Goal: Task Accomplishment & Management: Manage account settings

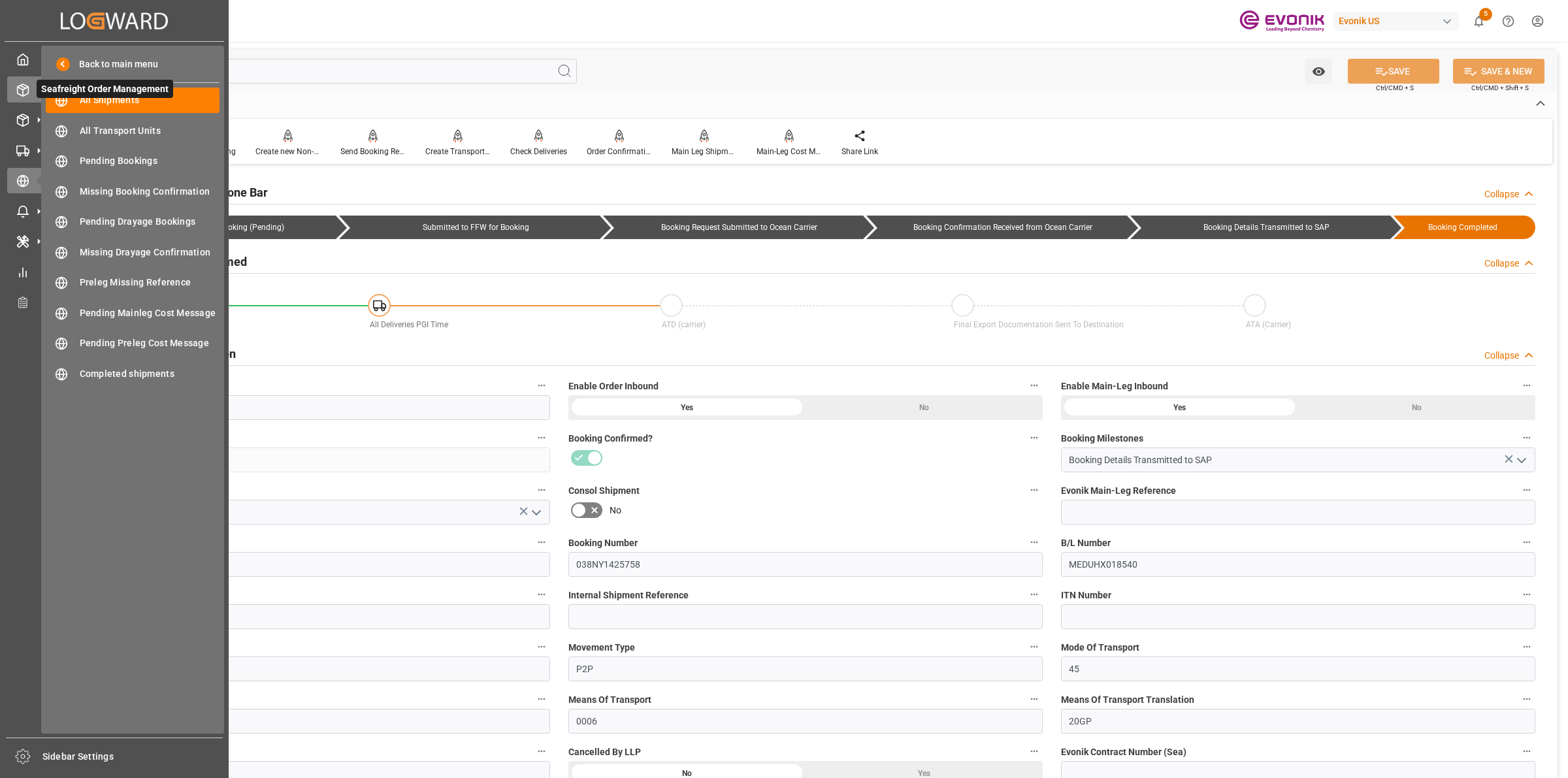
click at [14, 89] on div at bounding box center [18, 90] width 22 height 14
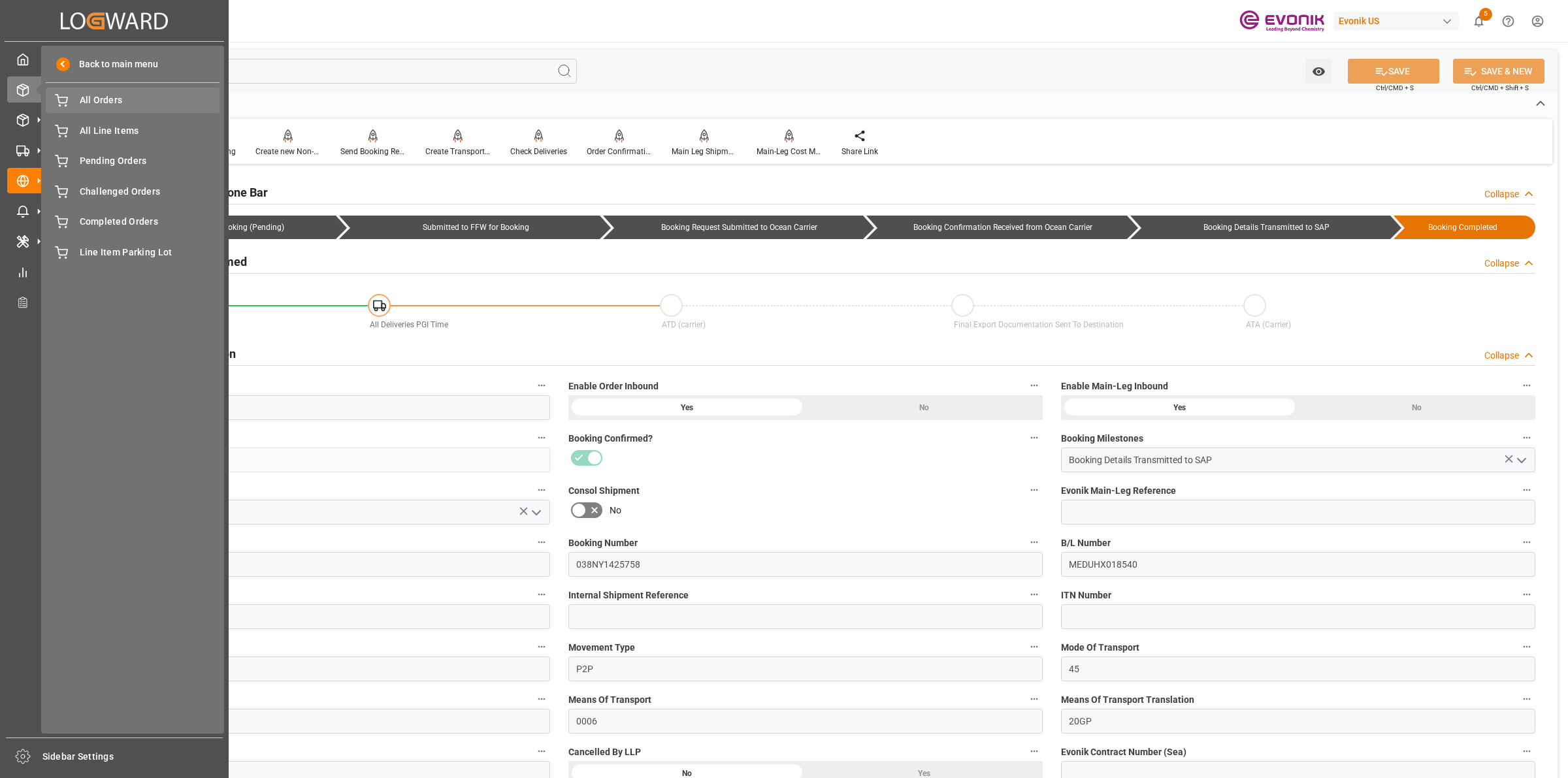
click at [111, 108] on div "All Orders All Orders" at bounding box center [133, 100] width 174 height 25
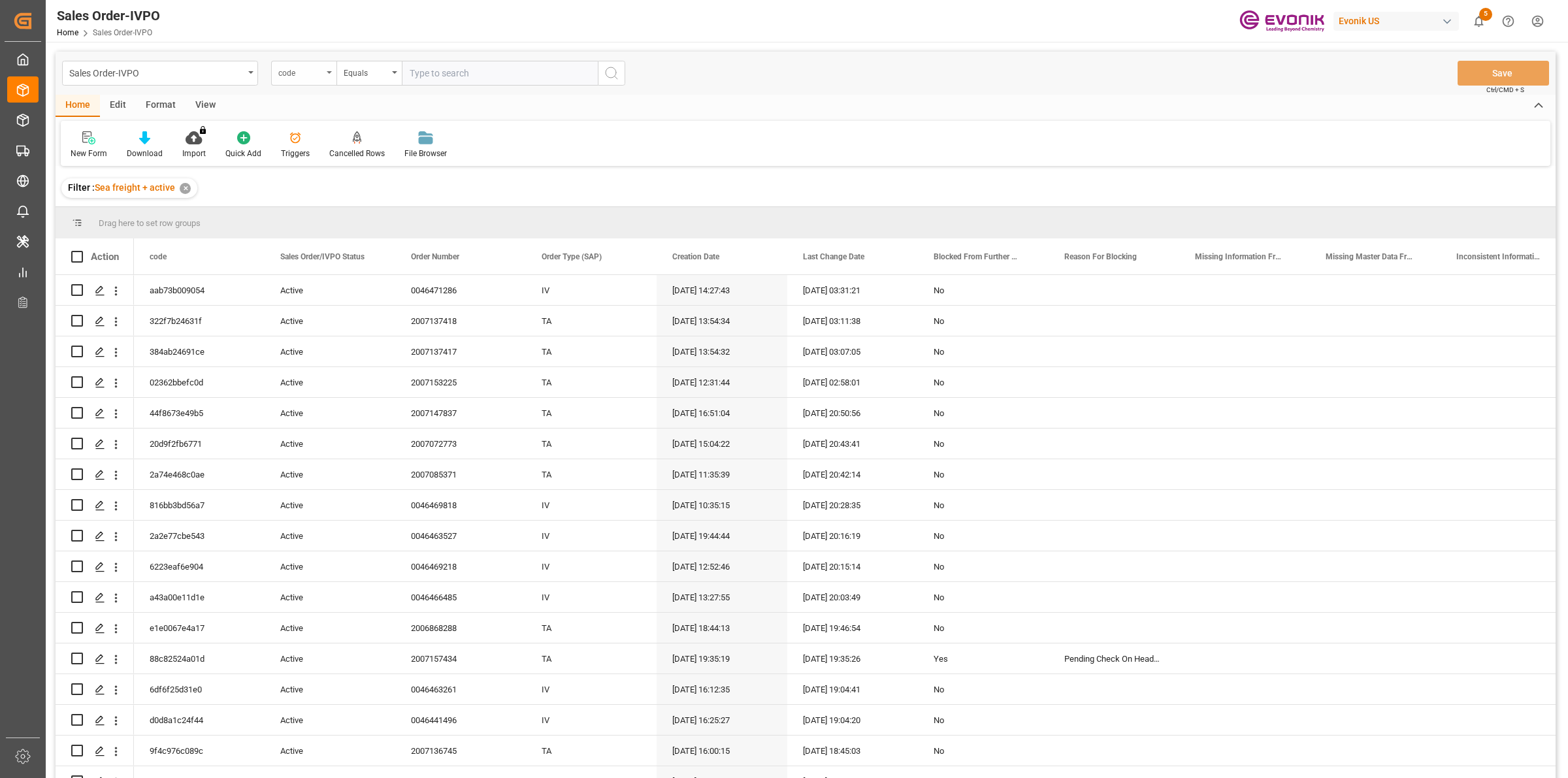
click at [298, 79] on div "code" at bounding box center [301, 72] width 44 height 15
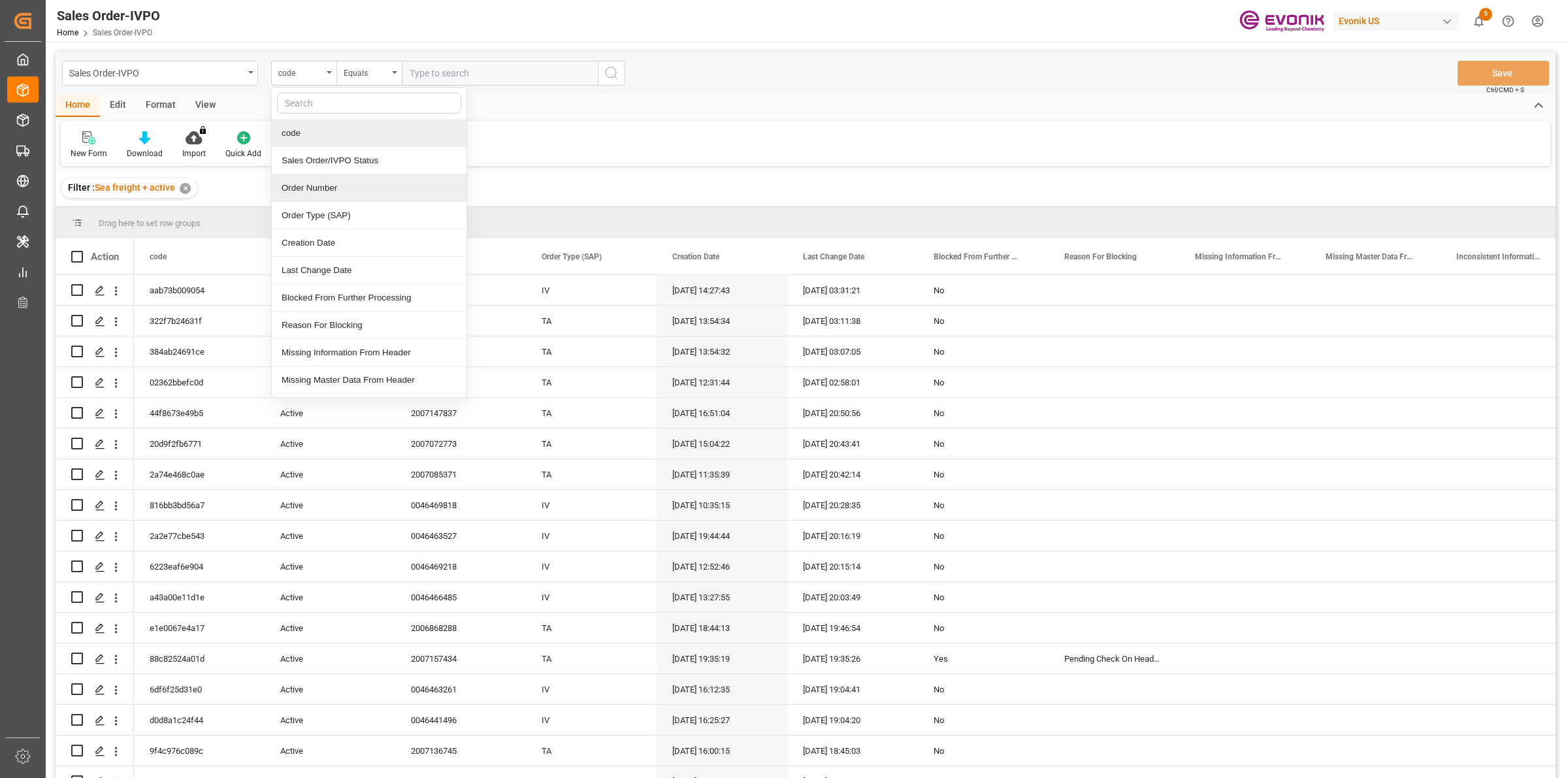
click at [315, 186] on div "Order Number" at bounding box center [369, 189] width 195 height 27
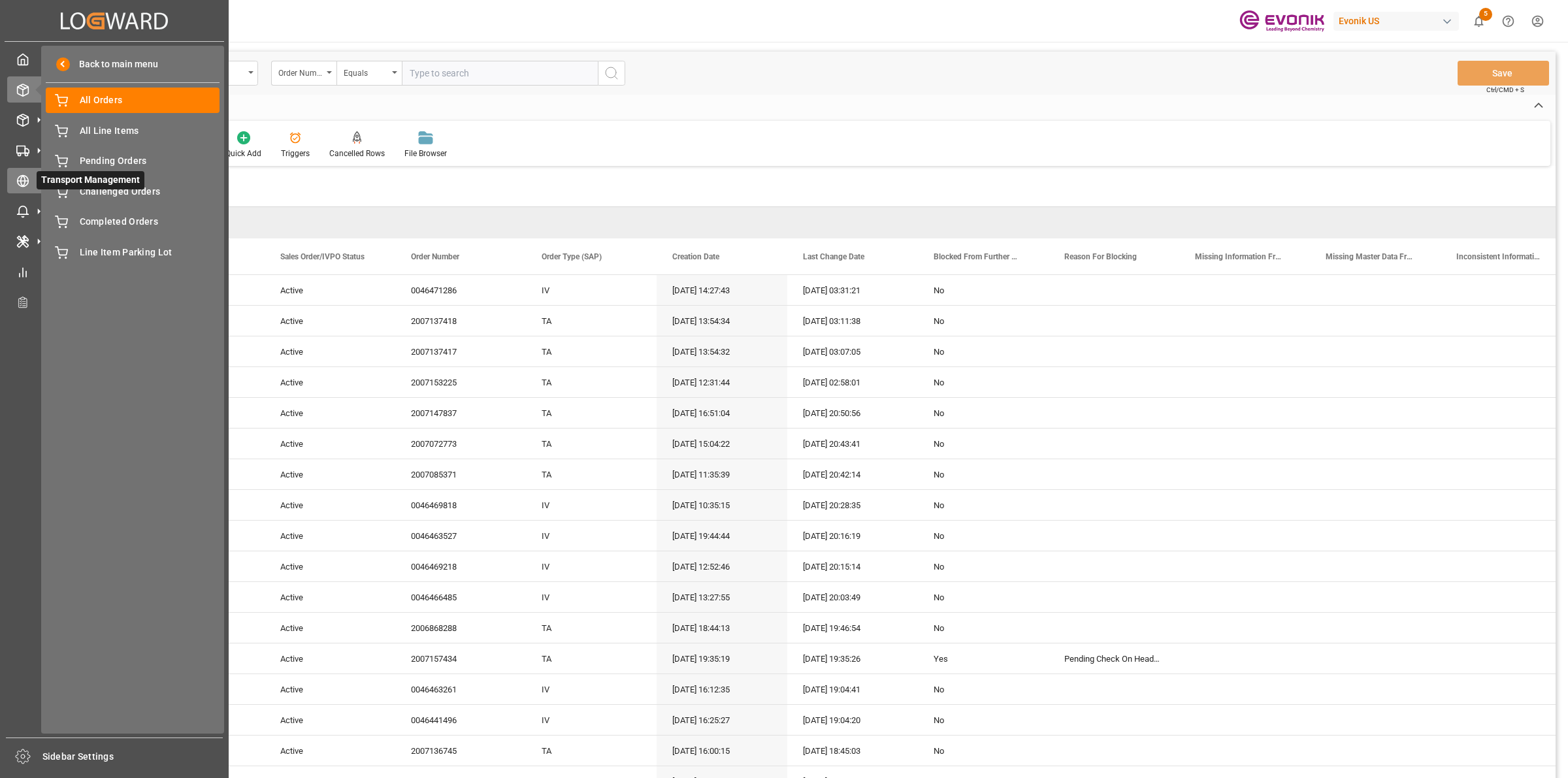
click at [18, 178] on circle at bounding box center [23, 181] width 11 height 11
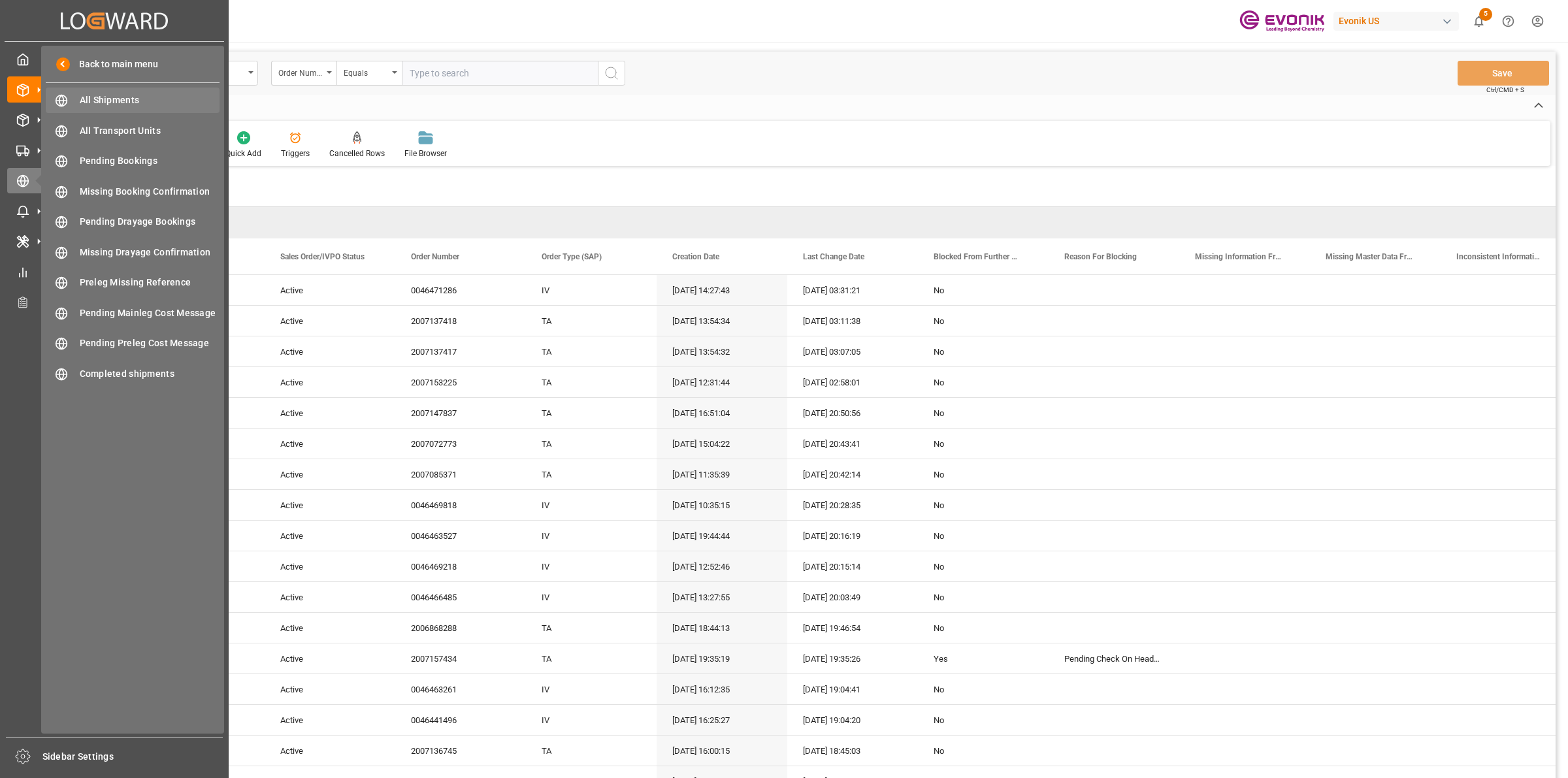
click at [95, 98] on span "All Shipments" at bounding box center [150, 100] width 140 height 14
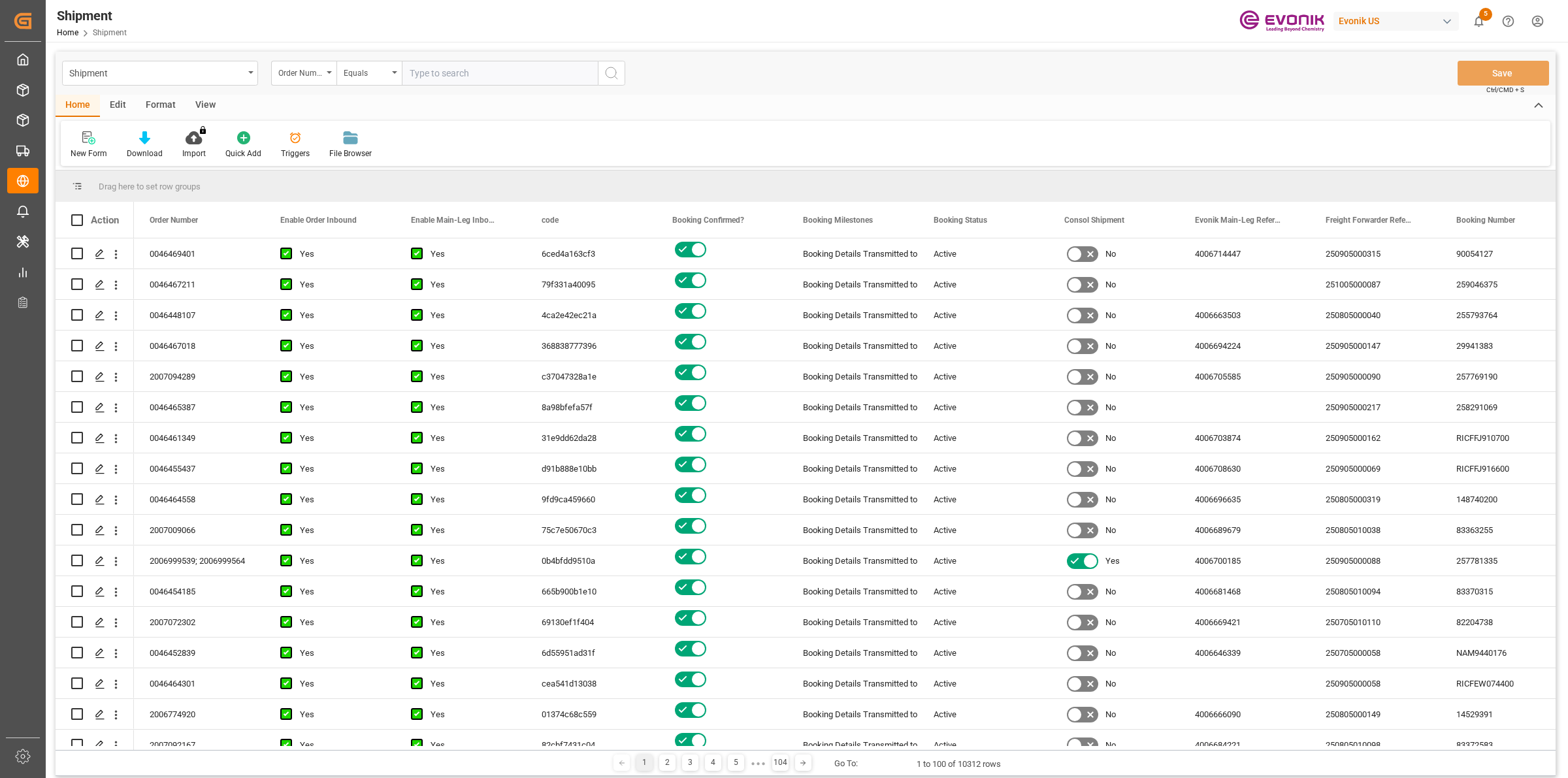
click at [453, 73] on input "text" at bounding box center [499, 73] width 196 height 25
paste input "2007104230"
type input "2007104230"
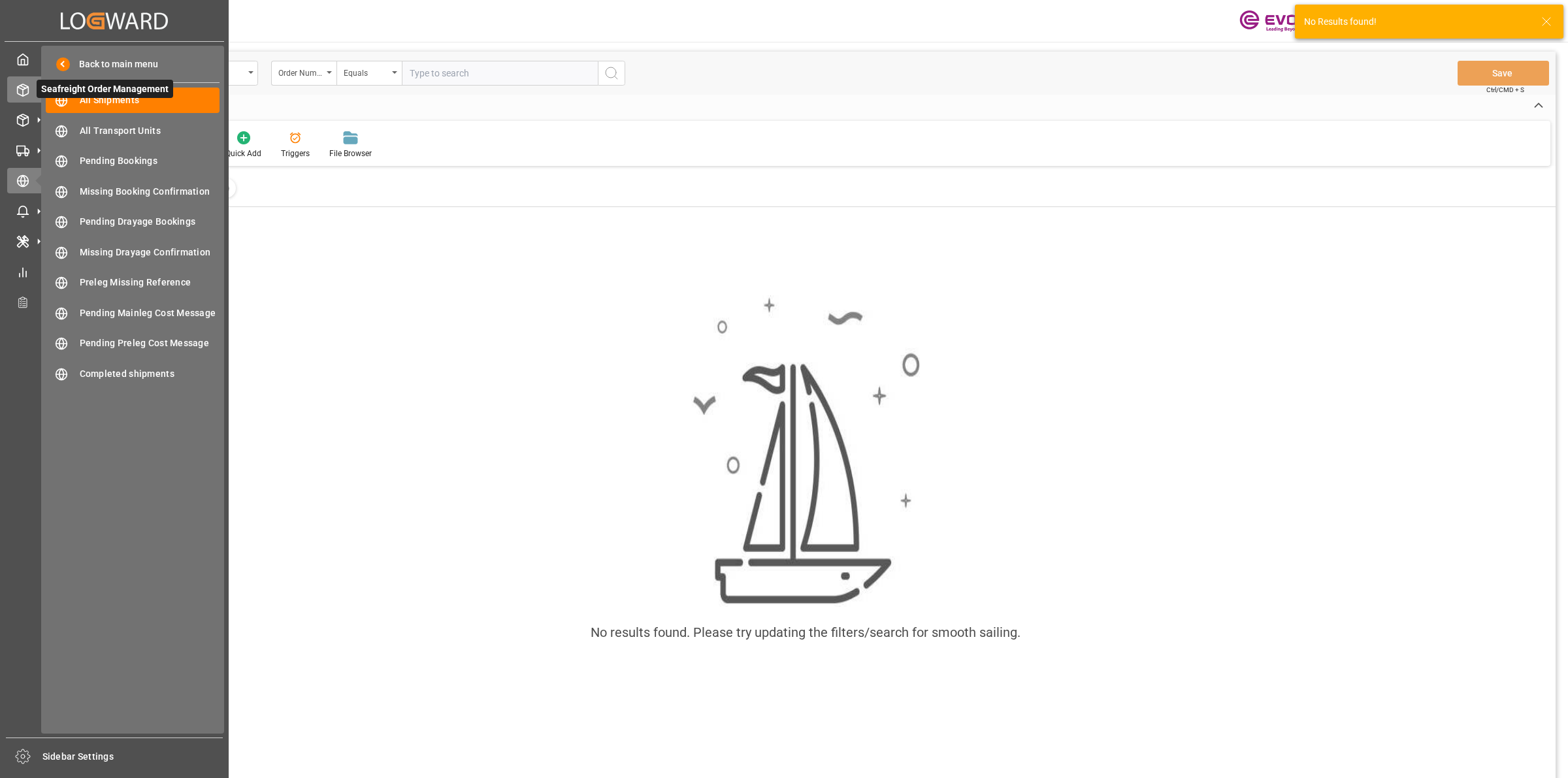
click at [27, 86] on icon at bounding box center [23, 89] width 11 height 11
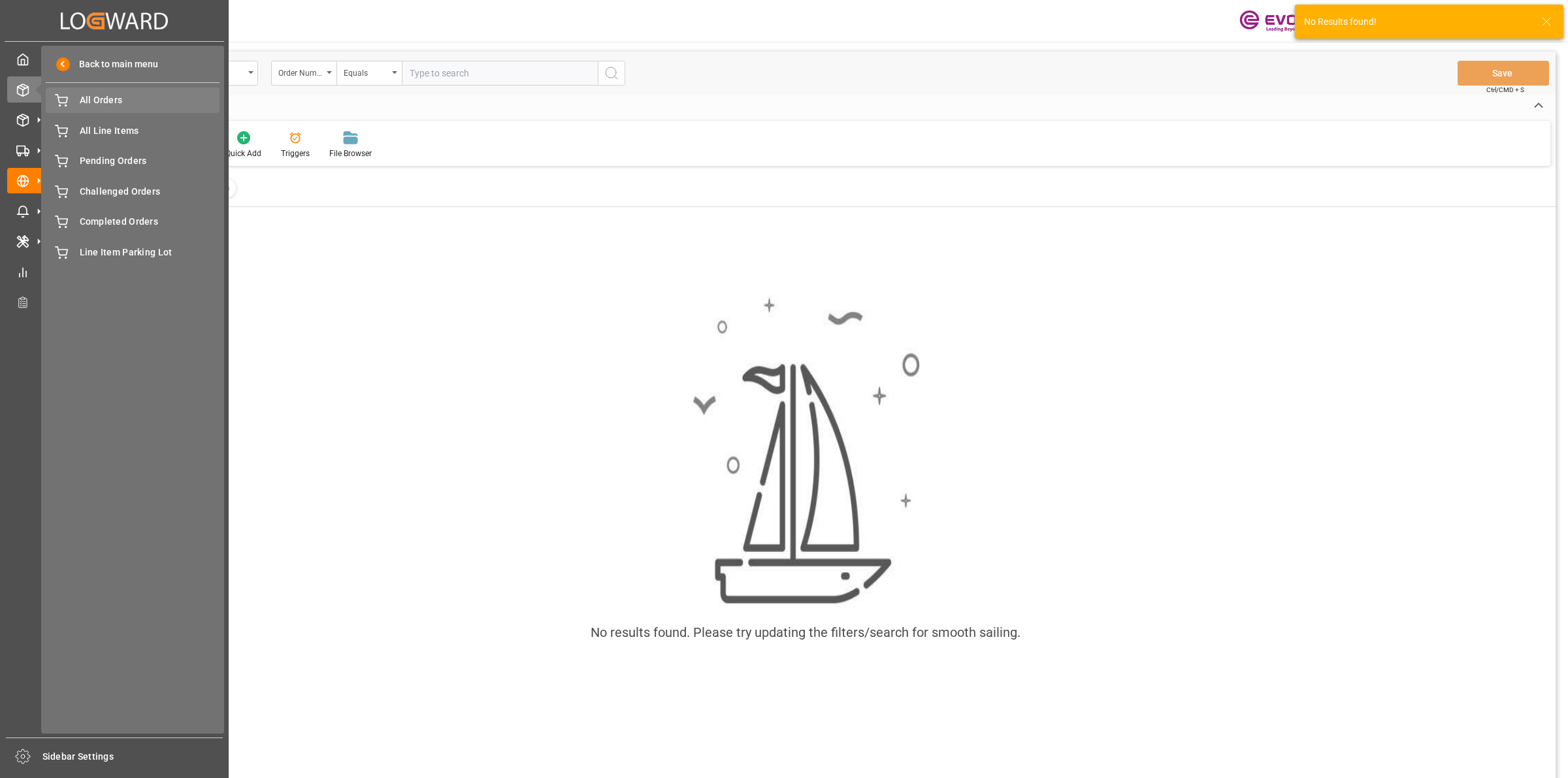
click at [118, 102] on span "All Orders" at bounding box center [150, 100] width 140 height 14
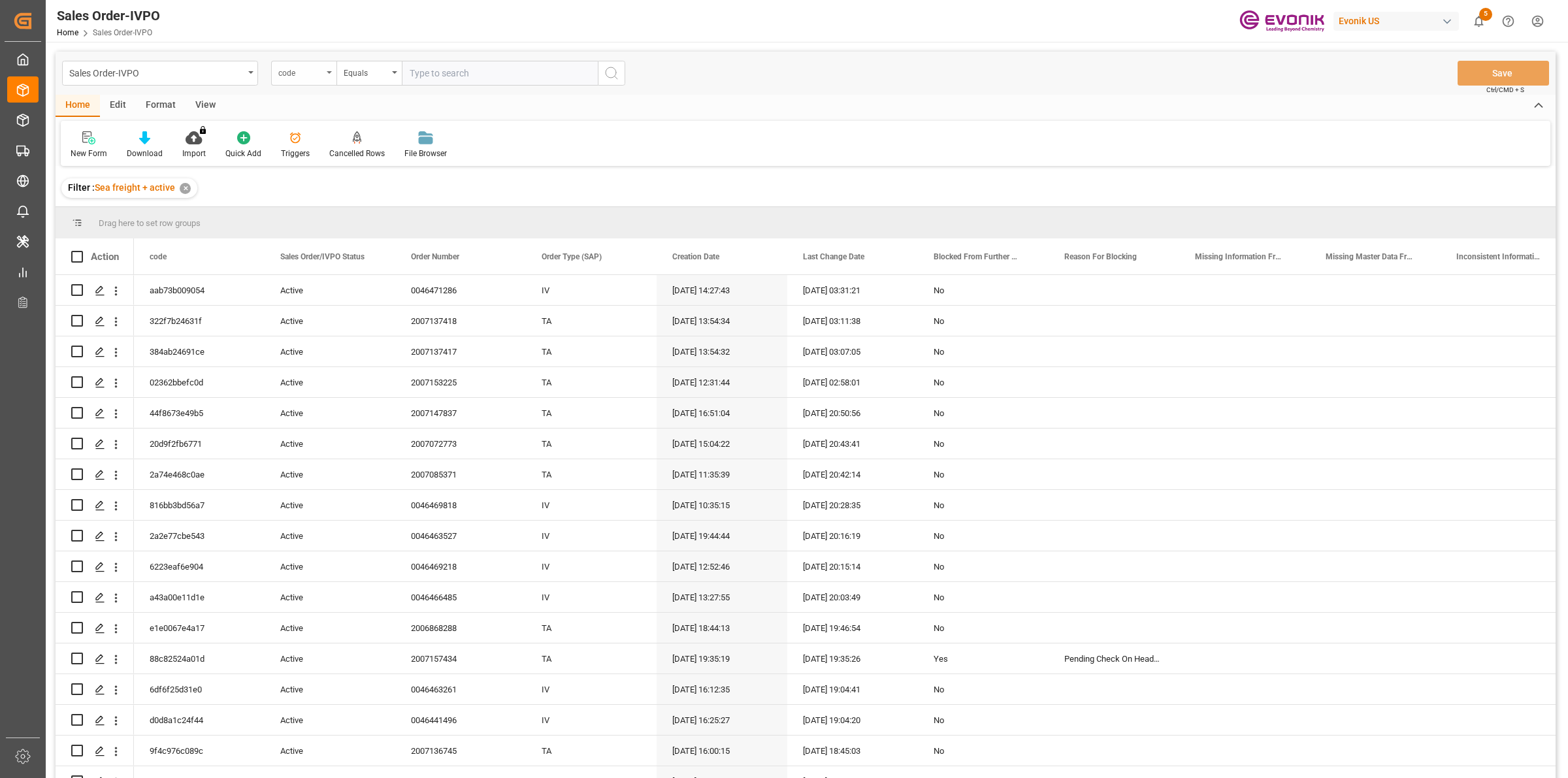
click at [292, 72] on div "code" at bounding box center [301, 72] width 44 height 15
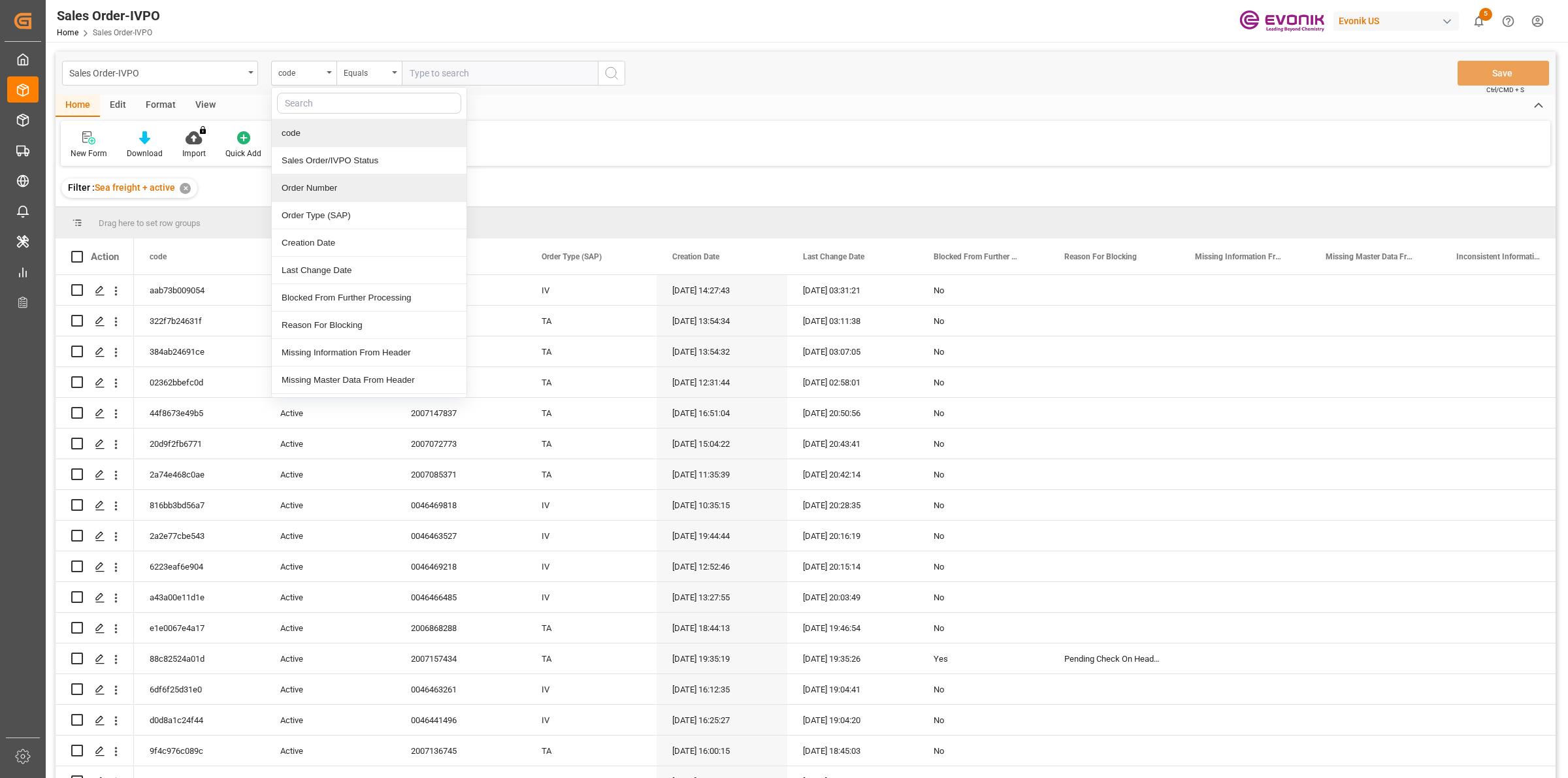
click at [309, 189] on div "Order Number" at bounding box center [369, 189] width 195 height 27
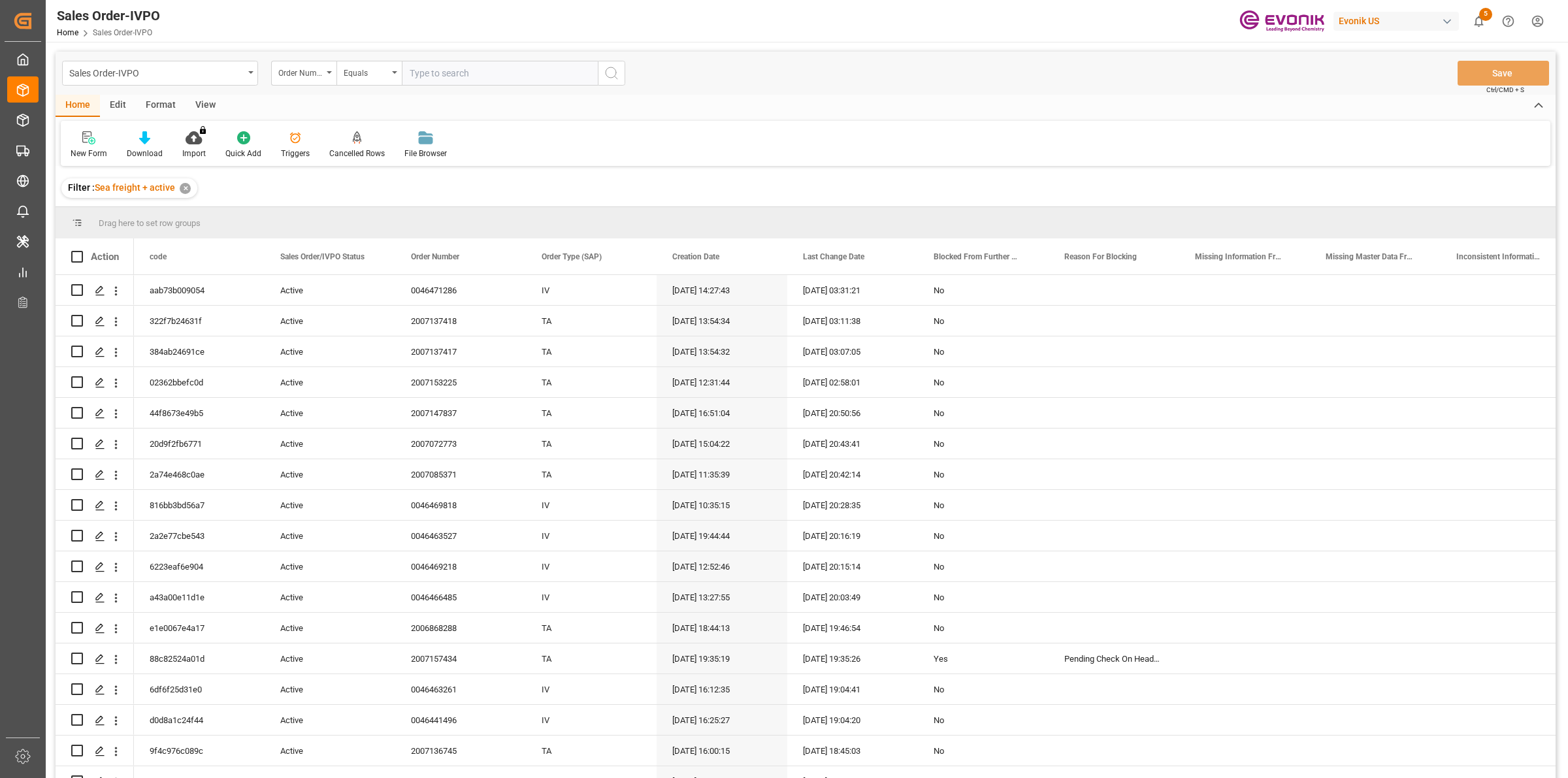
click at [444, 75] on input "text" at bounding box center [499, 73] width 196 height 25
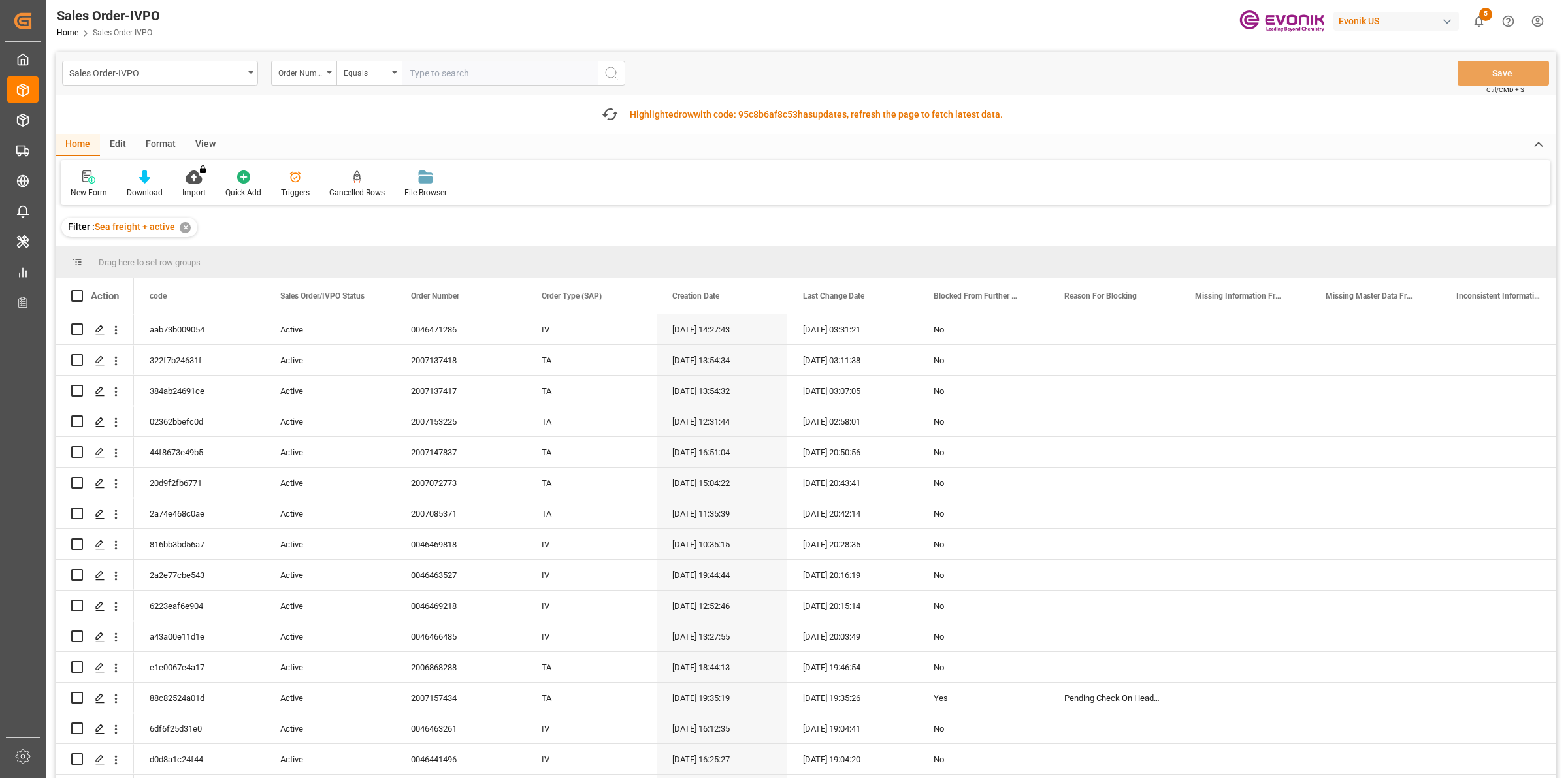
paste input "2007104230"
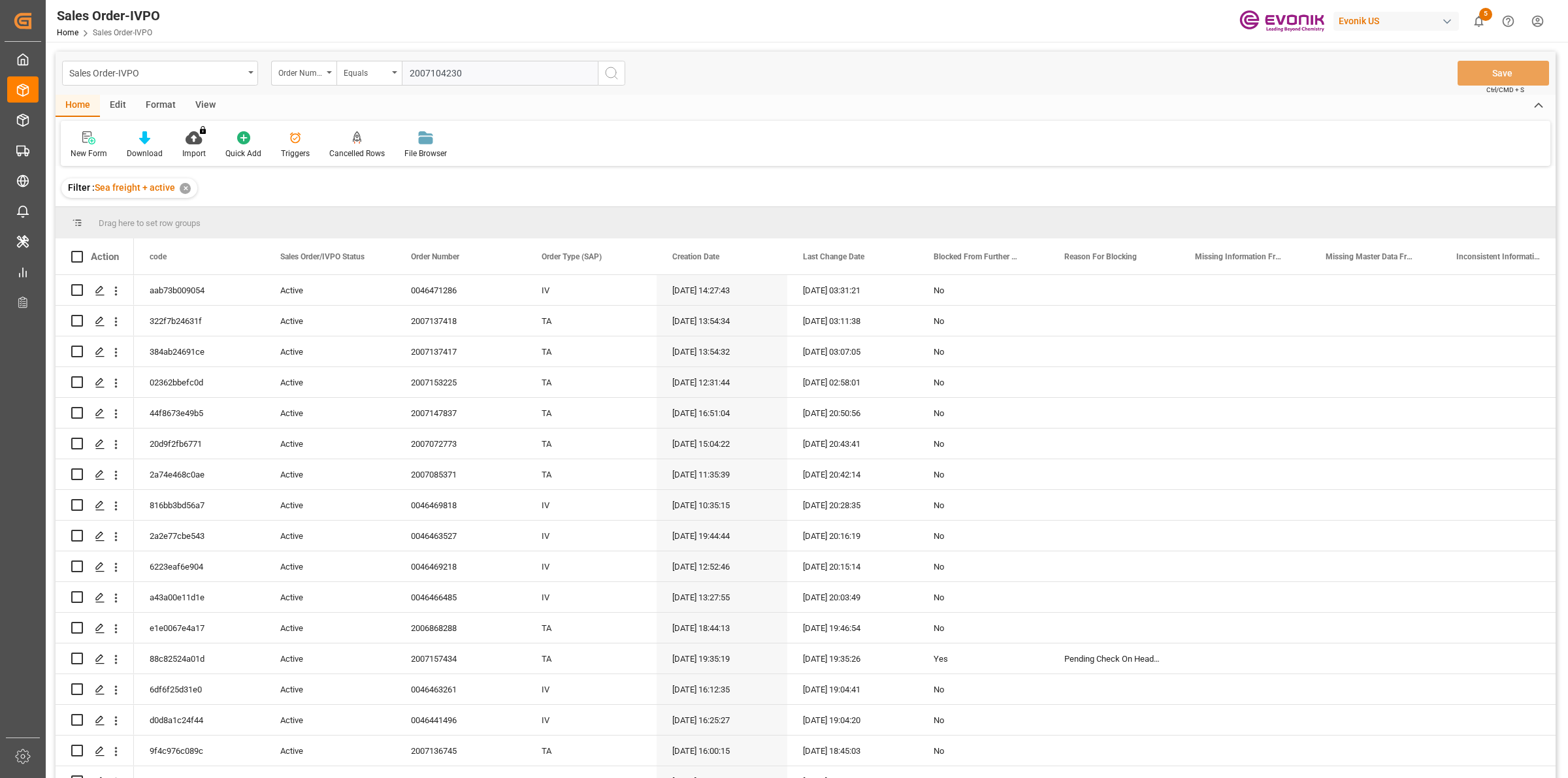
type input "2007104230"
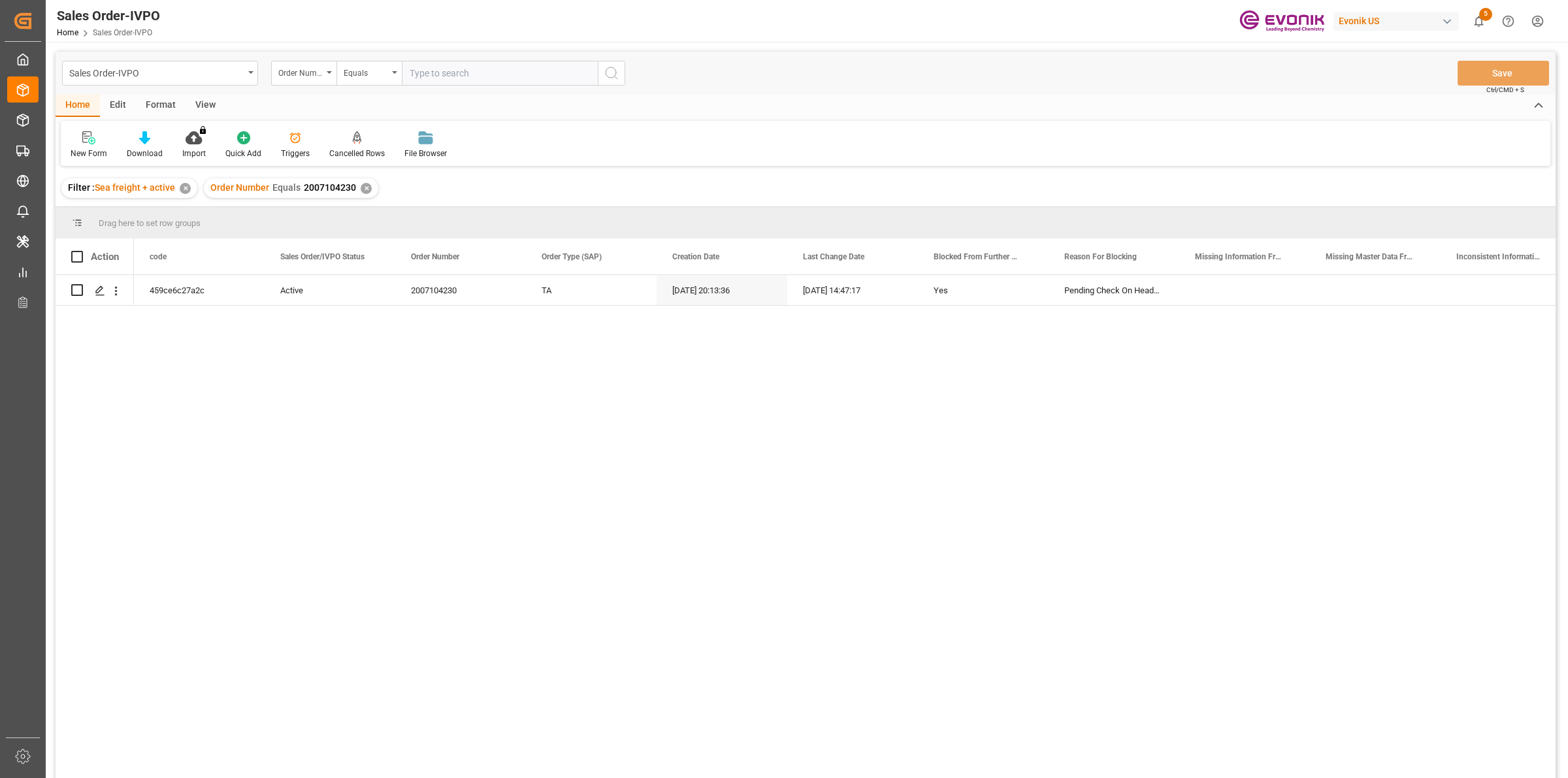
click at [412, 421] on div "459ce6c27a2c Active 2007104230 TA [DATE] 20:13:36 [DATE] 14:47:17 Yes Pending C…" at bounding box center [844, 531] width 1421 height 512
click at [95, 291] on icon "Press SPACE to select this row." at bounding box center [100, 291] width 11 height 11
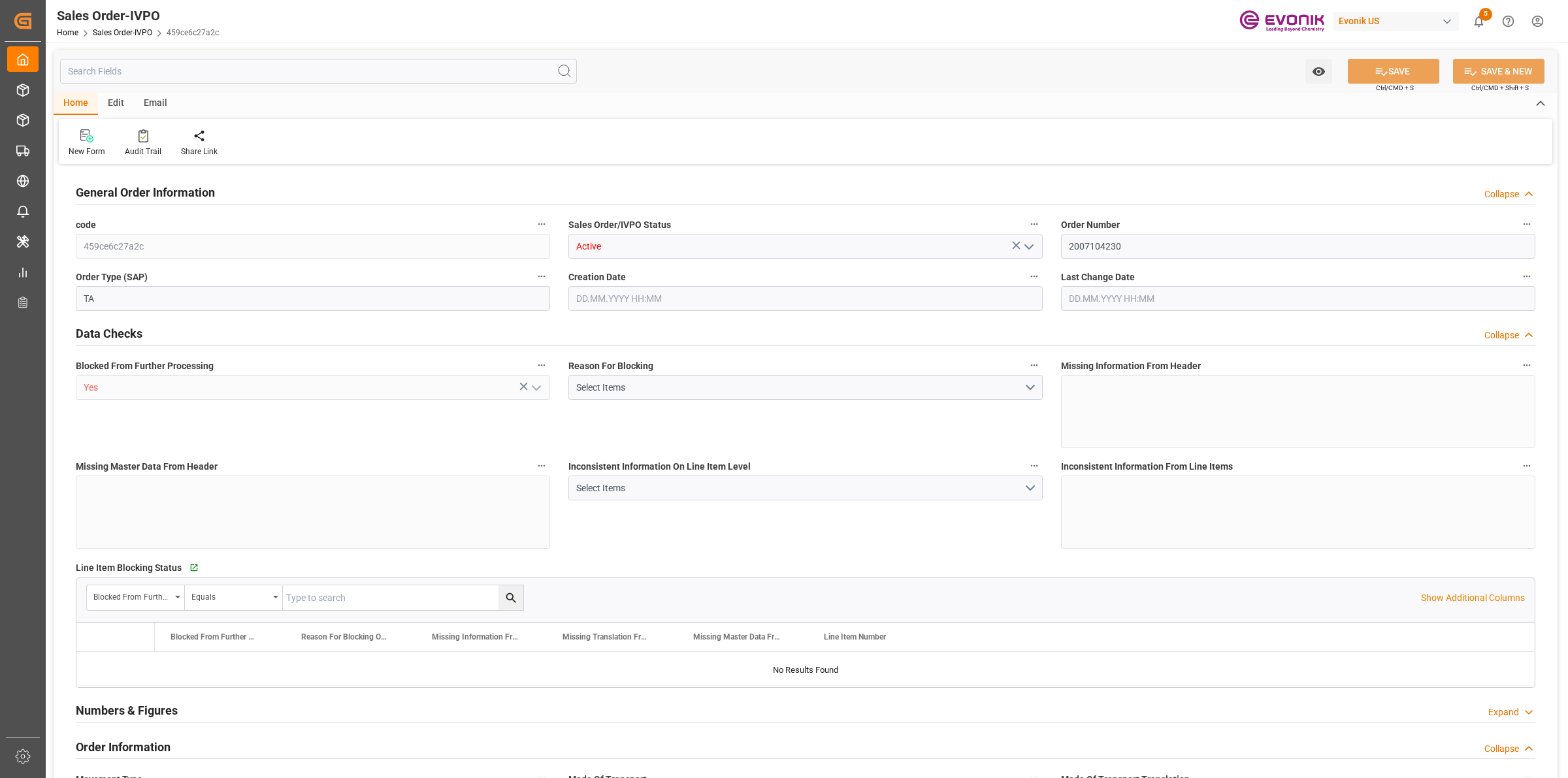
type input "BEANR"
type input "0"
type input "1"
type input "4842"
type input "[DATE] 20:13"
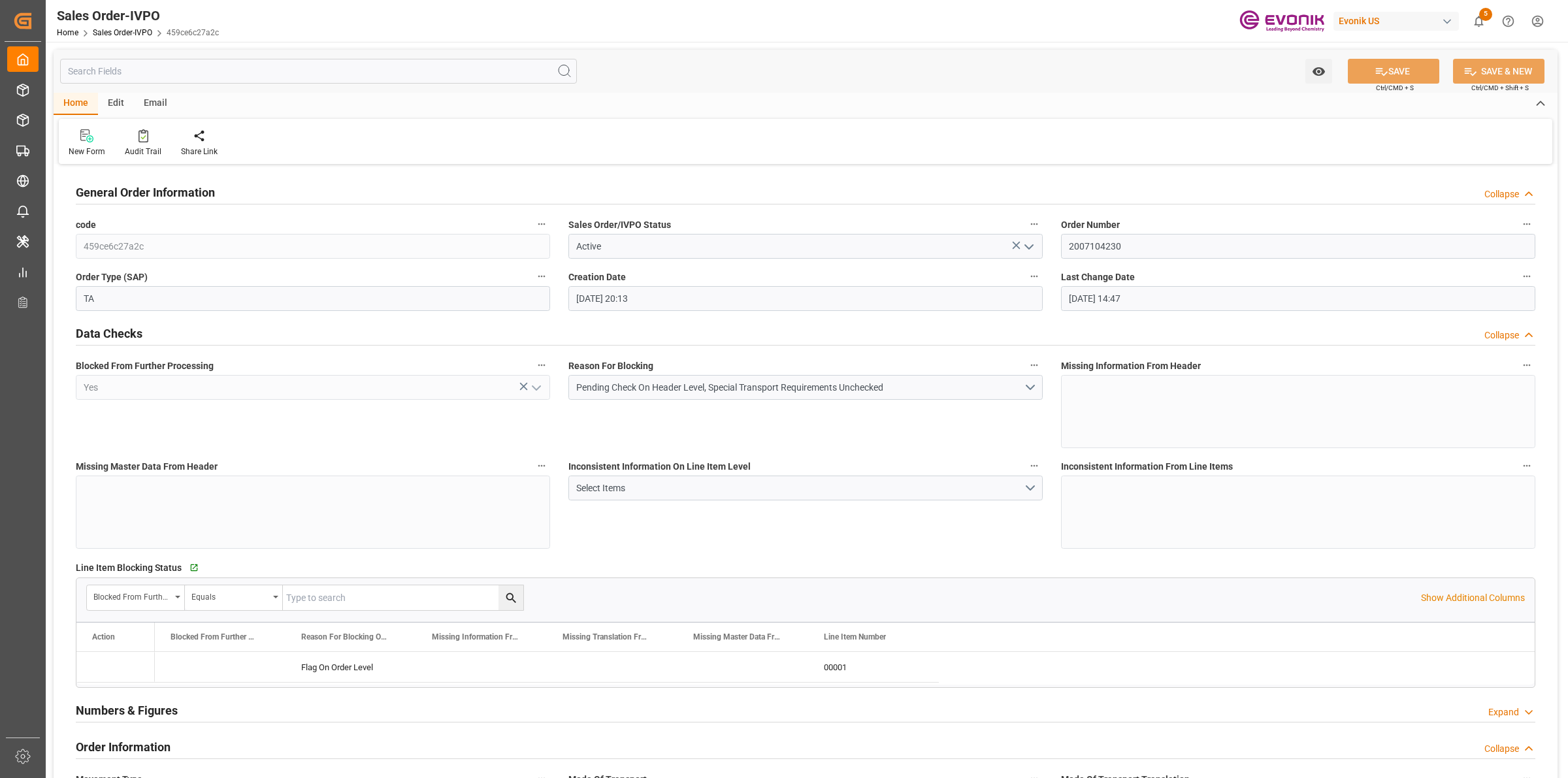
type input "[DATE] 14:47"
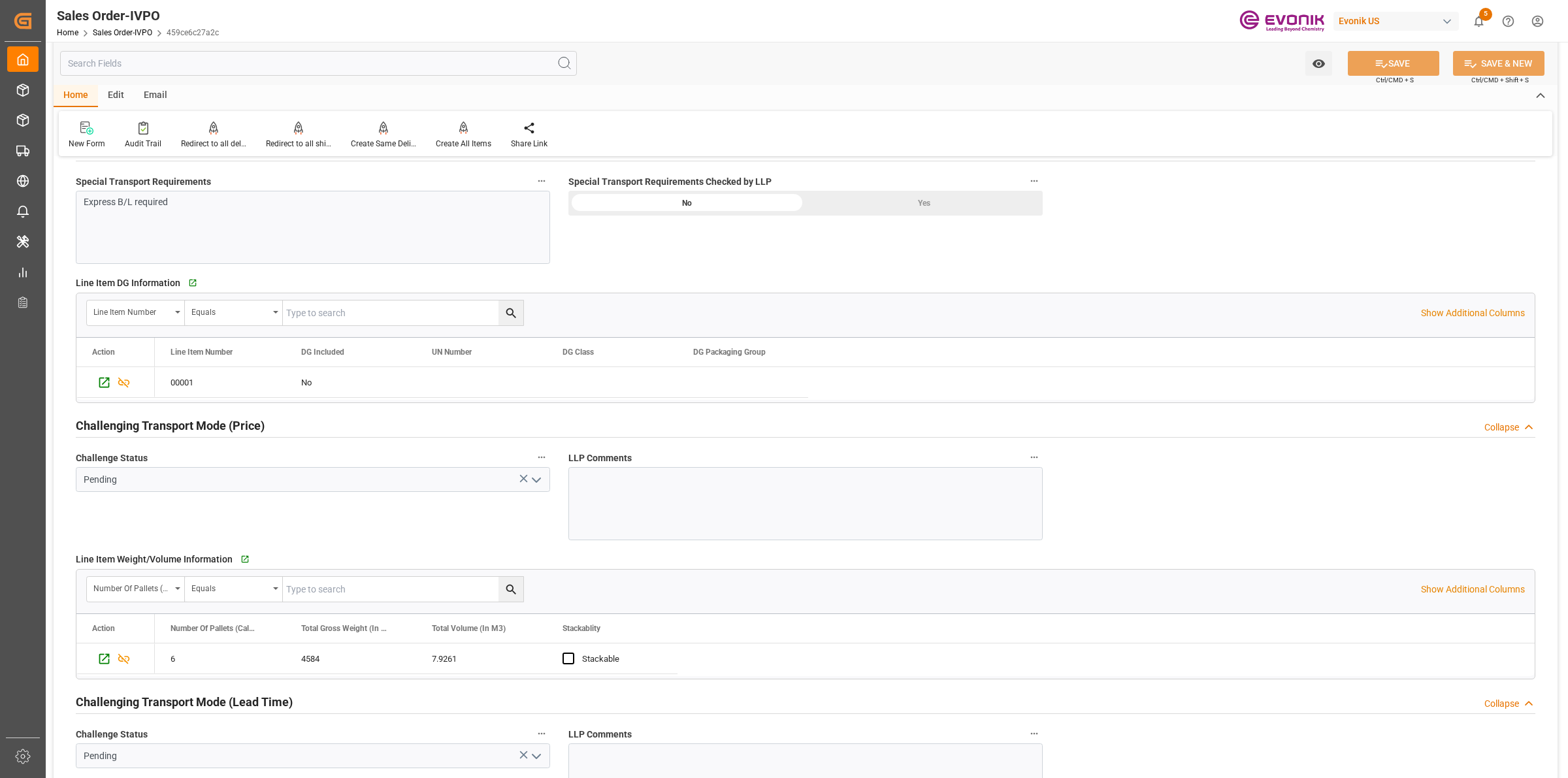
scroll to position [1797, 0]
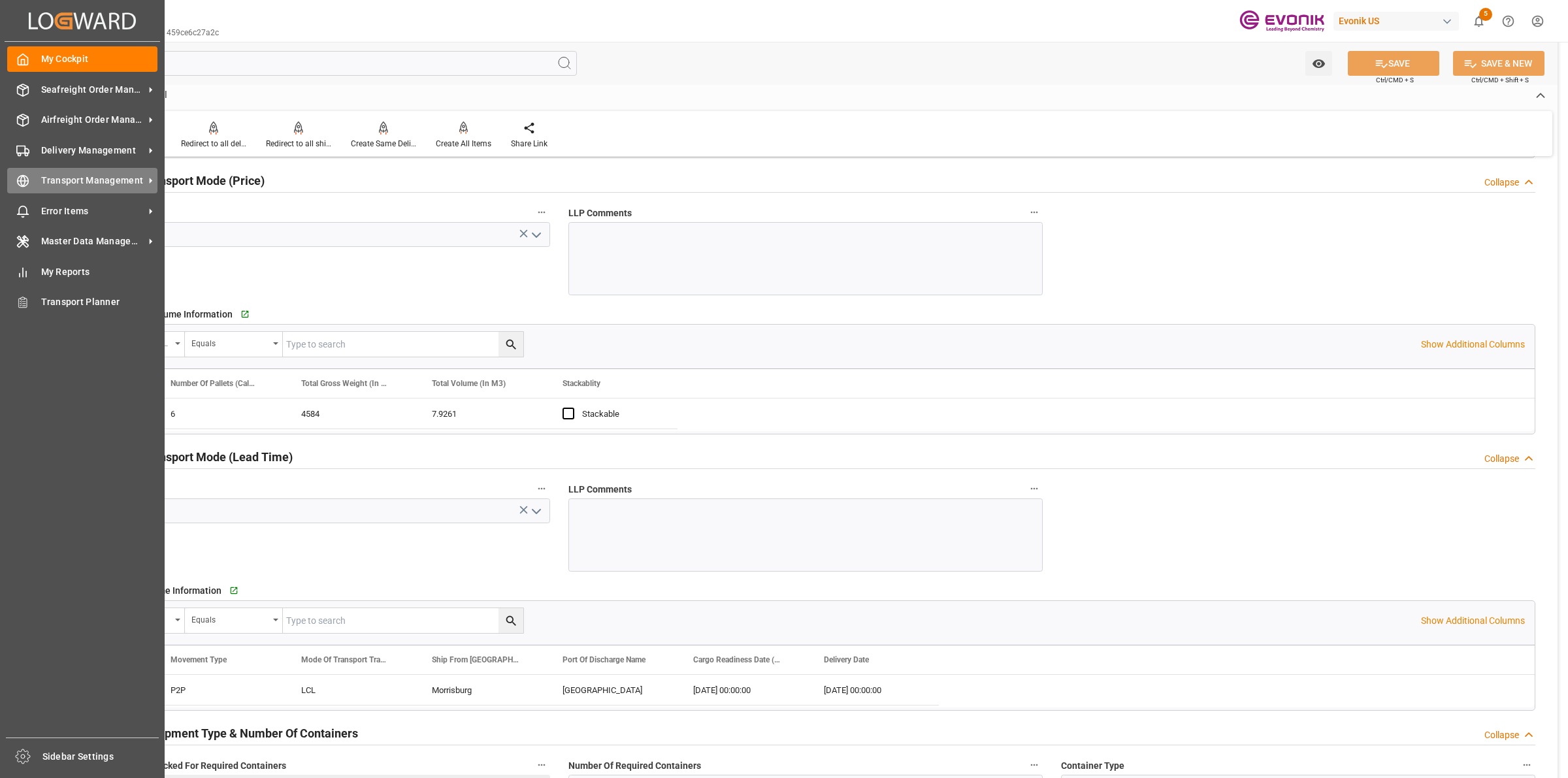
click at [69, 183] on span "Transport Management" at bounding box center [92, 181] width 103 height 14
click at [62, 180] on span "Transport Management" at bounding box center [92, 181] width 103 height 14
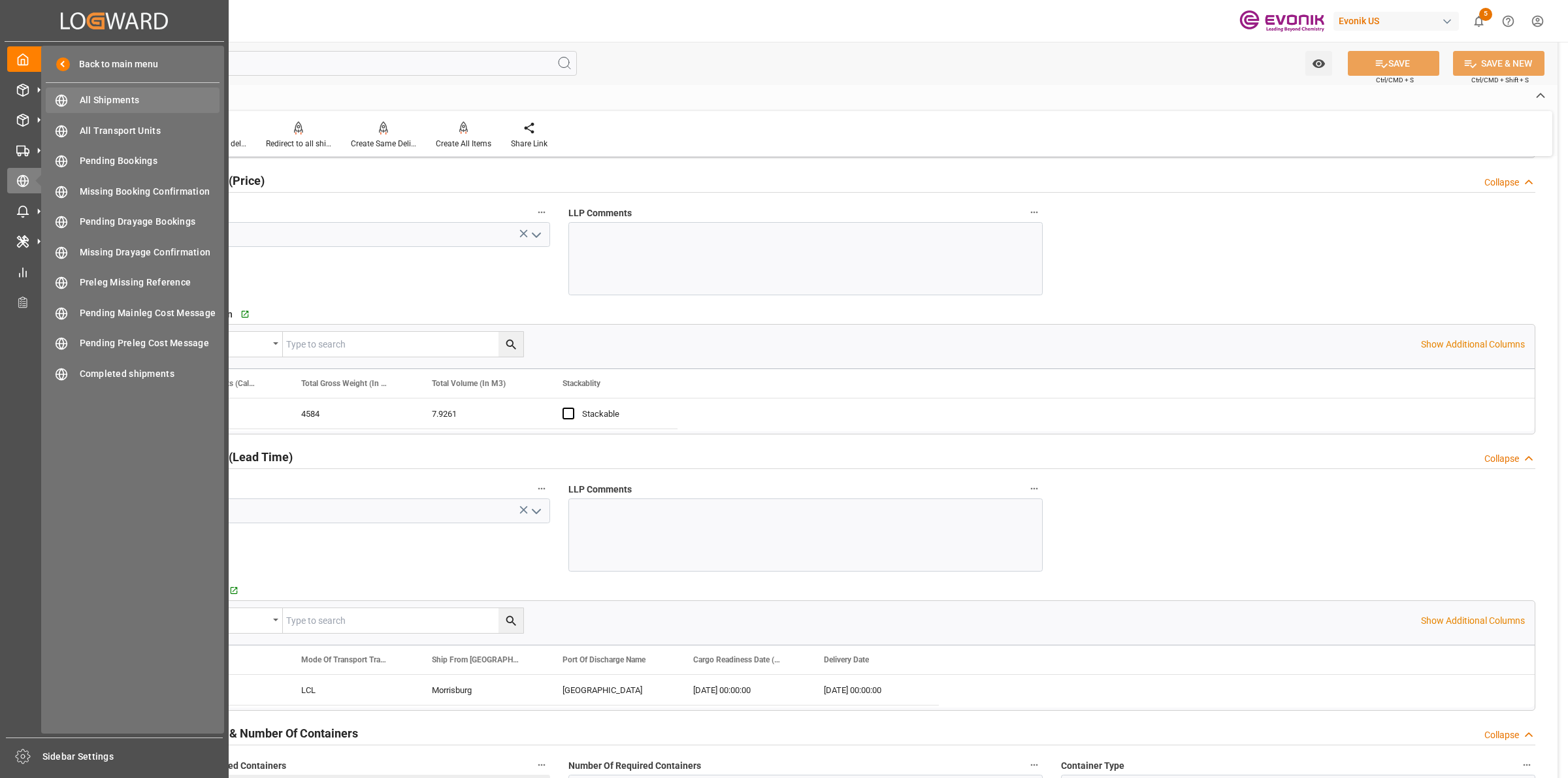
click at [103, 98] on span "All Shipments" at bounding box center [150, 100] width 140 height 14
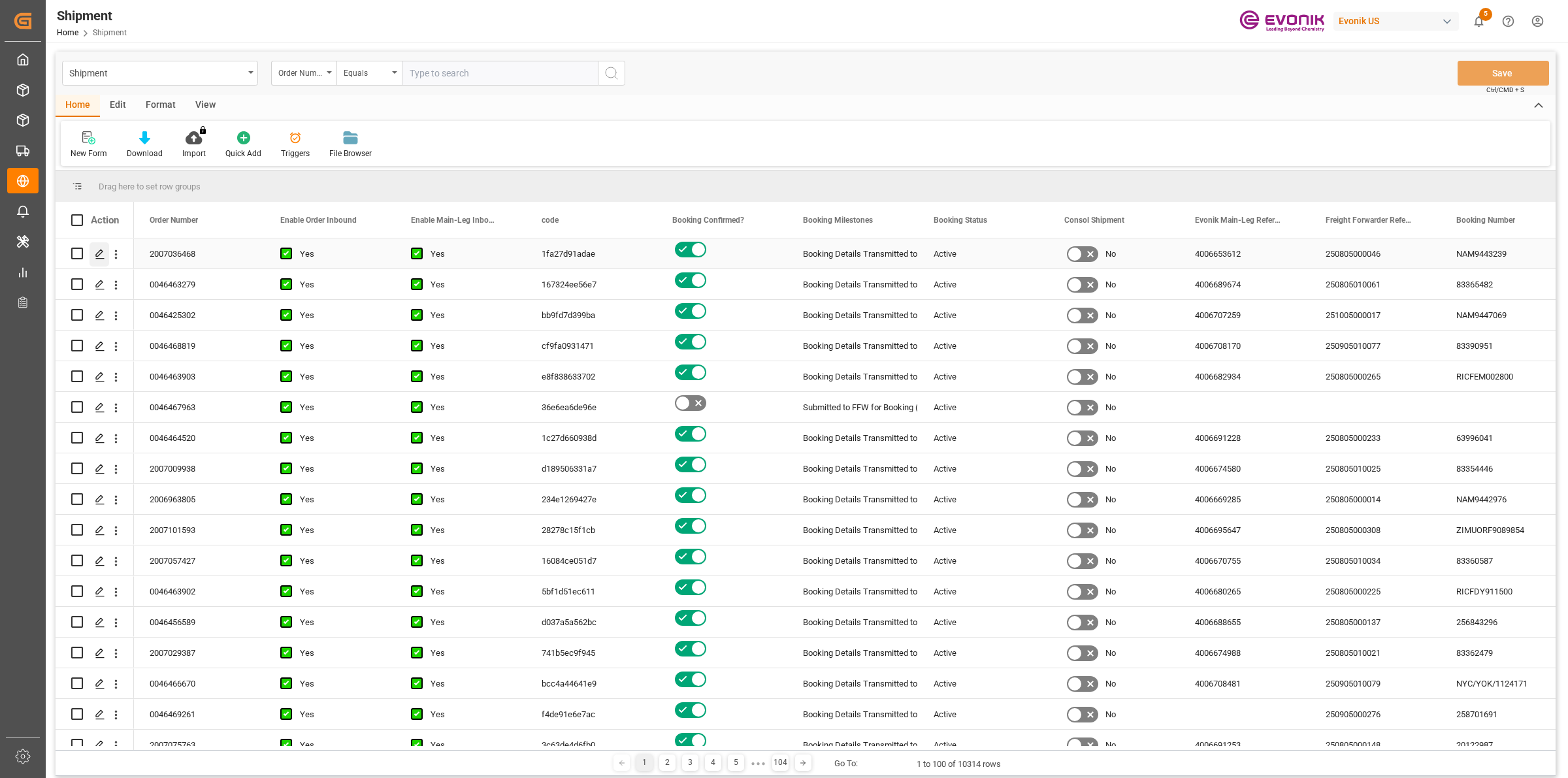
click at [98, 253] on icon "Press SPACE to select this row." at bounding box center [100, 254] width 11 height 11
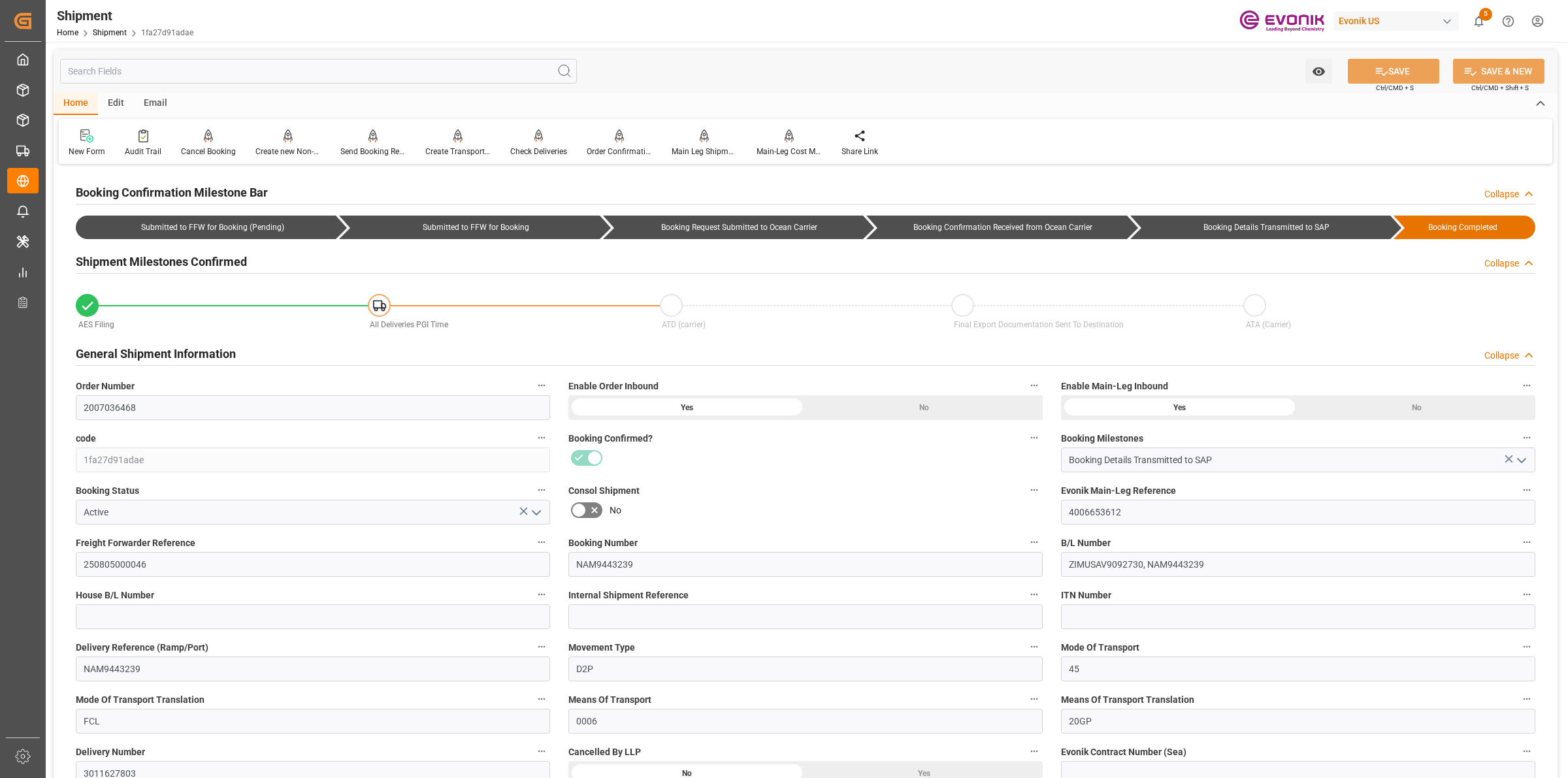
click at [229, 188] on h2 "Booking Confirmation Milestone Bar" at bounding box center [172, 192] width 192 height 18
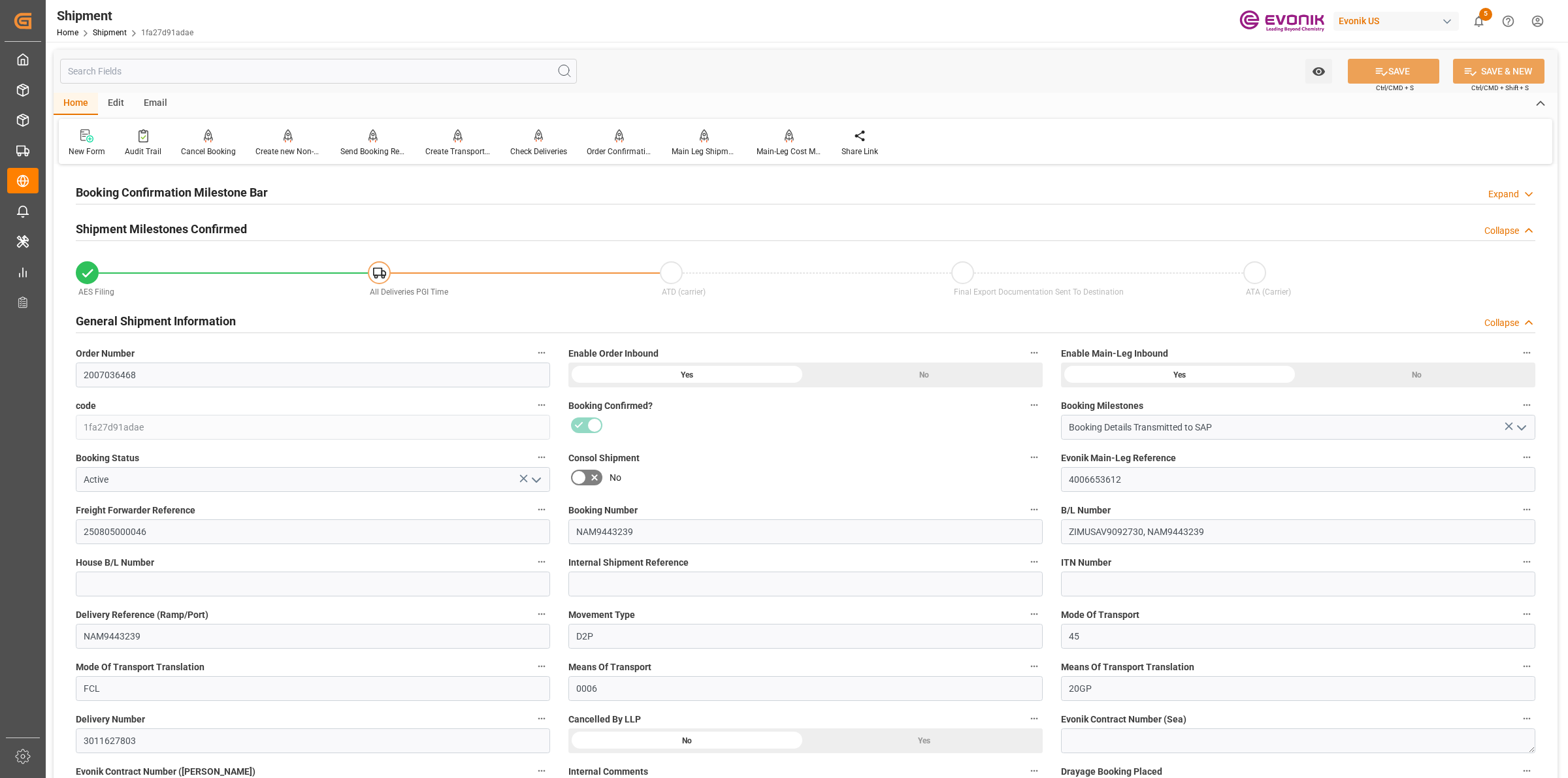
click at [188, 223] on h2 "Shipment Milestones Confirmed" at bounding box center [161, 228] width 171 height 18
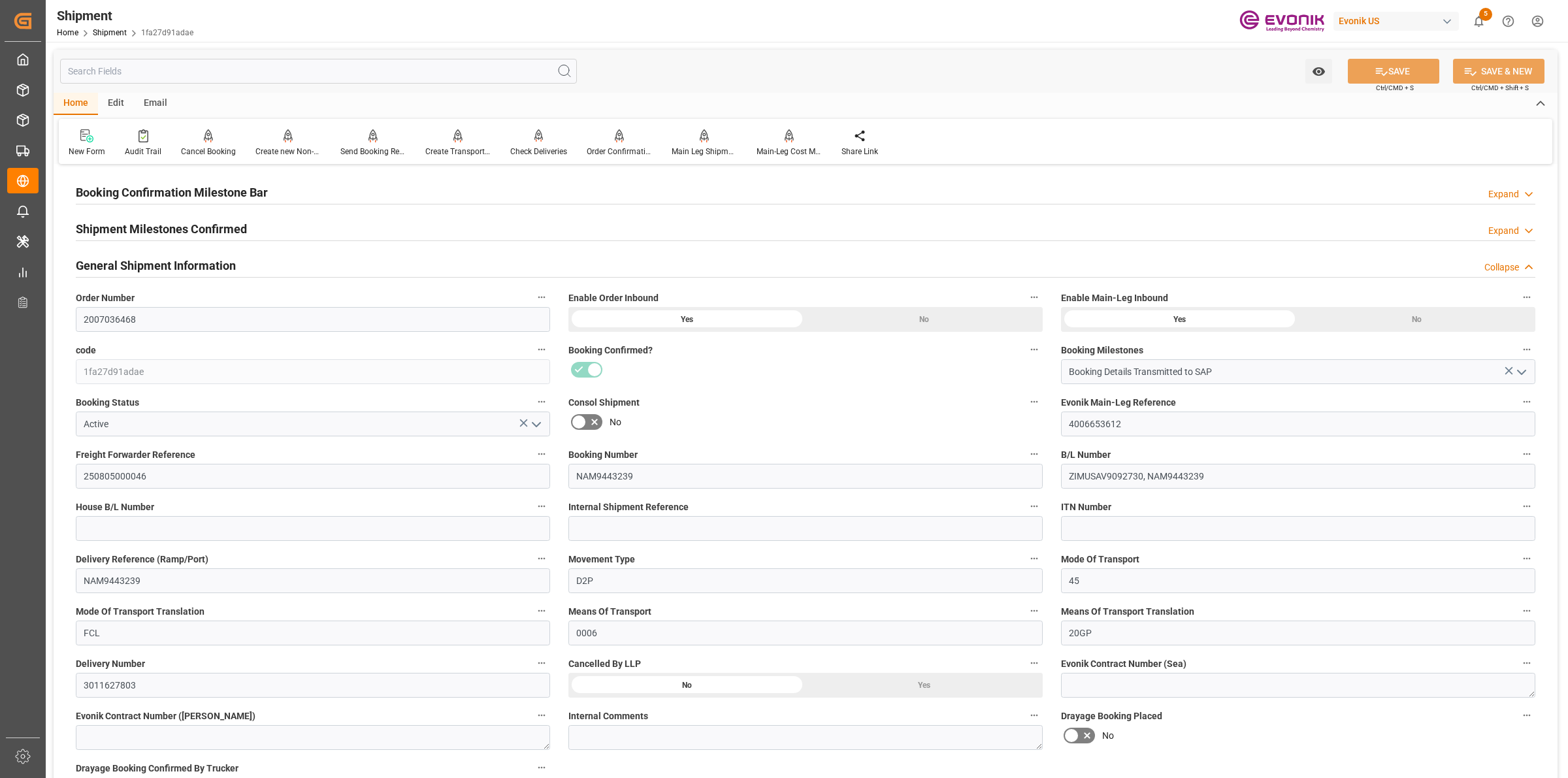
click at [200, 266] on h2 "General Shipment Information" at bounding box center [156, 265] width 160 height 18
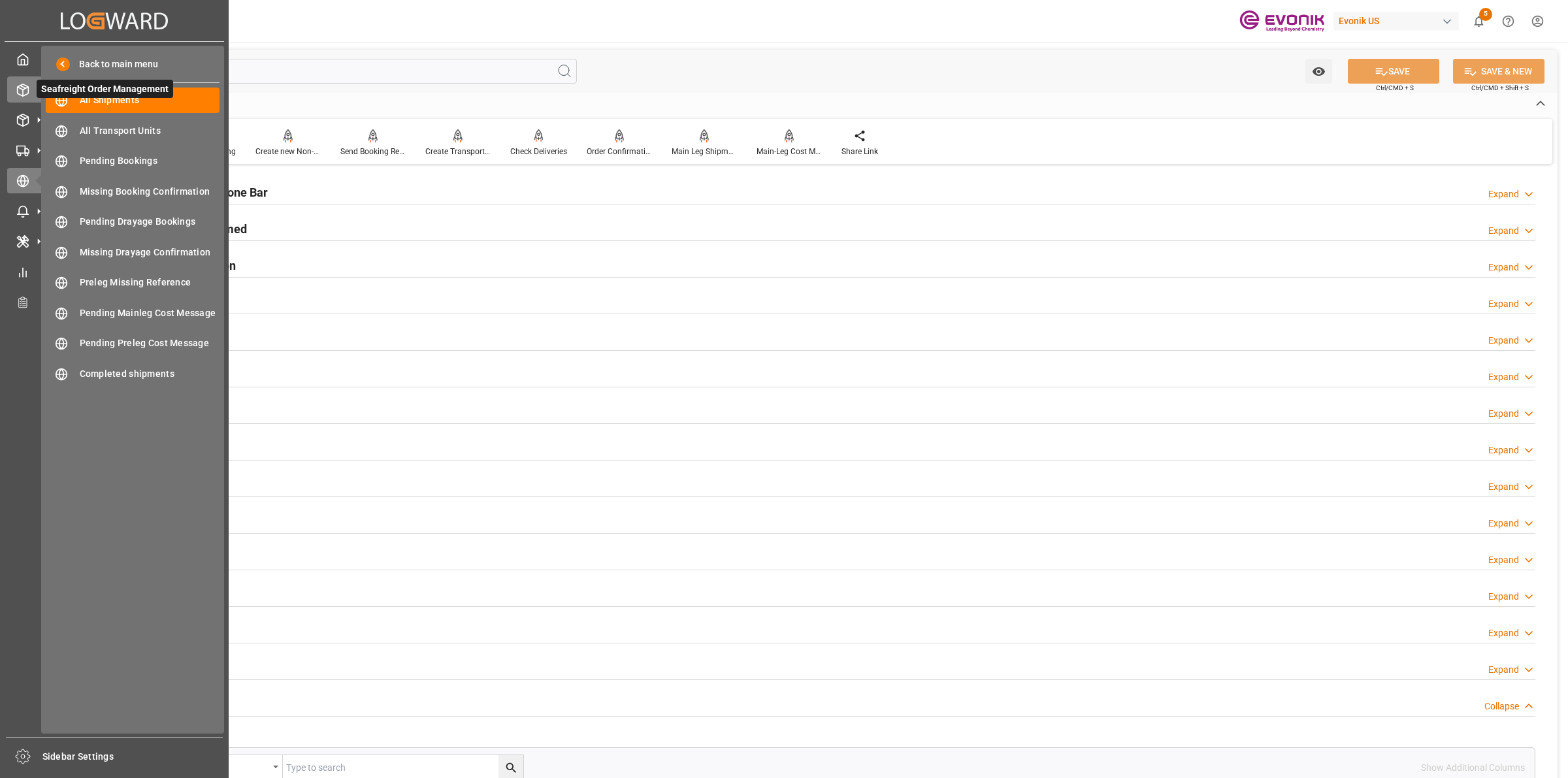
click at [36, 98] on div "Seafreight Order Management Seafreight Order Management" at bounding box center [114, 89] width 215 height 25
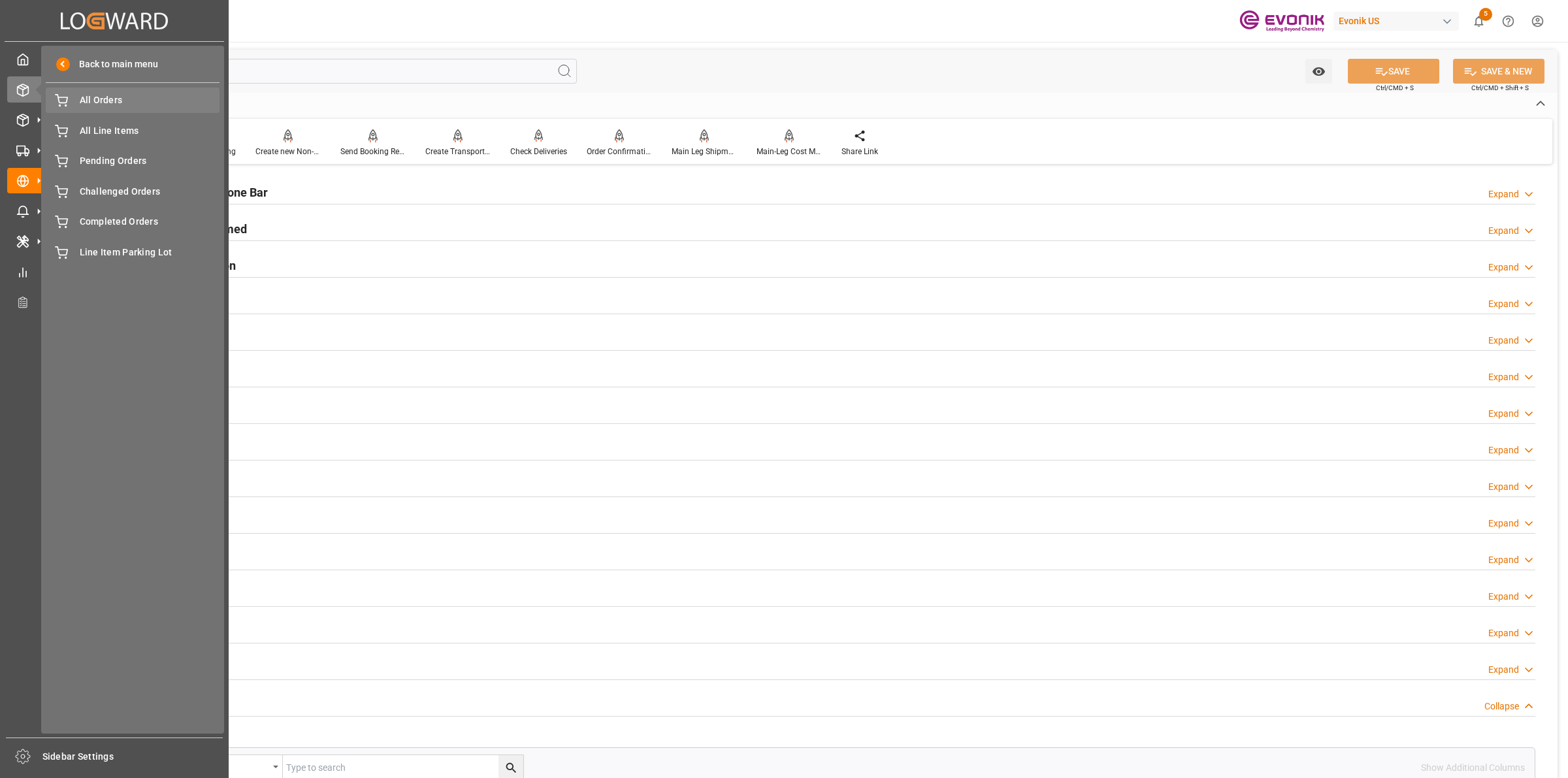
click at [97, 105] on span "All Orders" at bounding box center [150, 100] width 140 height 14
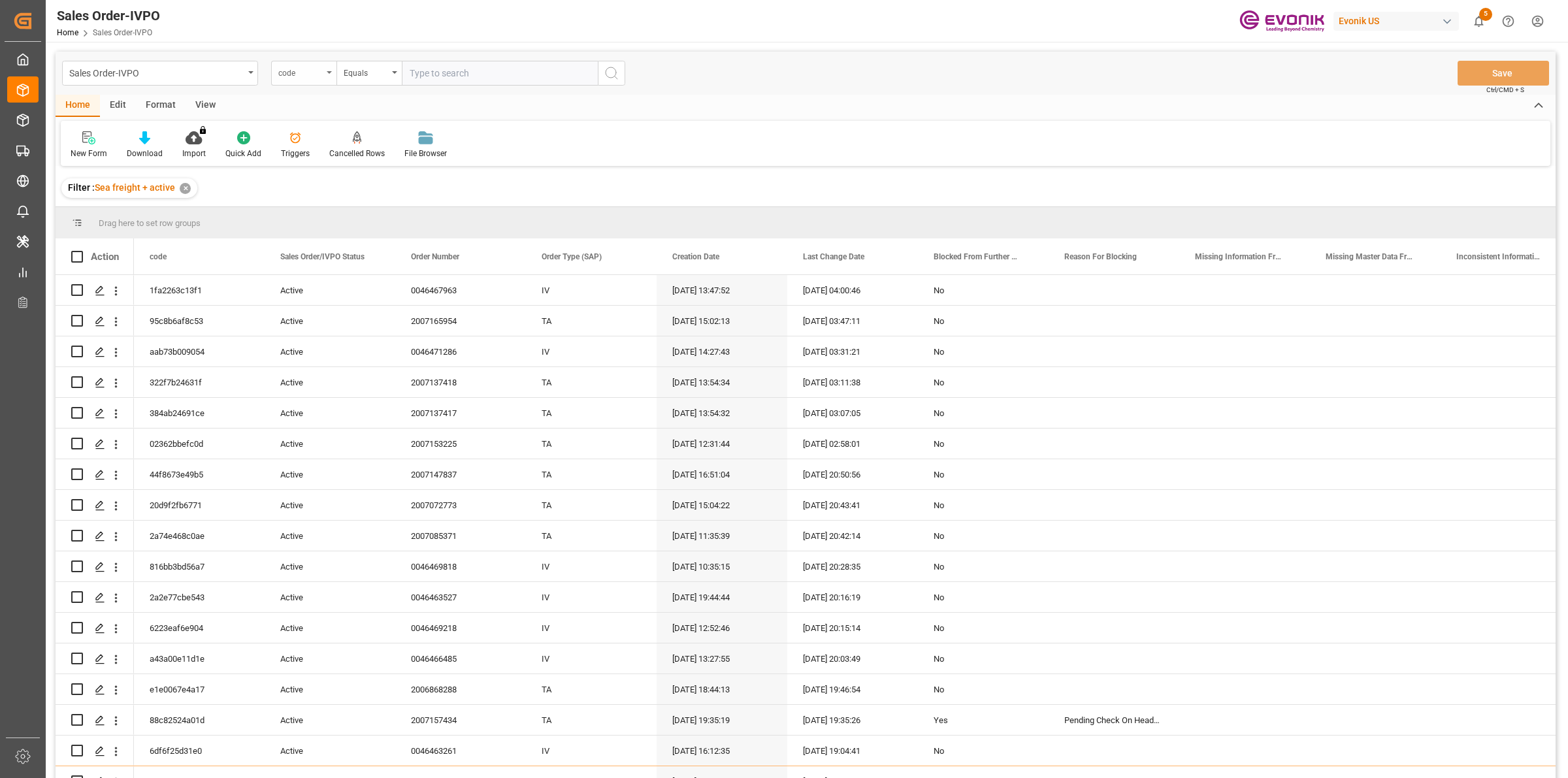
click at [305, 79] on div "code" at bounding box center [304, 73] width 66 height 25
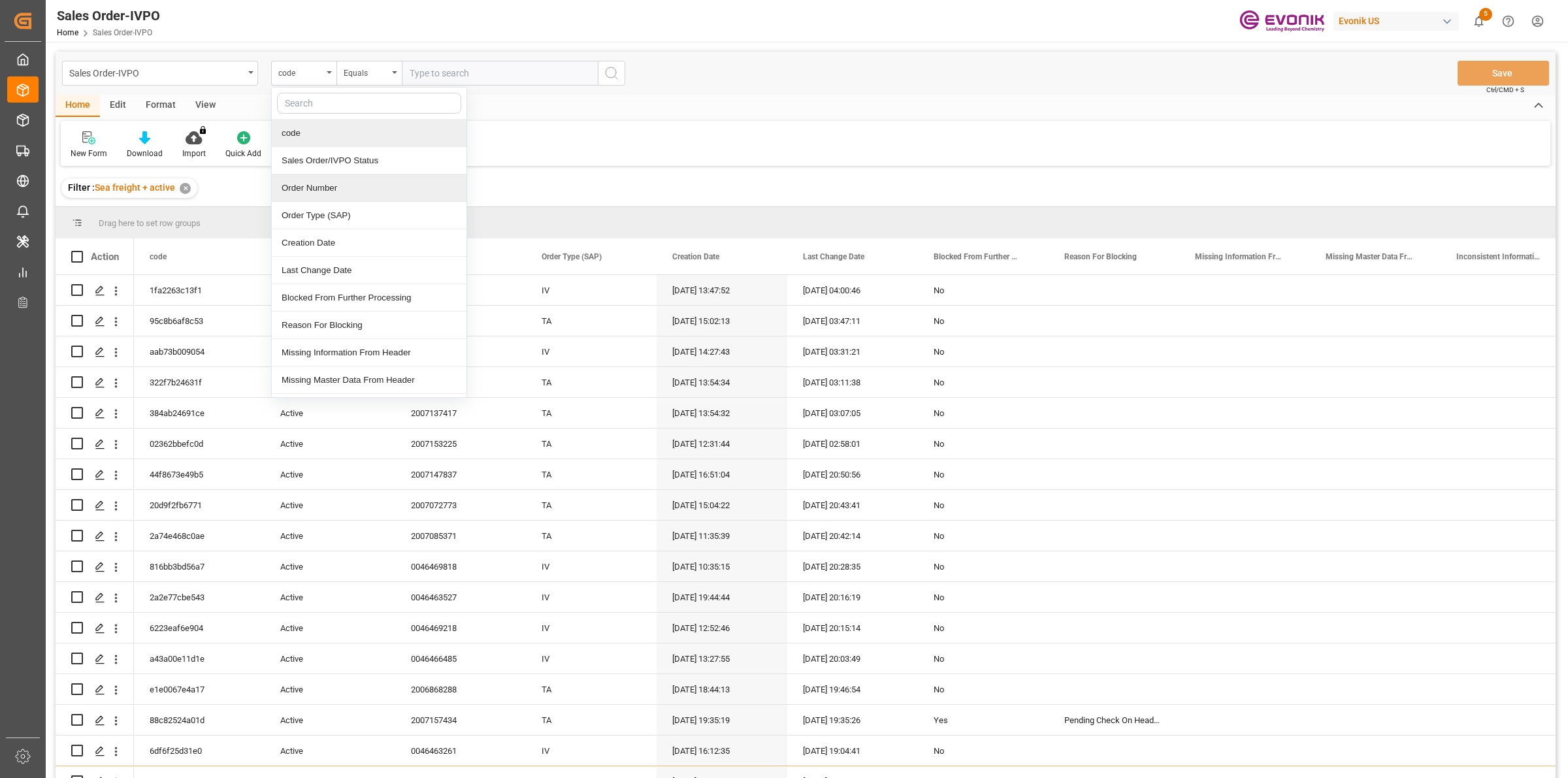
click at [315, 192] on div "Order Number" at bounding box center [369, 189] width 195 height 27
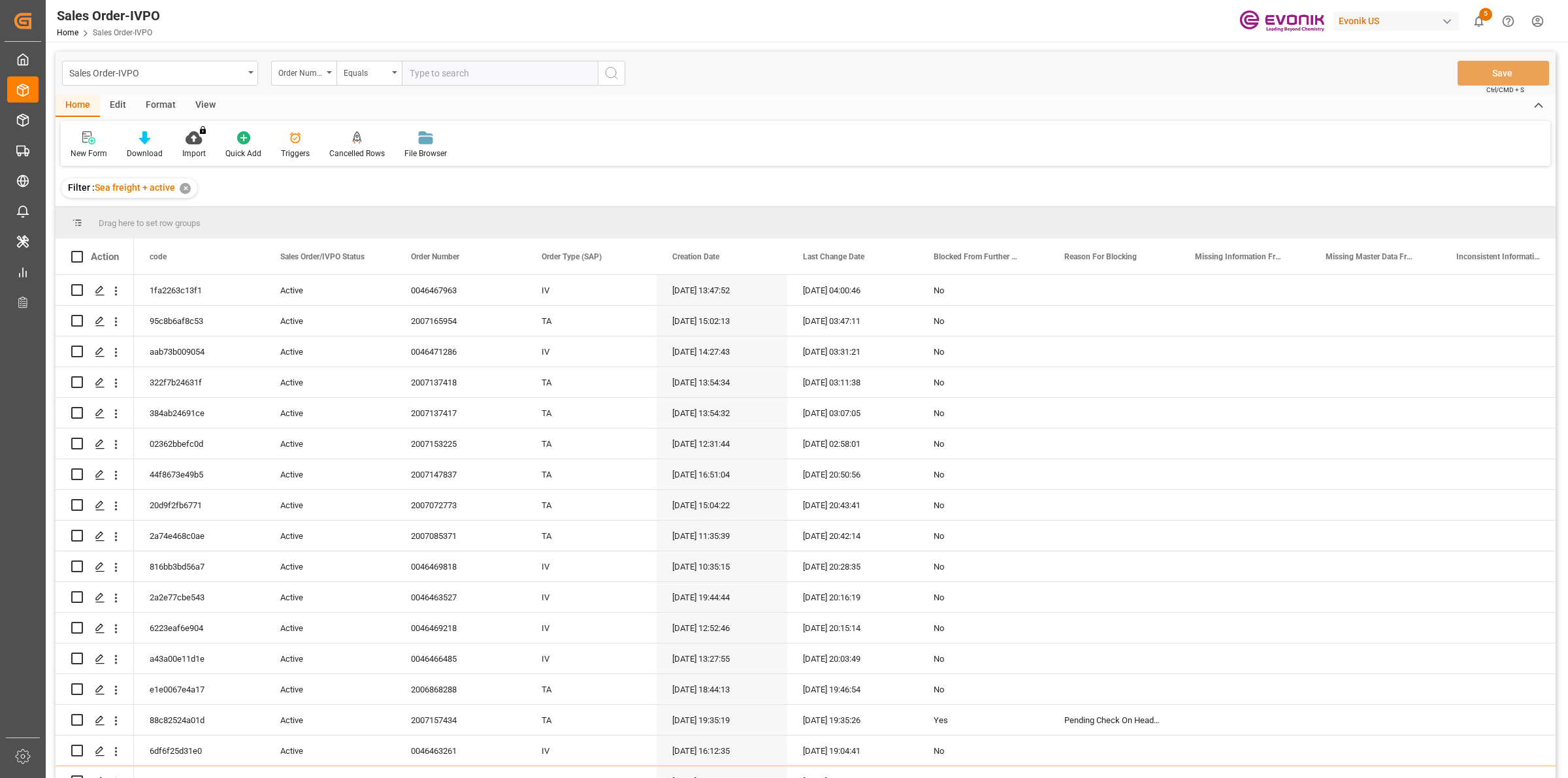
click at [464, 69] on input "text" at bounding box center [499, 73] width 196 height 25
paste input "2007147837"
type input "2007147837"
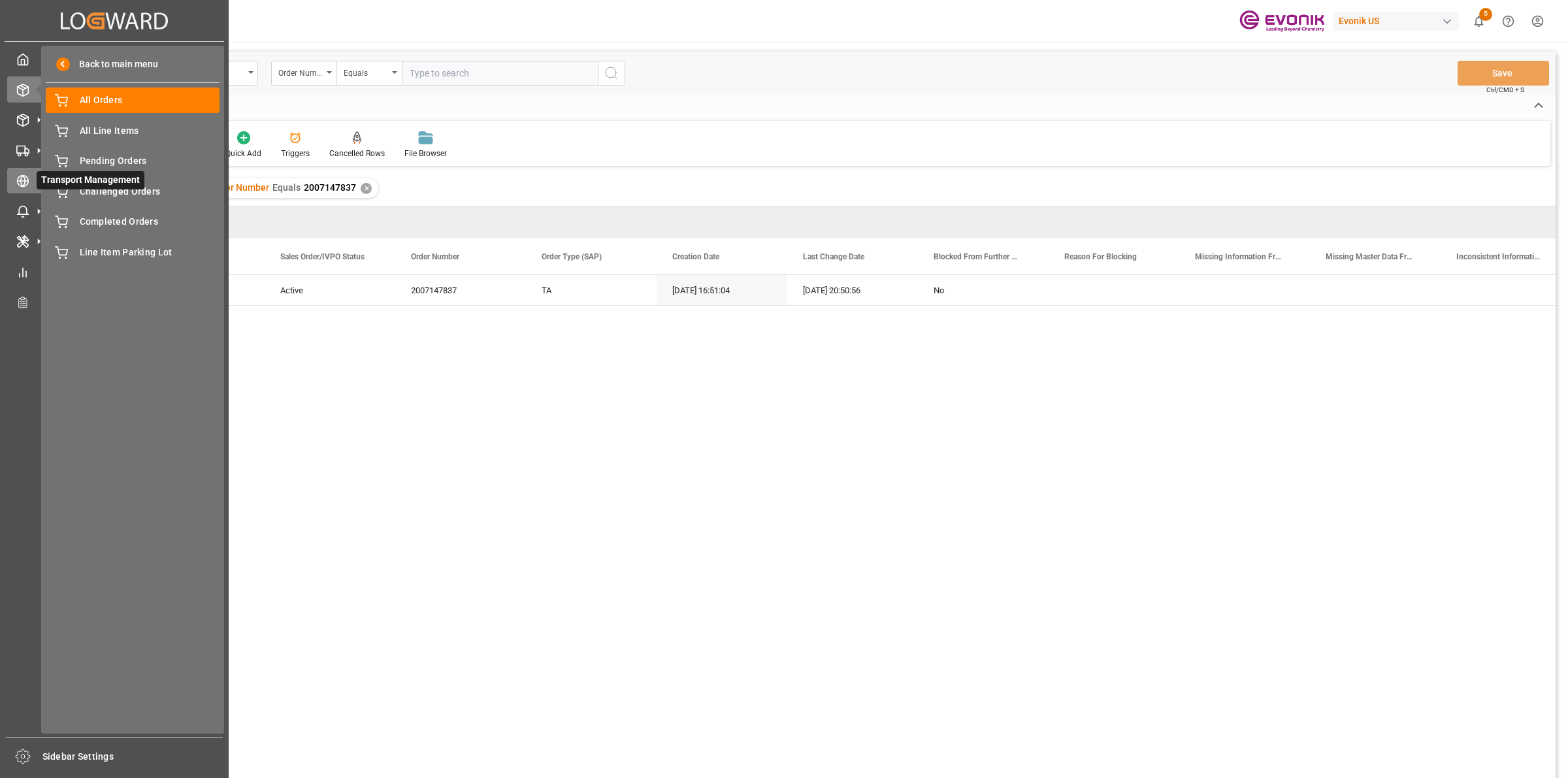
click at [21, 191] on div "Transport Management Transport Management" at bounding box center [114, 180] width 215 height 25
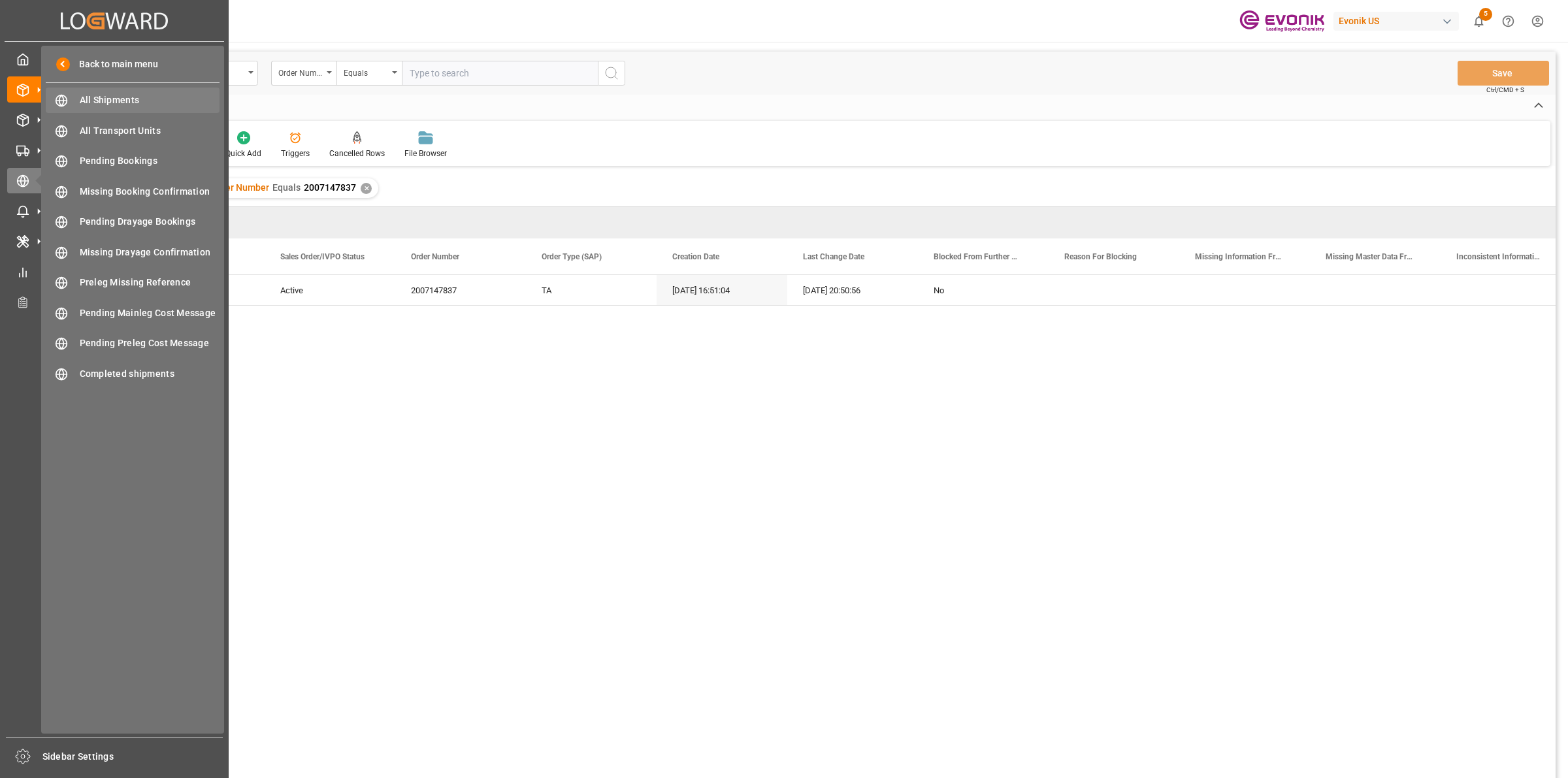
click at [122, 90] on div "All Shipments All Shipments" at bounding box center [133, 100] width 174 height 25
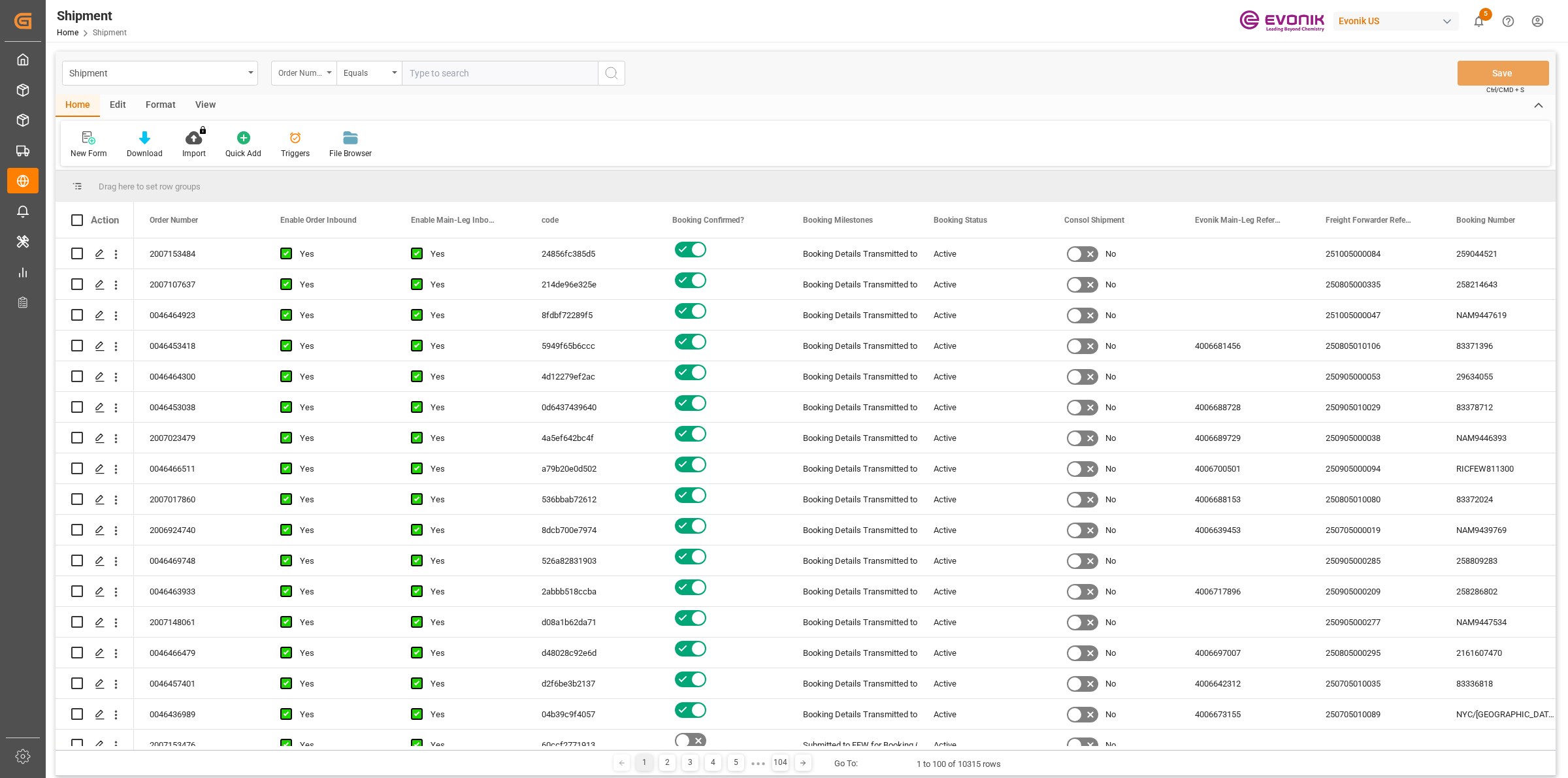
click at [308, 73] on div "Order Number" at bounding box center [301, 72] width 44 height 15
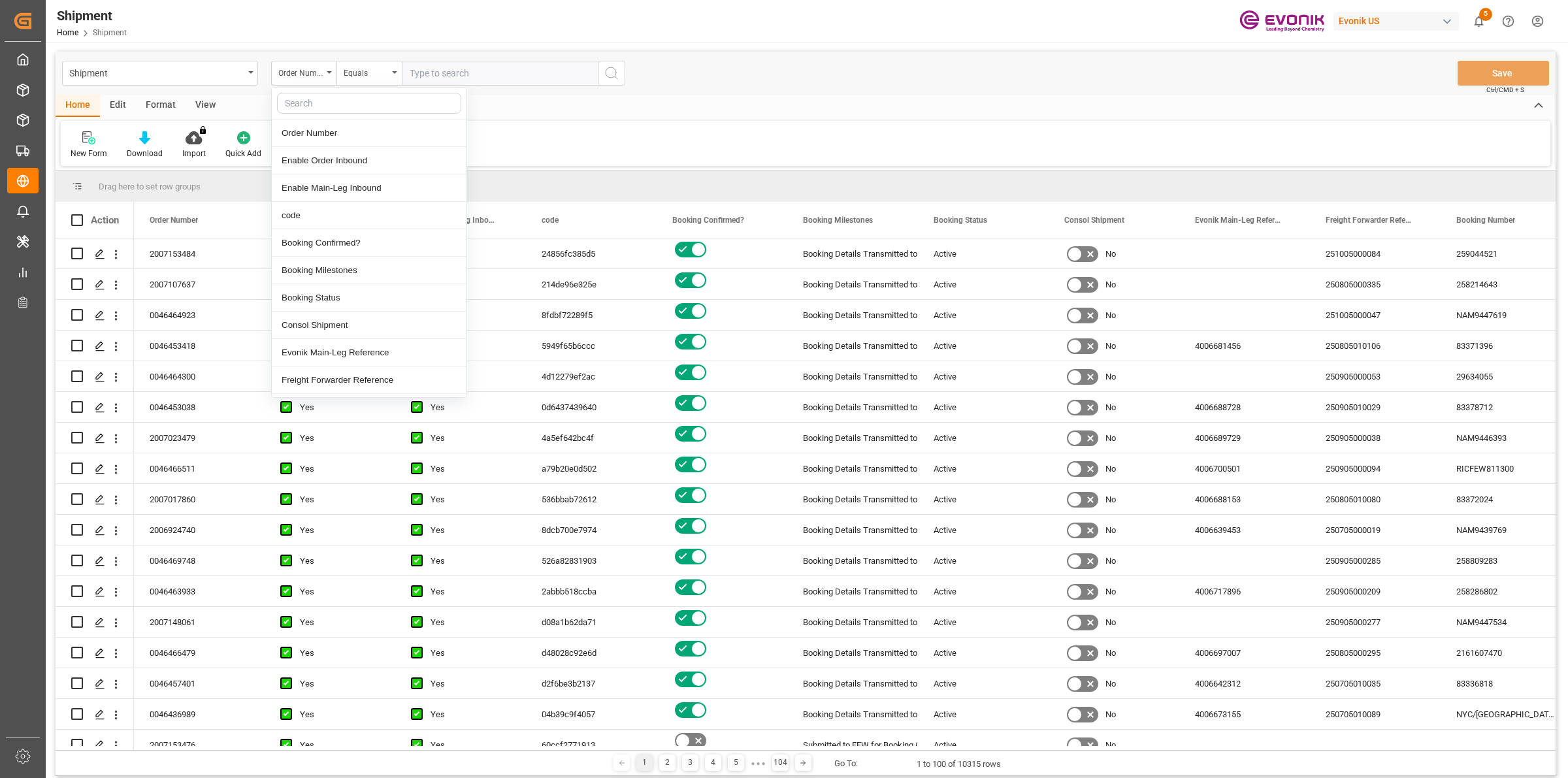
click at [472, 70] on input "text" at bounding box center [499, 73] width 196 height 25
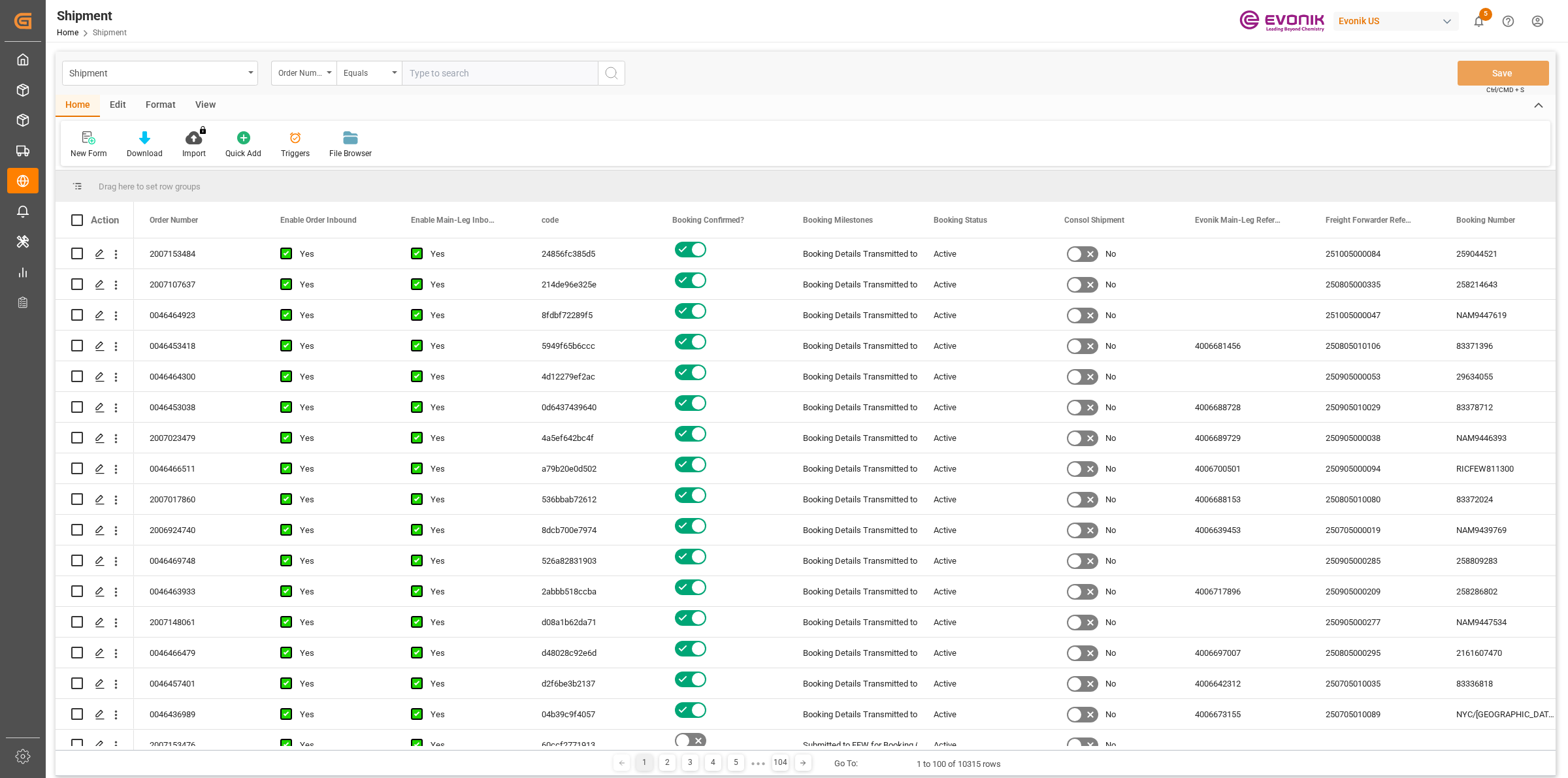
paste input "2007147837"
type input "2007147837"
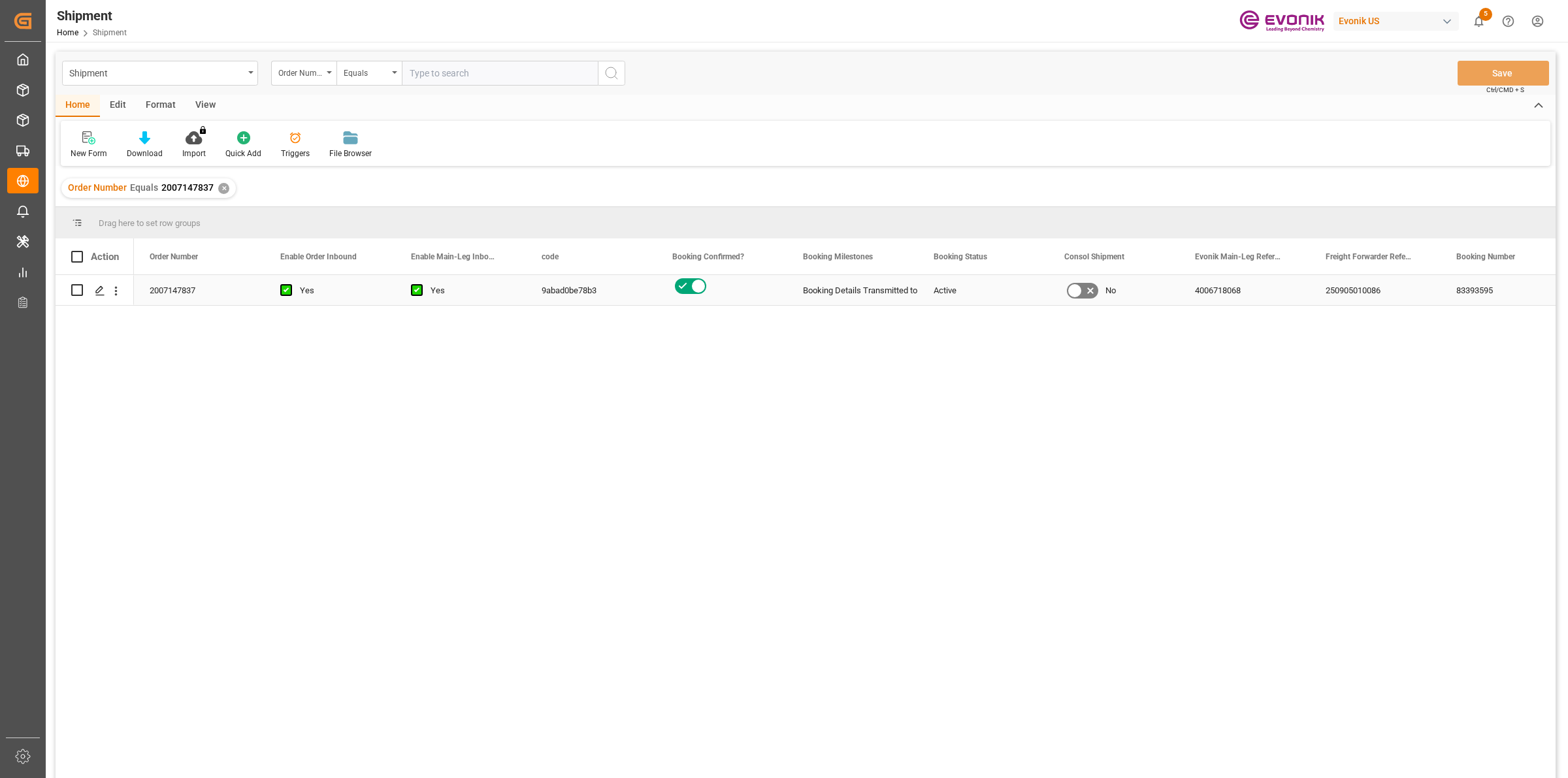
click at [102, 292] on icon "Press SPACE to select this row." at bounding box center [100, 291] width 11 height 11
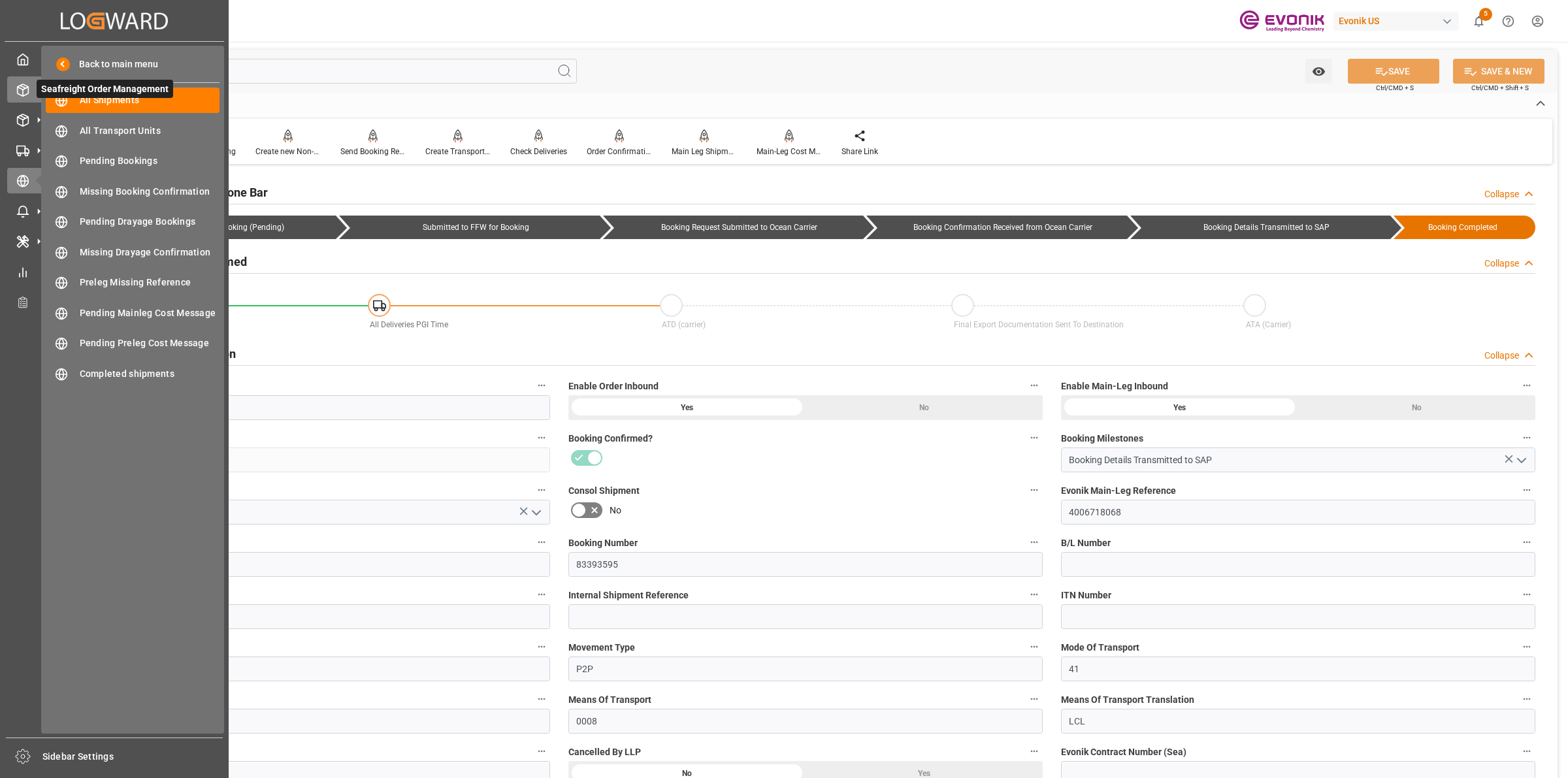
click at [30, 82] on div "Seafreight Order Management Seafreight Order Management" at bounding box center [114, 89] width 215 height 25
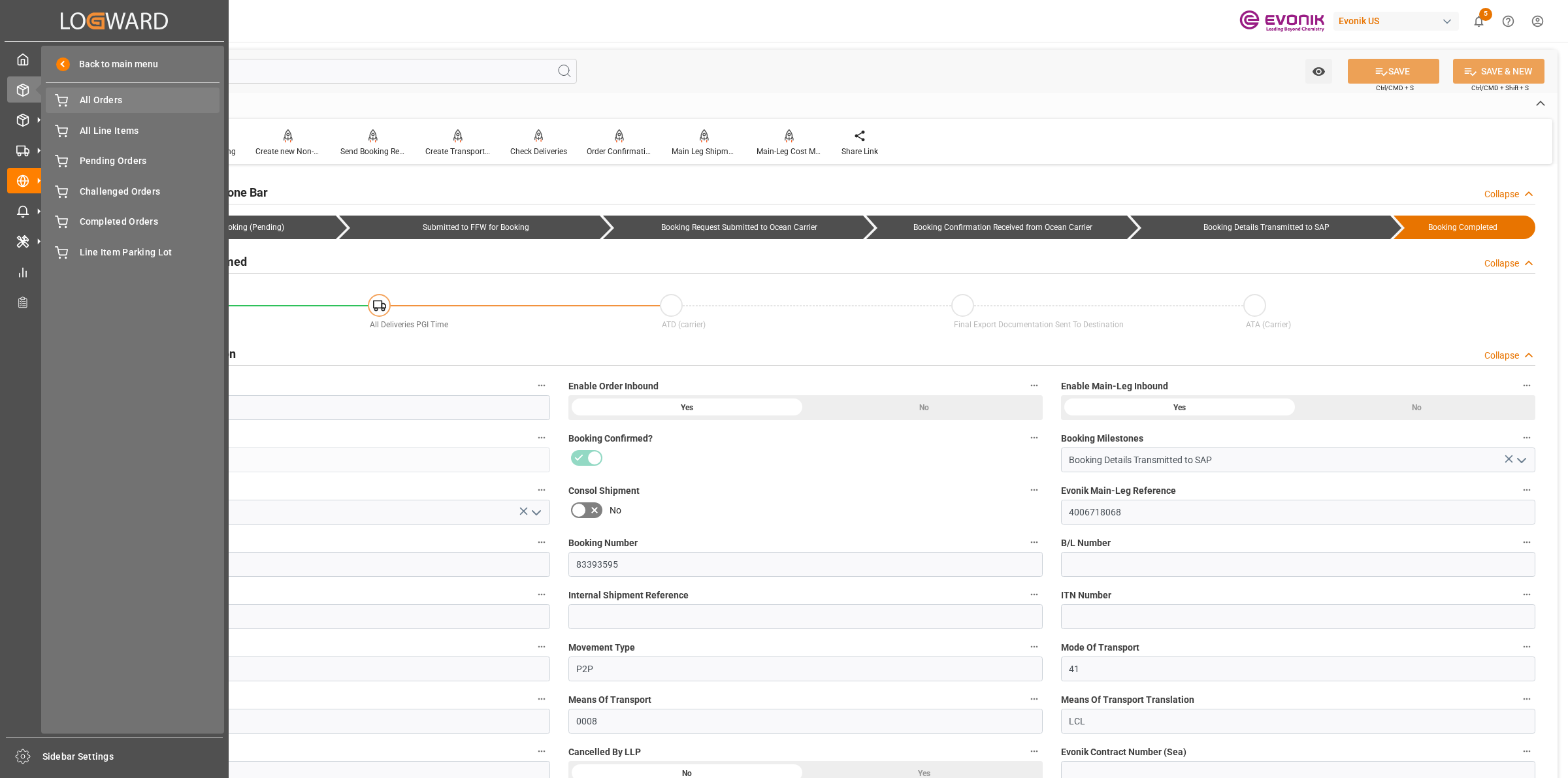
click at [106, 99] on span "All Orders" at bounding box center [150, 100] width 140 height 14
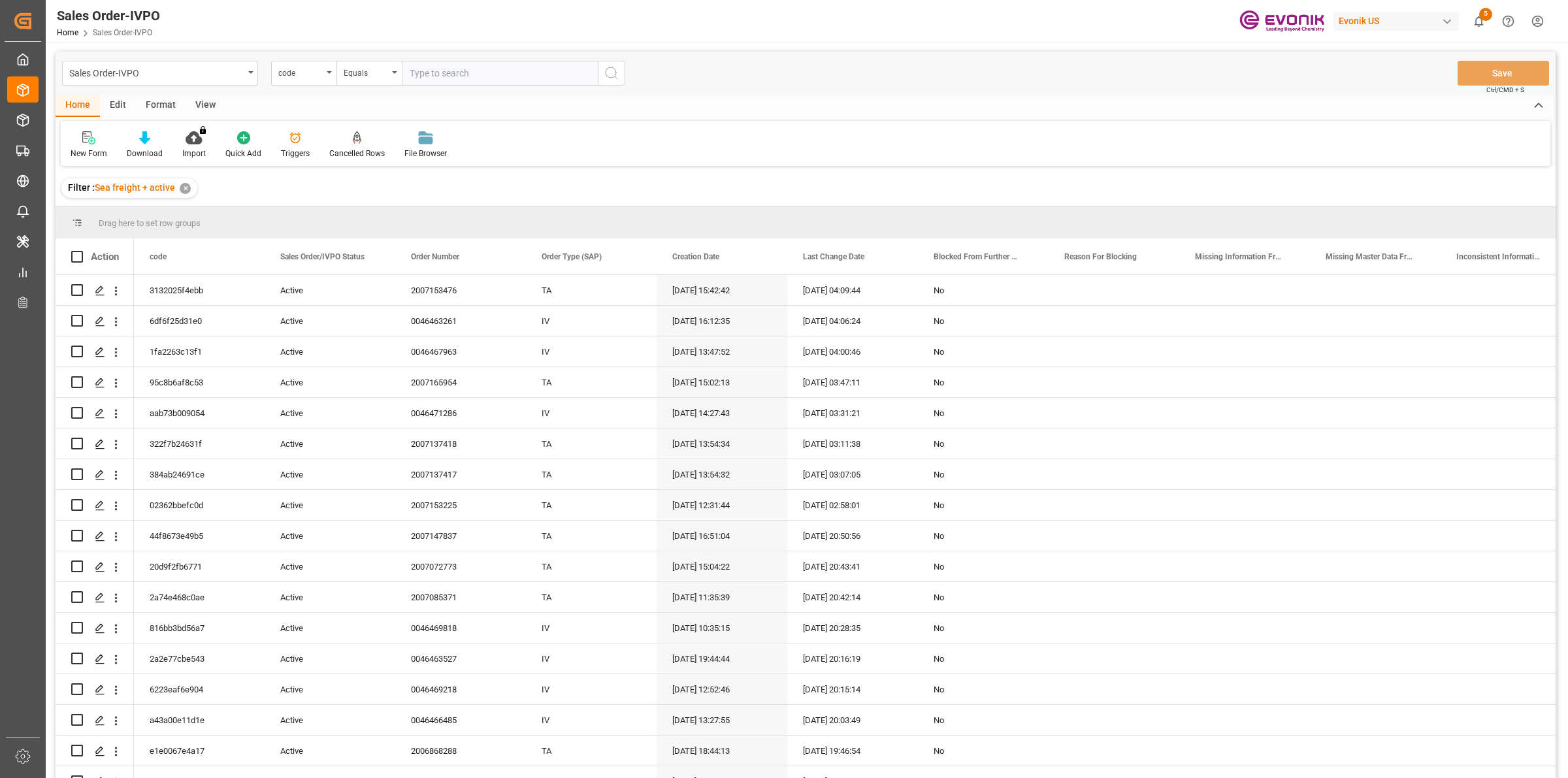
click at [314, 73] on div "code" at bounding box center [301, 72] width 44 height 15
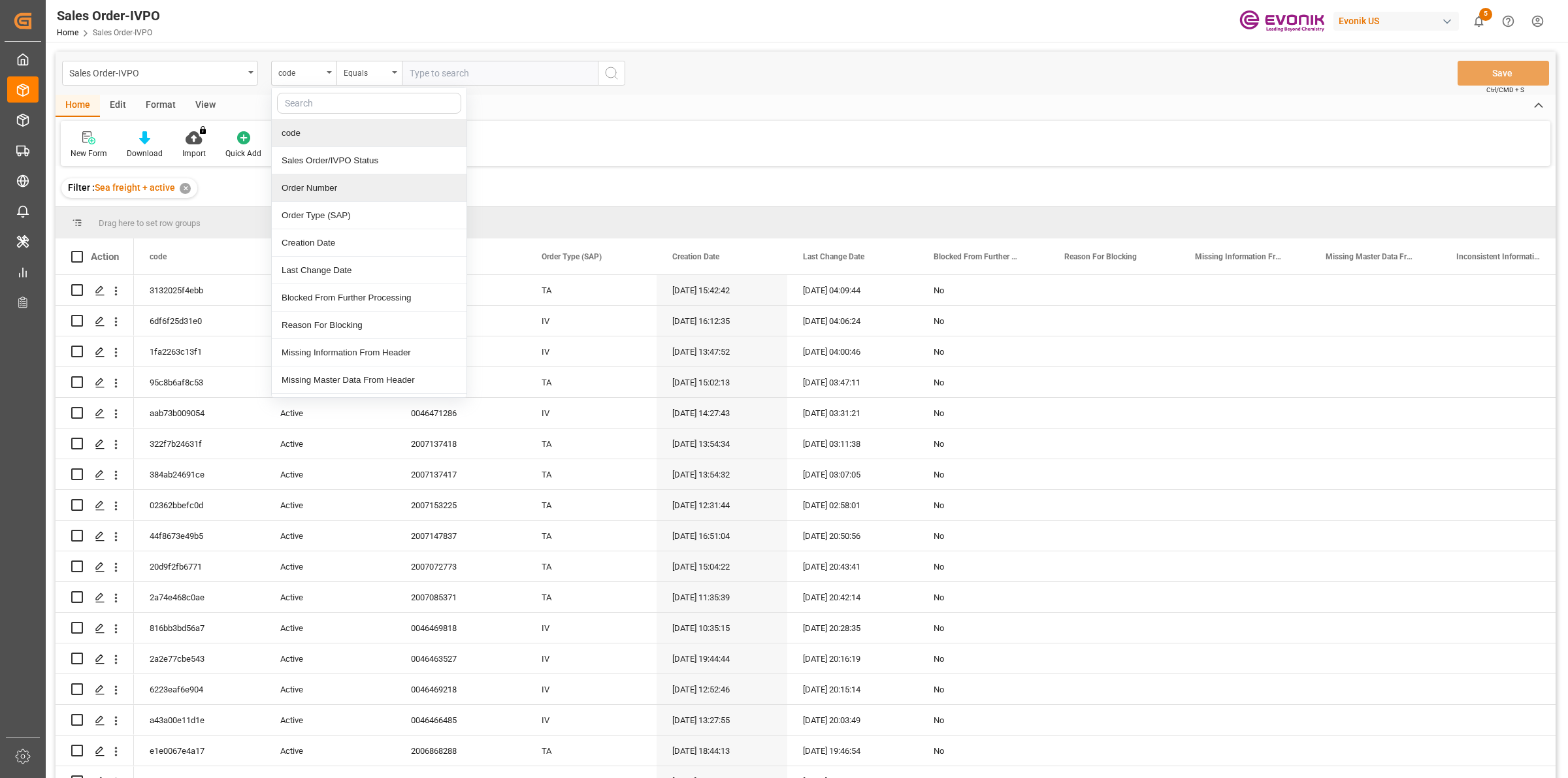
click at [311, 199] on div "Order Number" at bounding box center [369, 189] width 195 height 27
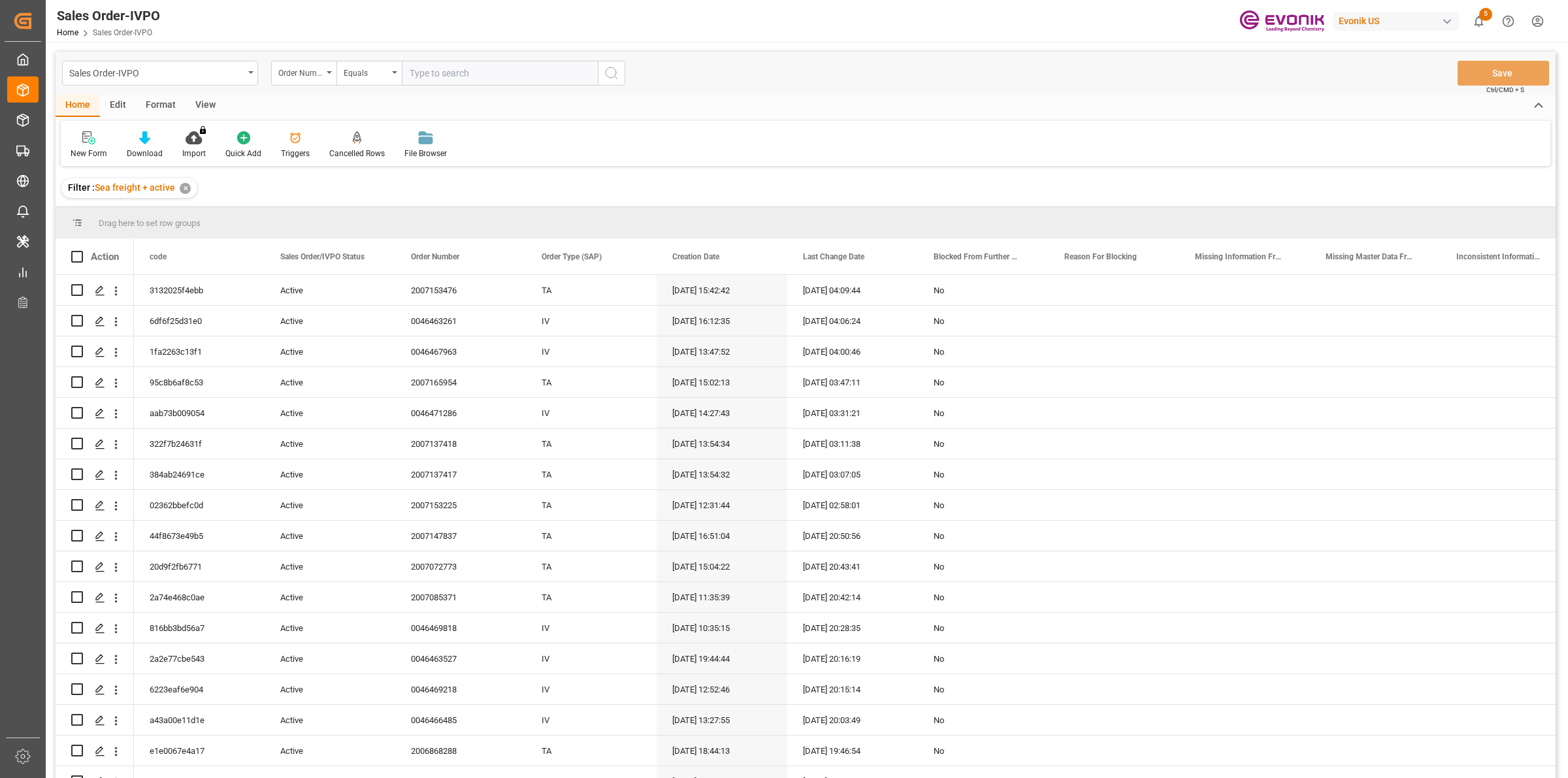
click at [429, 72] on input "text" at bounding box center [499, 73] width 196 height 25
paste input "2007147837"
type input "2007147837"
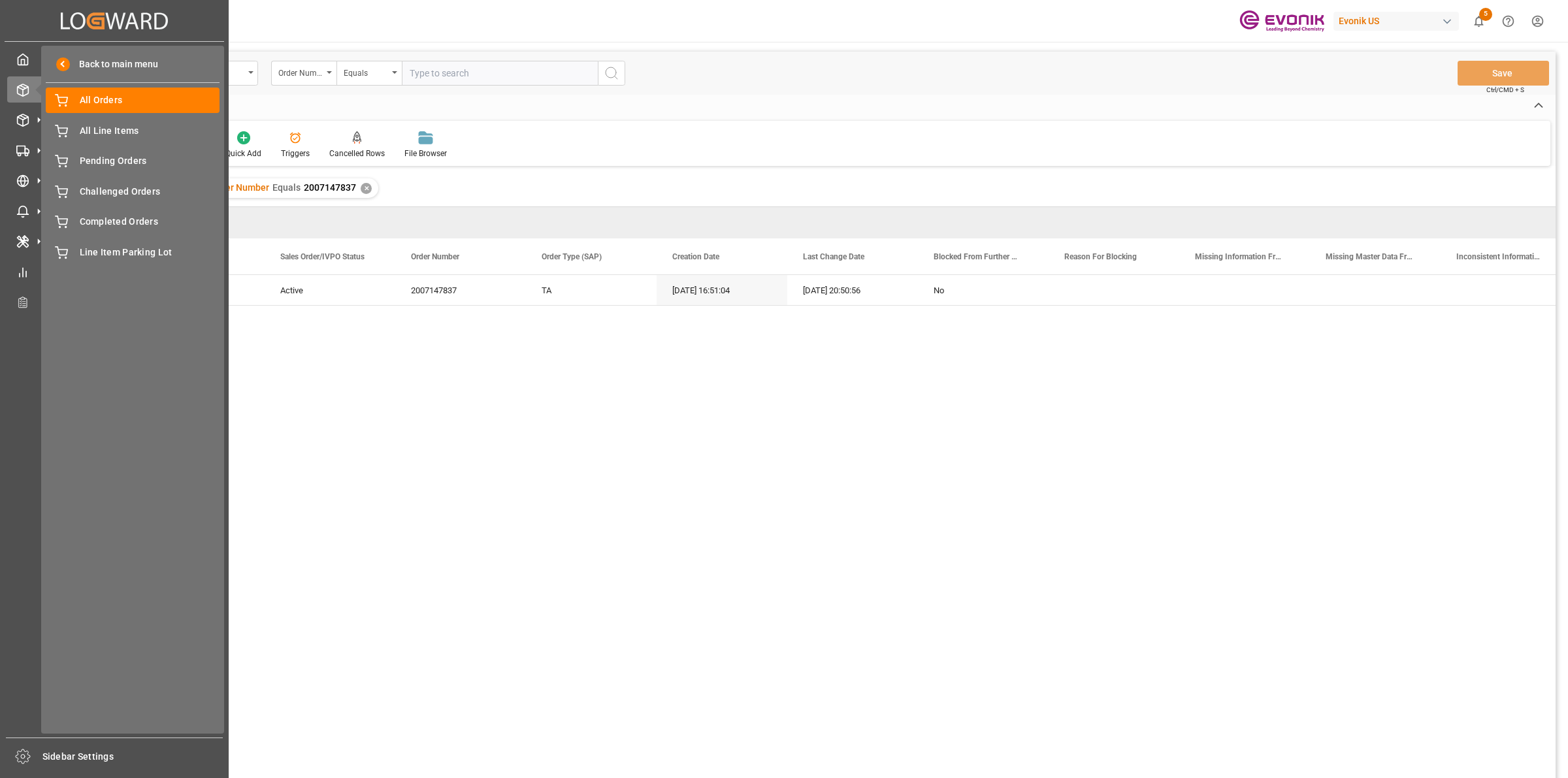
click at [203, 417] on div "Back to main menu All Orders All Orders All Line Items All Line Items Pending O…" at bounding box center [133, 389] width 183 height 688
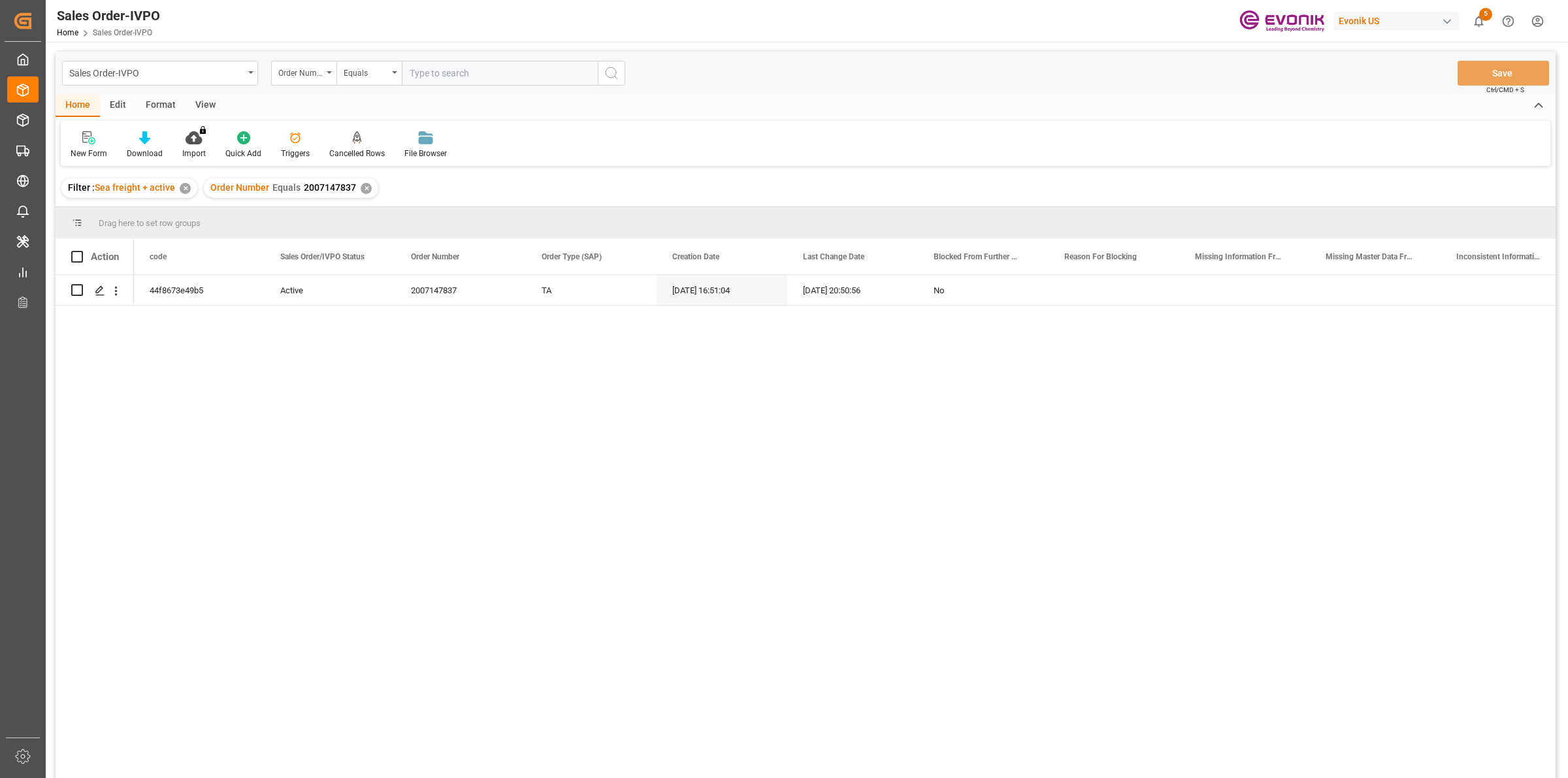
click at [324, 406] on div "44f8673e49b5 Active 2007147837 TA [DATE] 16:51:04 [DATE] 20:50:56 No" at bounding box center [844, 531] width 1421 height 512
click at [96, 292] on polygon "Press SPACE to select this row." at bounding box center [99, 289] width 7 height 7
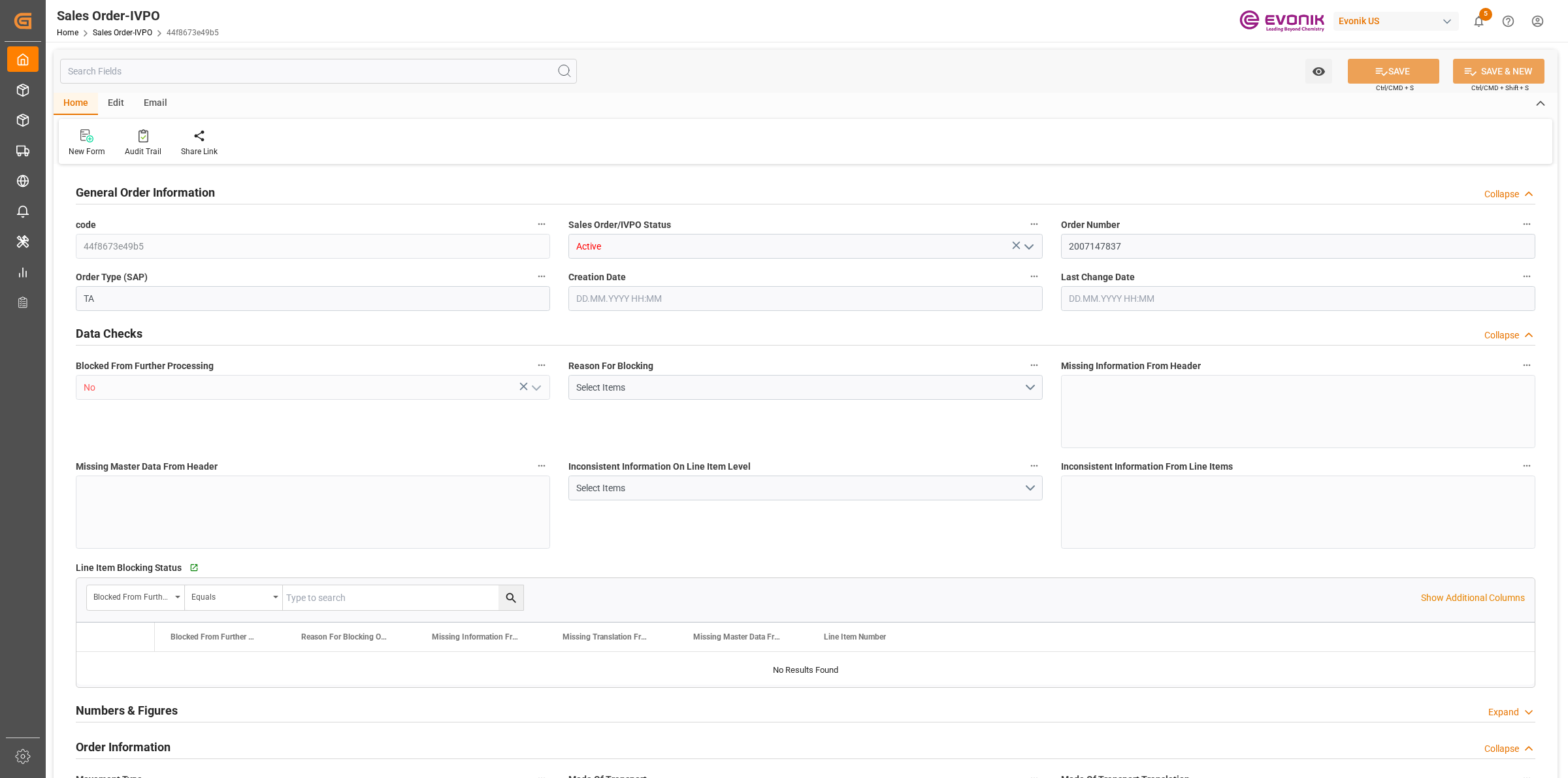
type input "COCTG"
type input "0"
type input "1"
type input "1202.8"
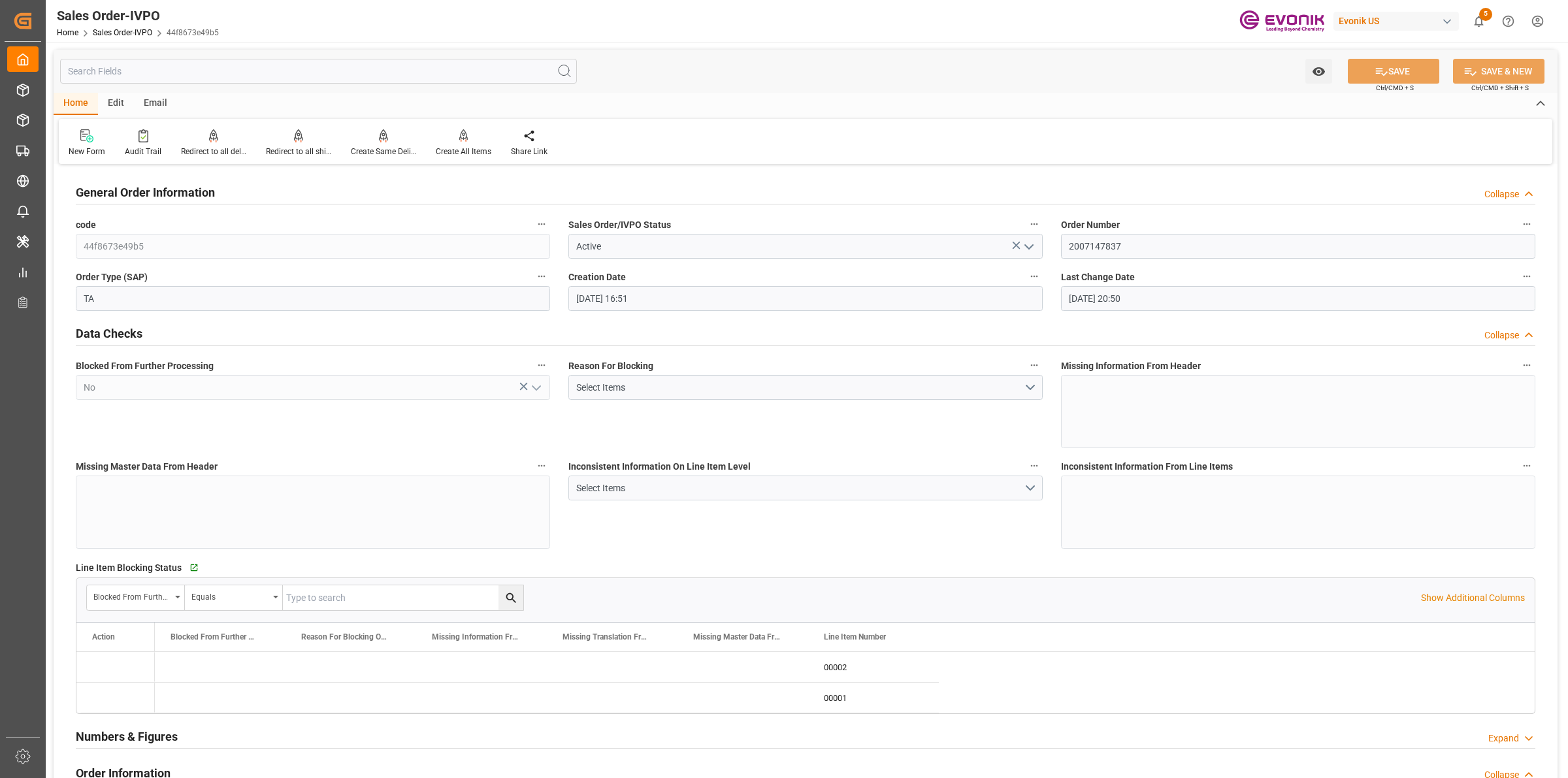
type input "[DATE] 16:51"
type input "[DATE] 20:50"
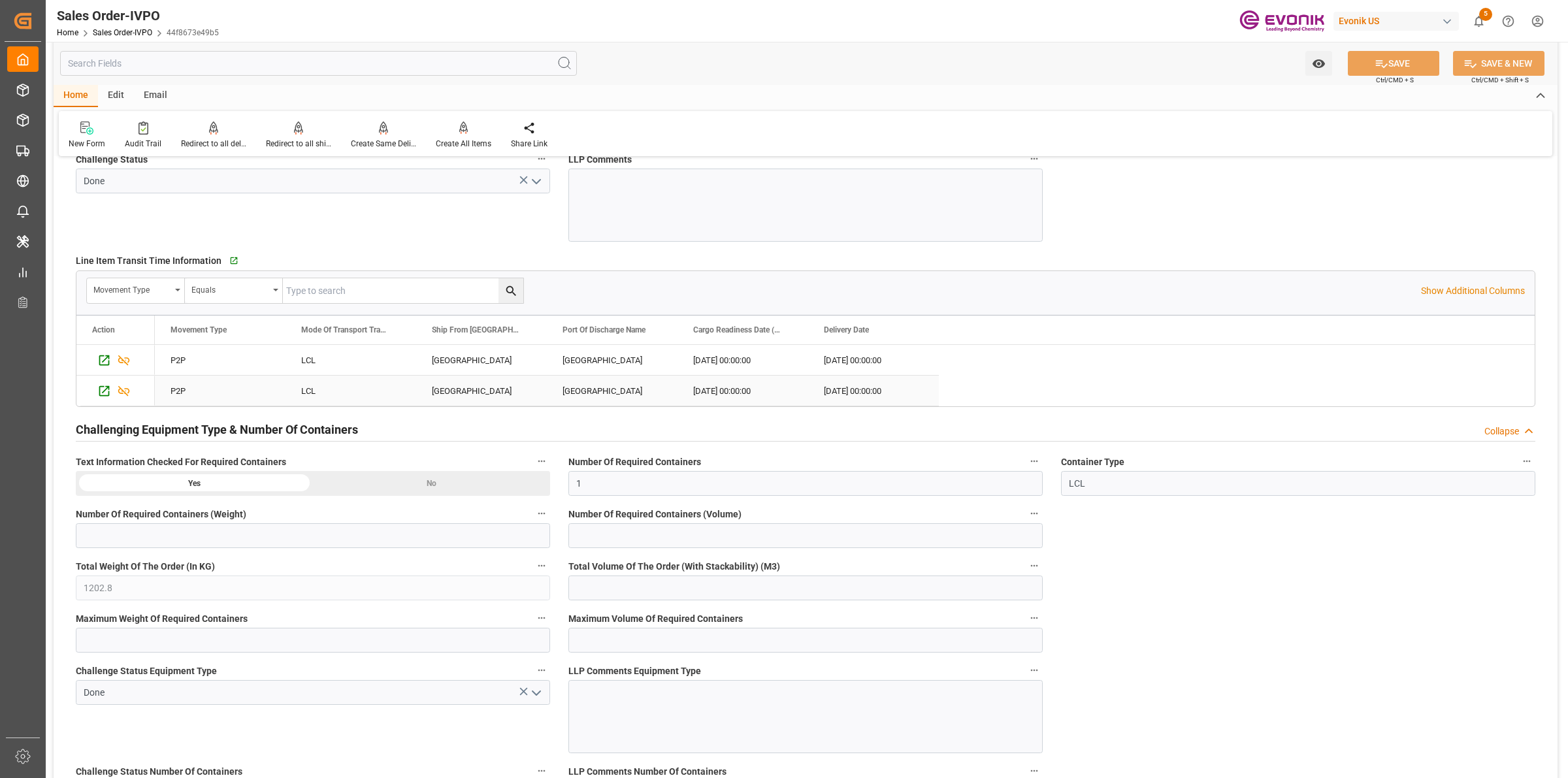
scroll to position [1879, 0]
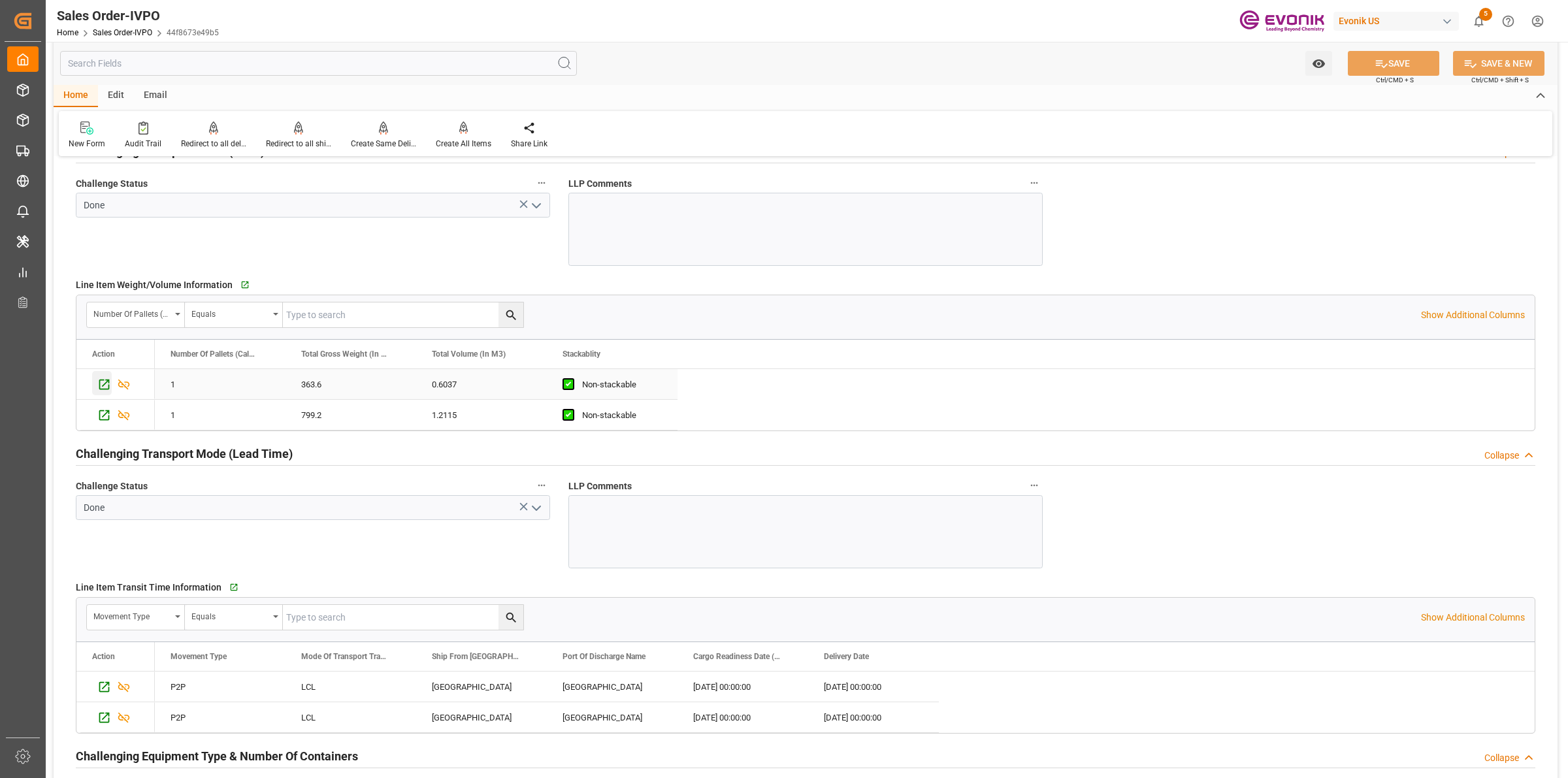
click at [105, 384] on icon "Press SPACE to select this row." at bounding box center [105, 385] width 14 height 14
click at [102, 416] on icon "Press SPACE to select this row." at bounding box center [105, 415] width 14 height 14
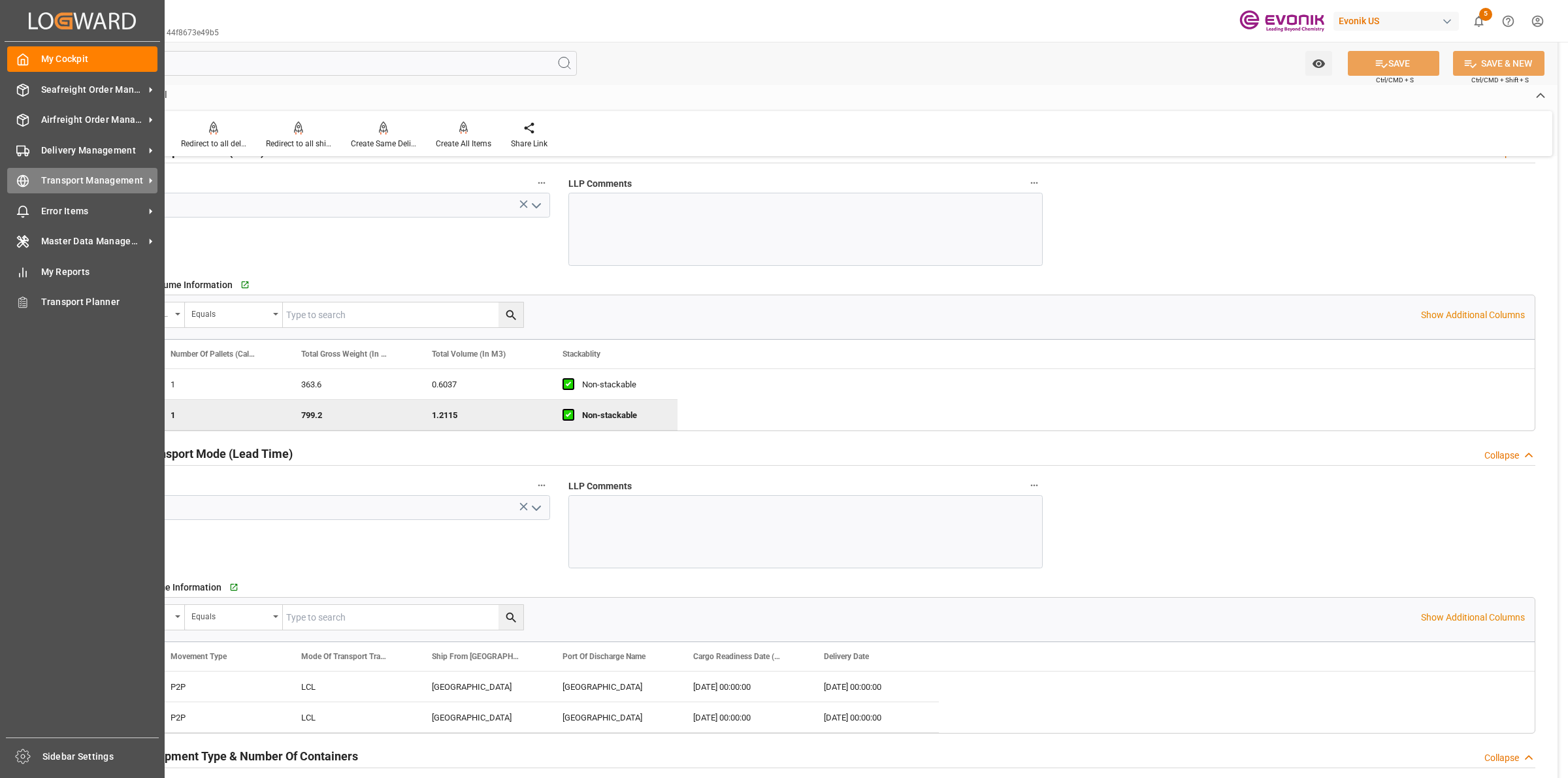
click at [24, 188] on div "Transport Management Transport Management" at bounding box center [82, 180] width 150 height 25
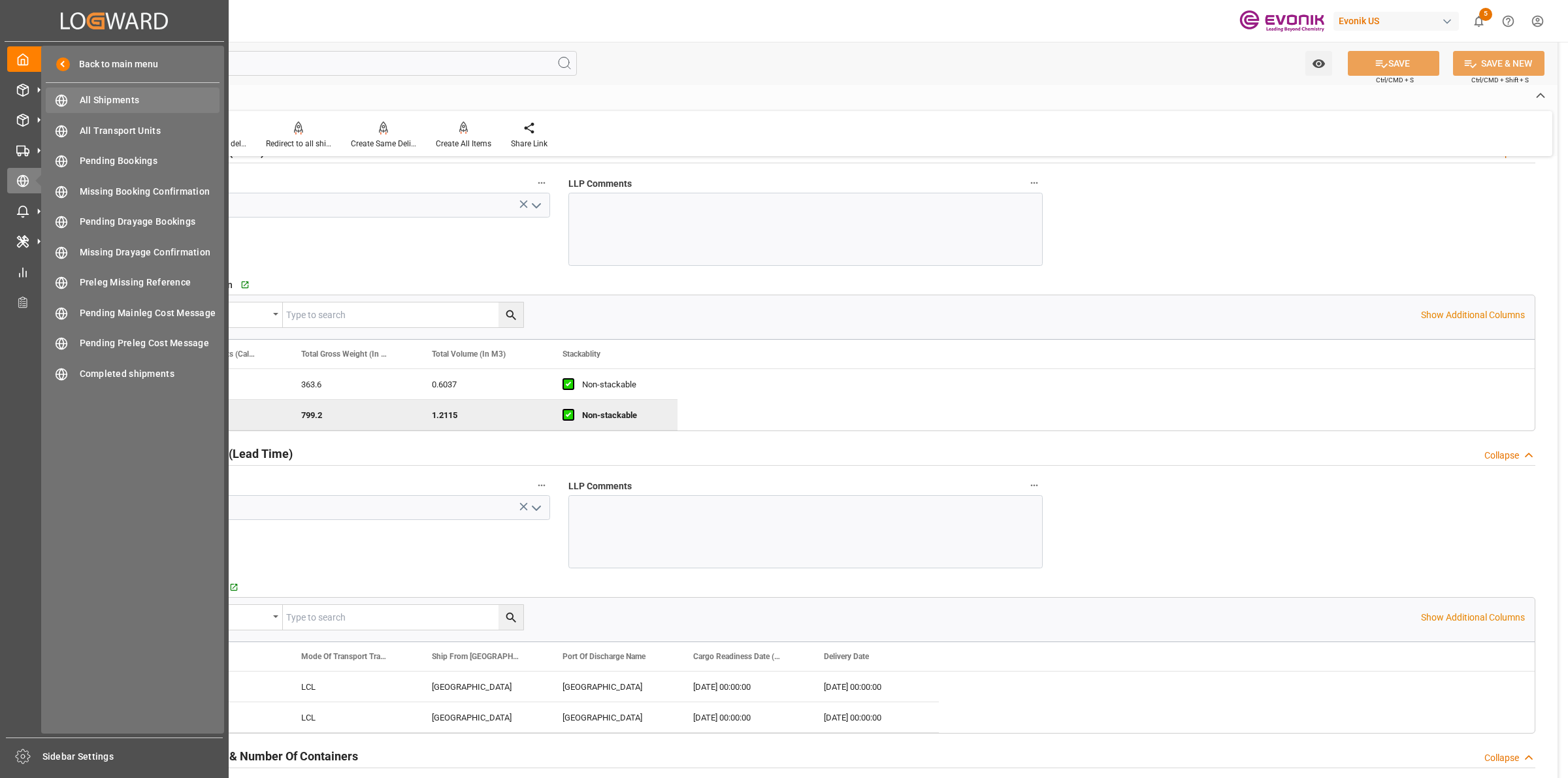
click at [109, 89] on div "All Shipments All Shipments" at bounding box center [133, 100] width 174 height 25
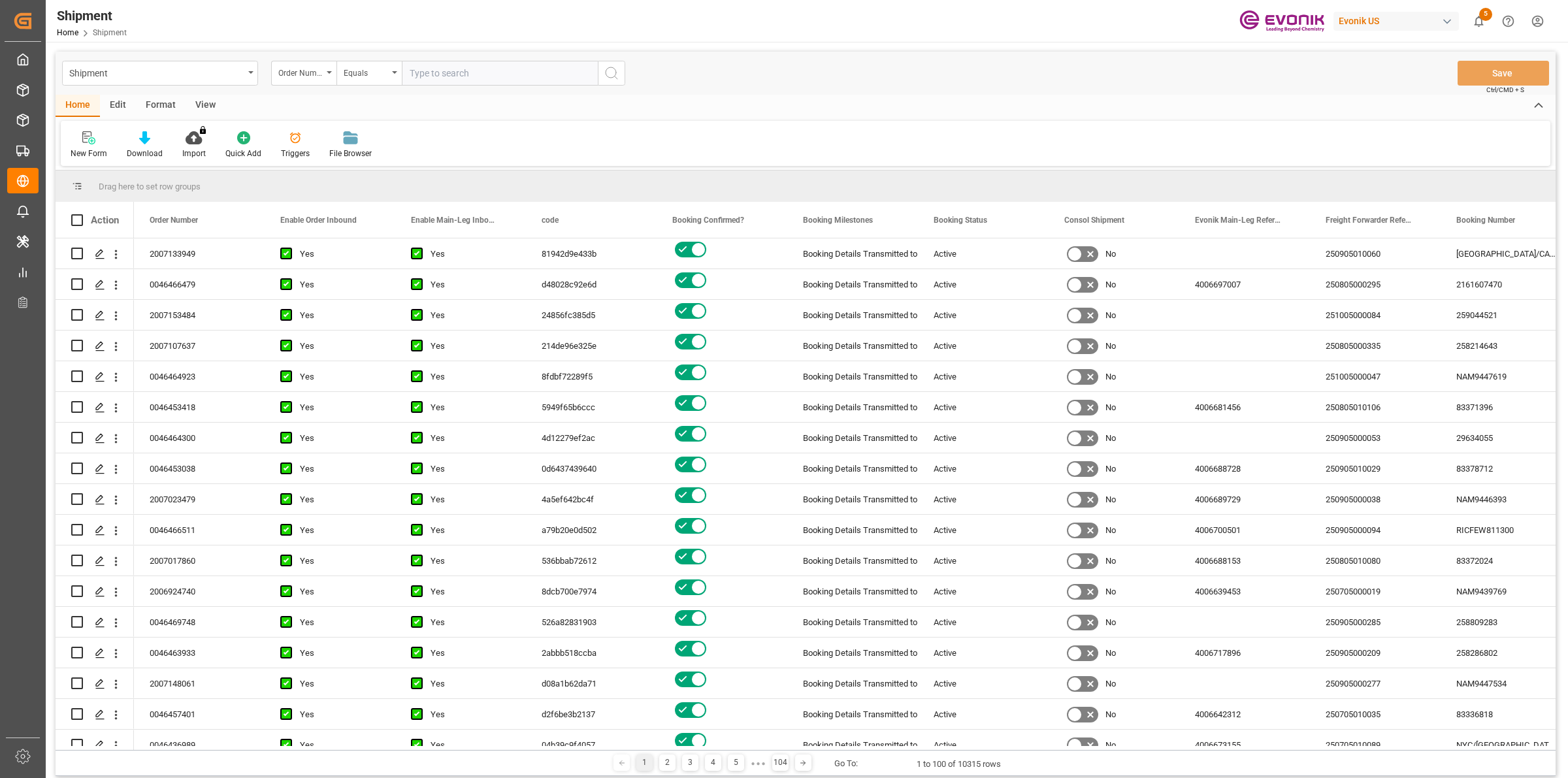
click at [458, 73] on input "text" at bounding box center [499, 73] width 196 height 25
click at [329, 74] on div "Order Number" at bounding box center [304, 73] width 66 height 25
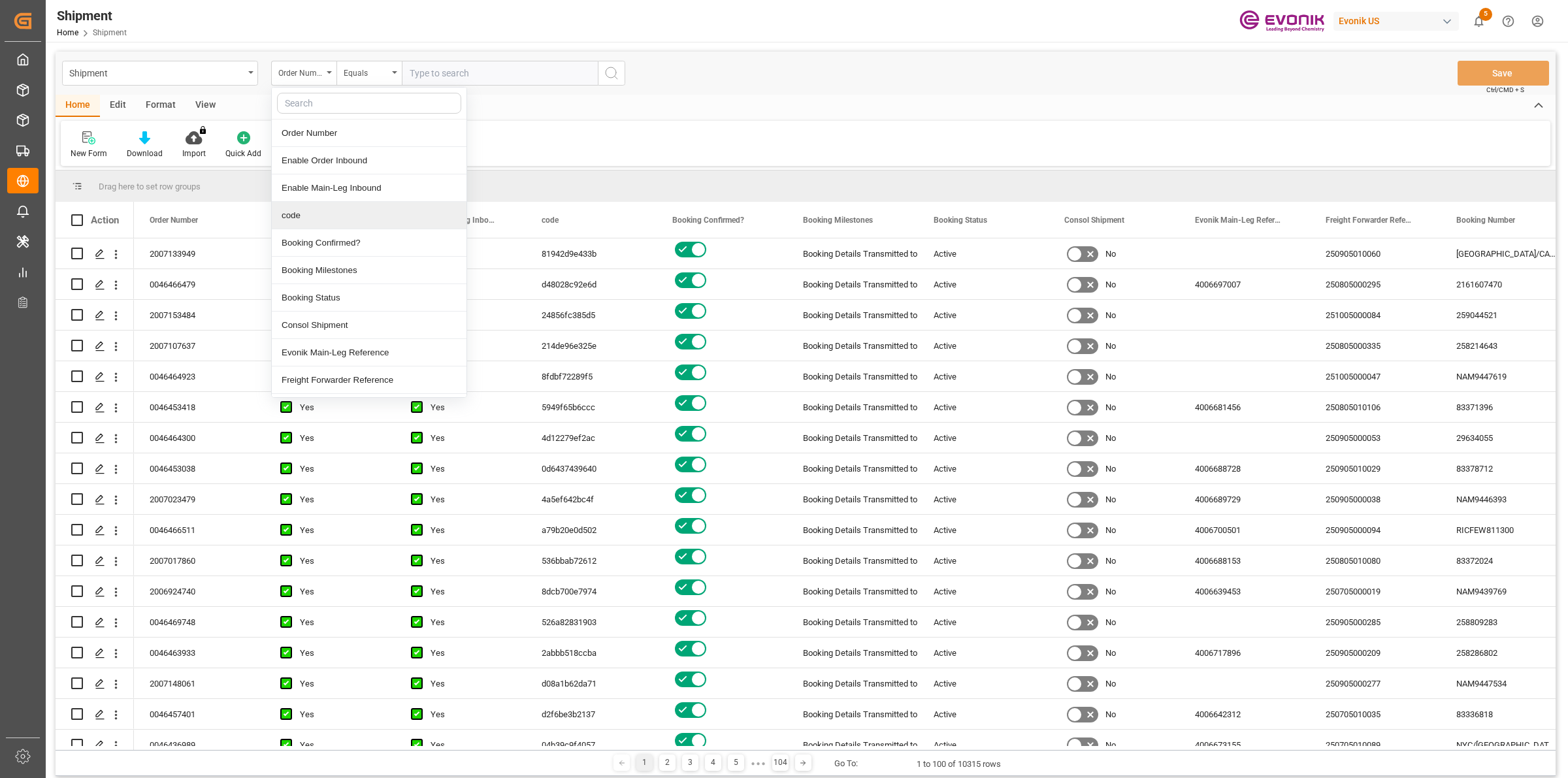
click at [298, 213] on div "code" at bounding box center [369, 215] width 195 height 27
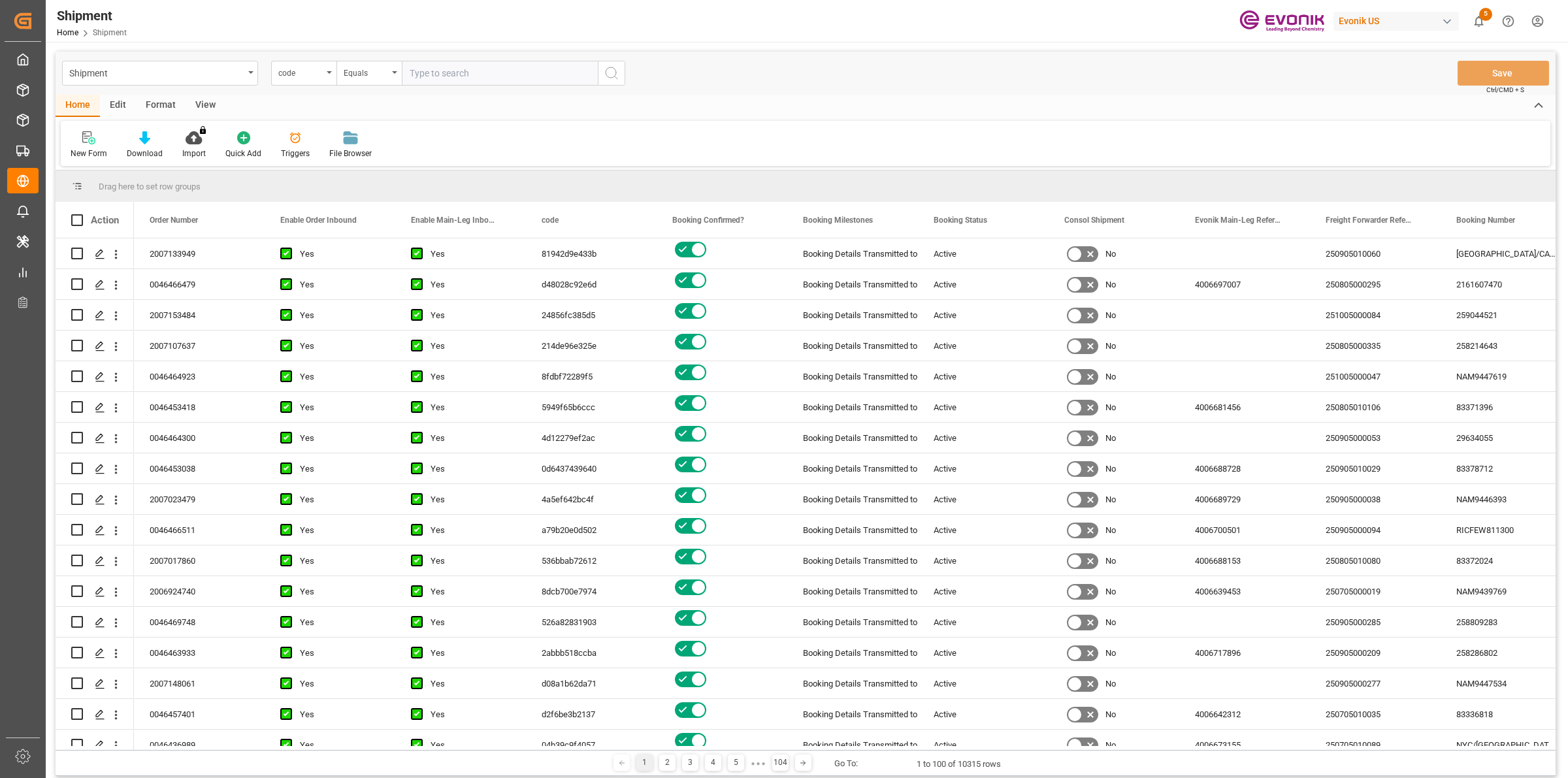
click at [430, 73] on input "text" at bounding box center [499, 73] width 196 height 25
paste input "44f8673e49b5"
type input "44f8673e49b5"
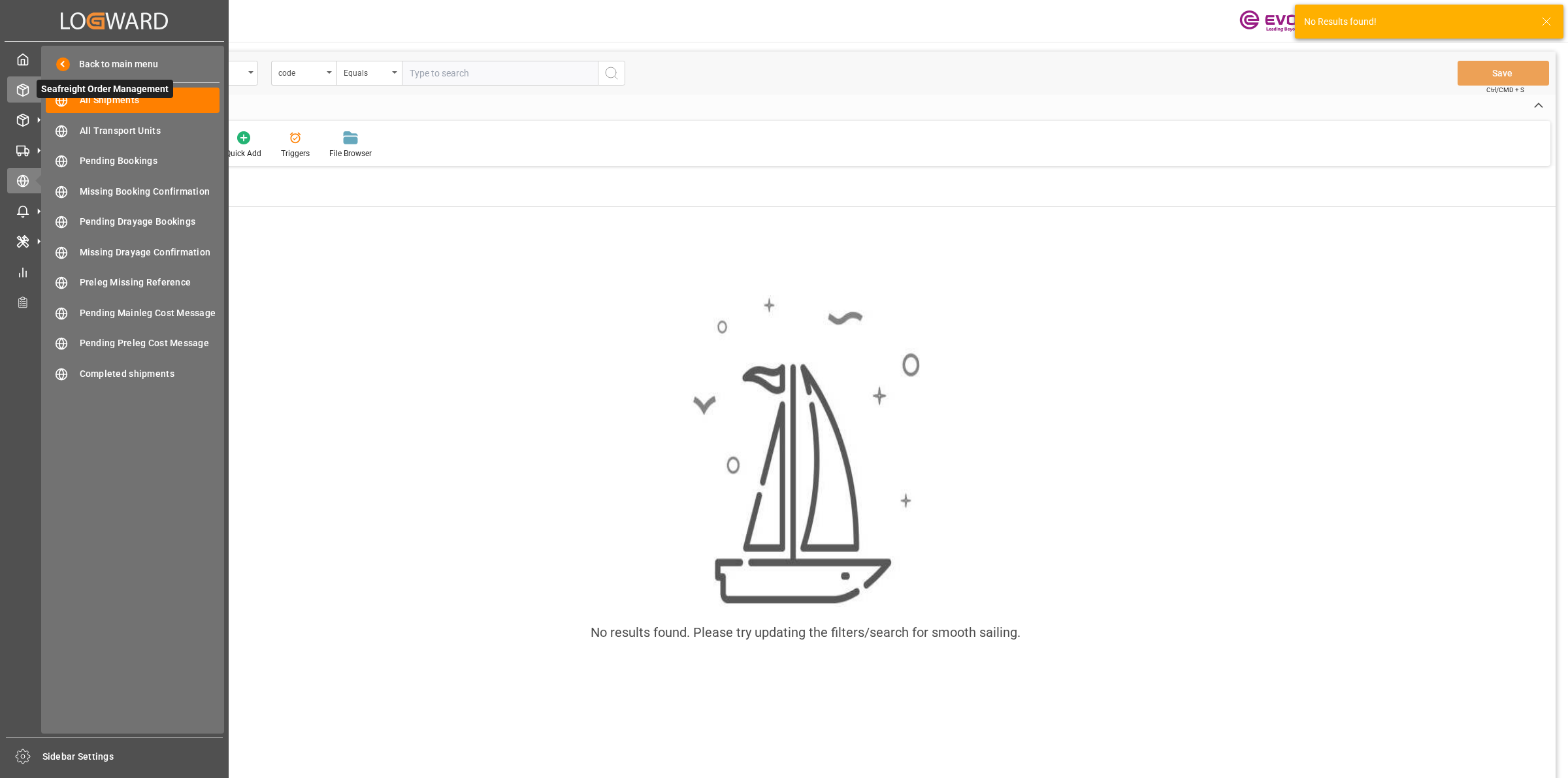
click at [18, 96] on icon at bounding box center [22, 90] width 13 height 13
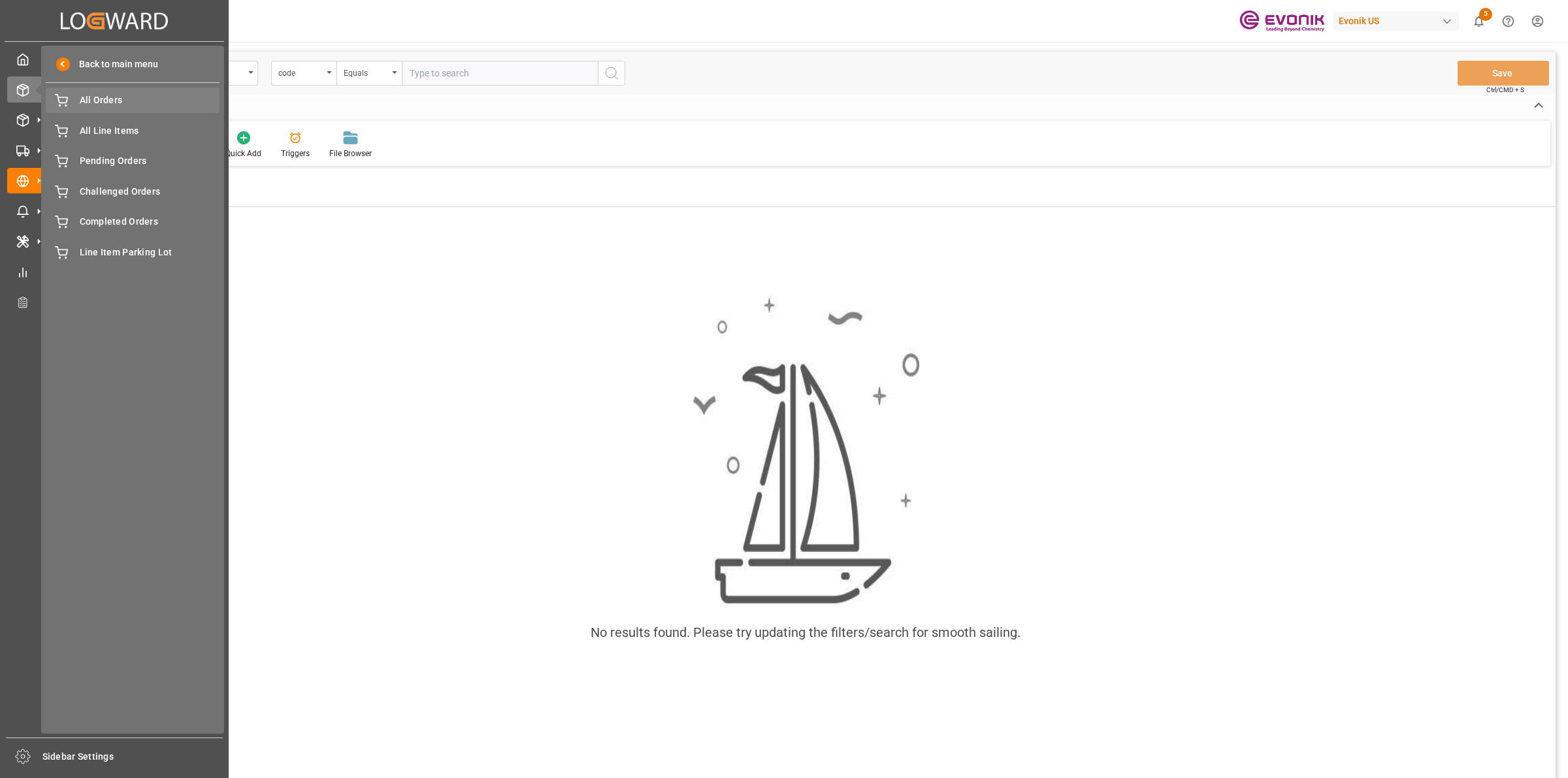
click at [93, 103] on span "All Orders" at bounding box center [150, 100] width 140 height 14
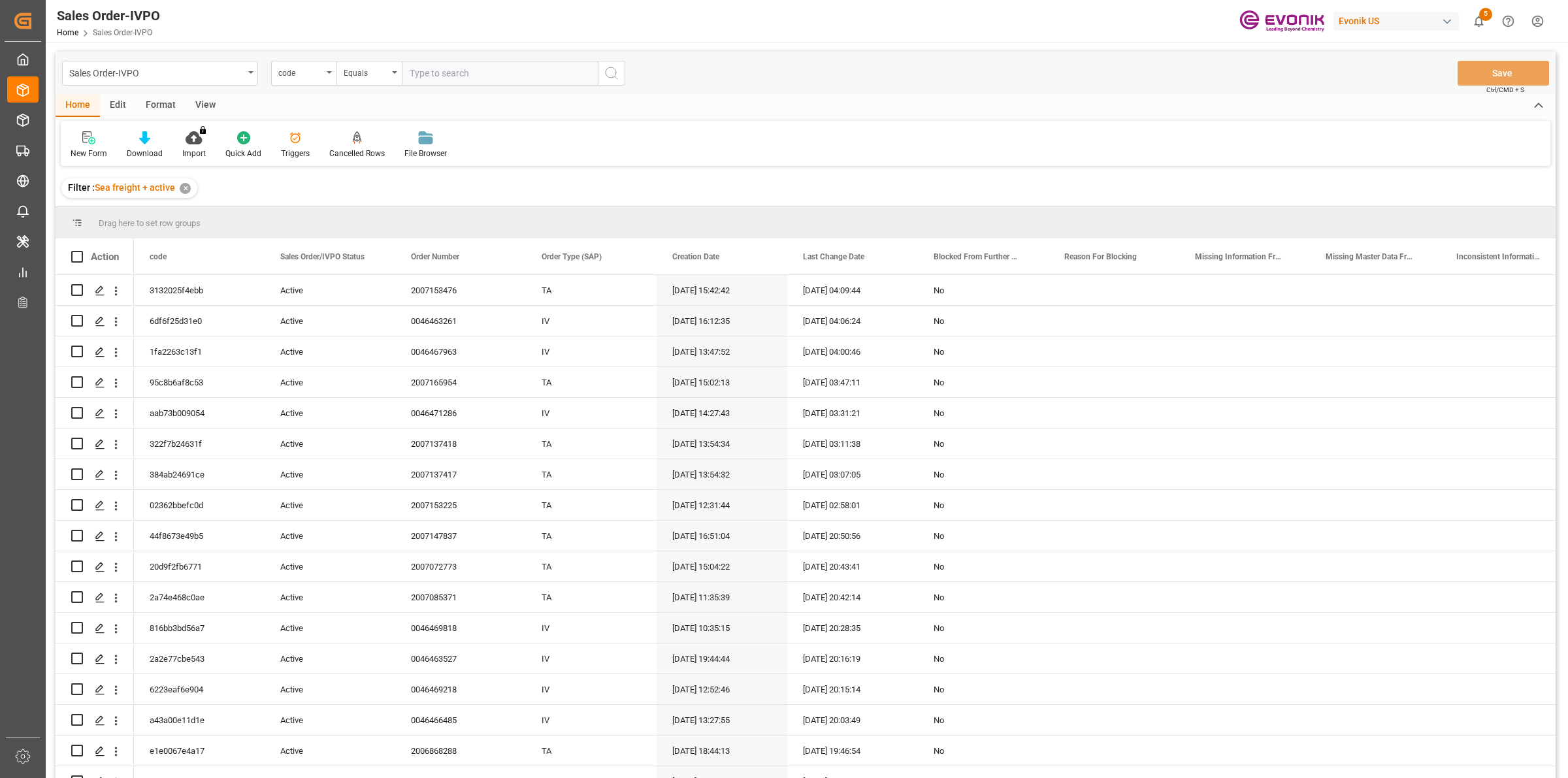
click at [420, 67] on input "text" at bounding box center [499, 73] width 196 height 25
paste input "44f8673e49b5"
type input "44f8673e49b5"
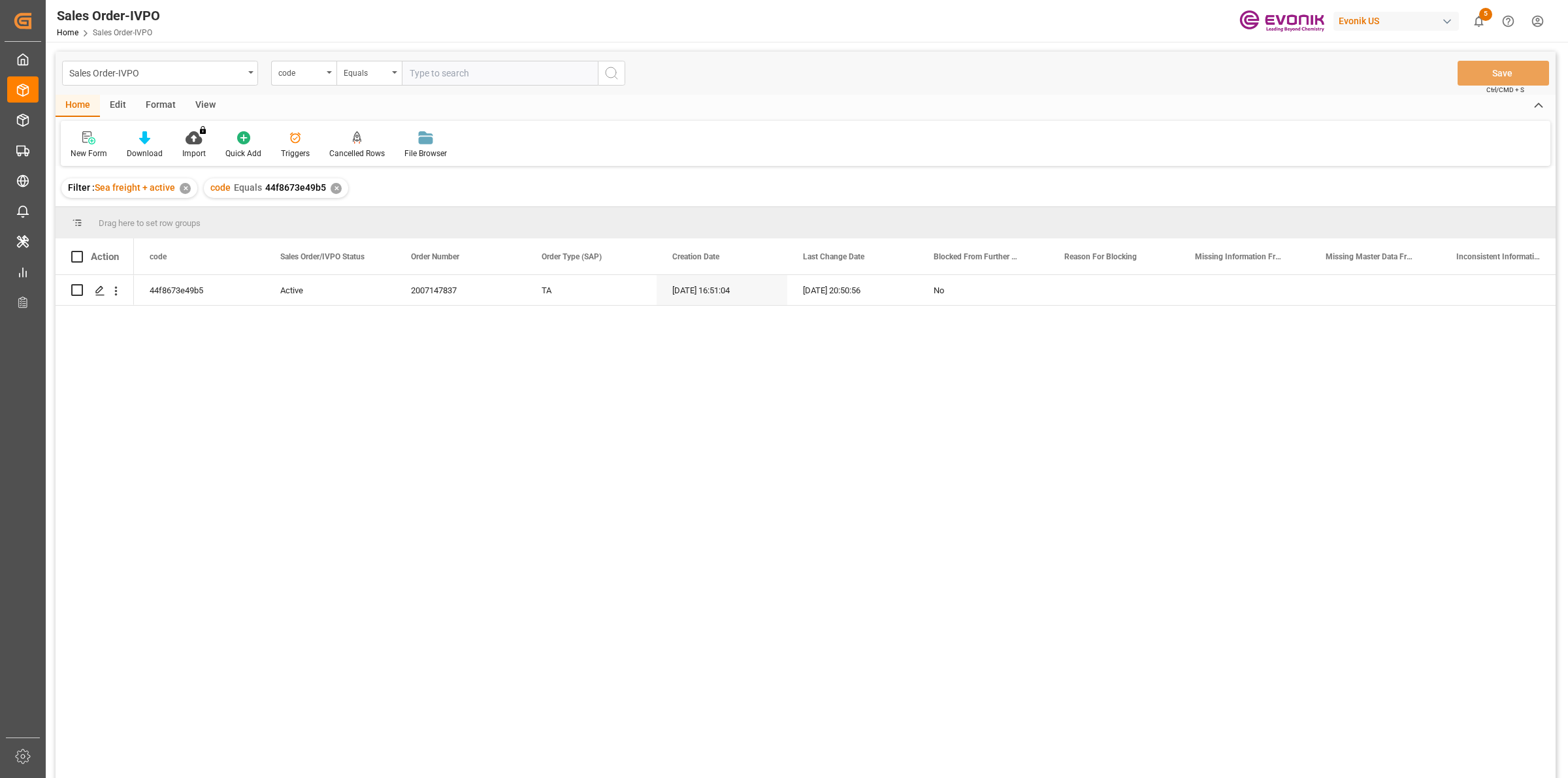
drag, startPoint x: 318, startPoint y: 402, endPoint x: 188, endPoint y: 308, distance: 160.4
click at [309, 392] on div "44f8673e49b5 Active 2007147837 TA [DATE] 16:51:04 [DATE] 20:50:56 No" at bounding box center [844, 531] width 1421 height 512
click at [92, 289] on div "Press SPACE to select this row." at bounding box center [99, 291] width 20 height 24
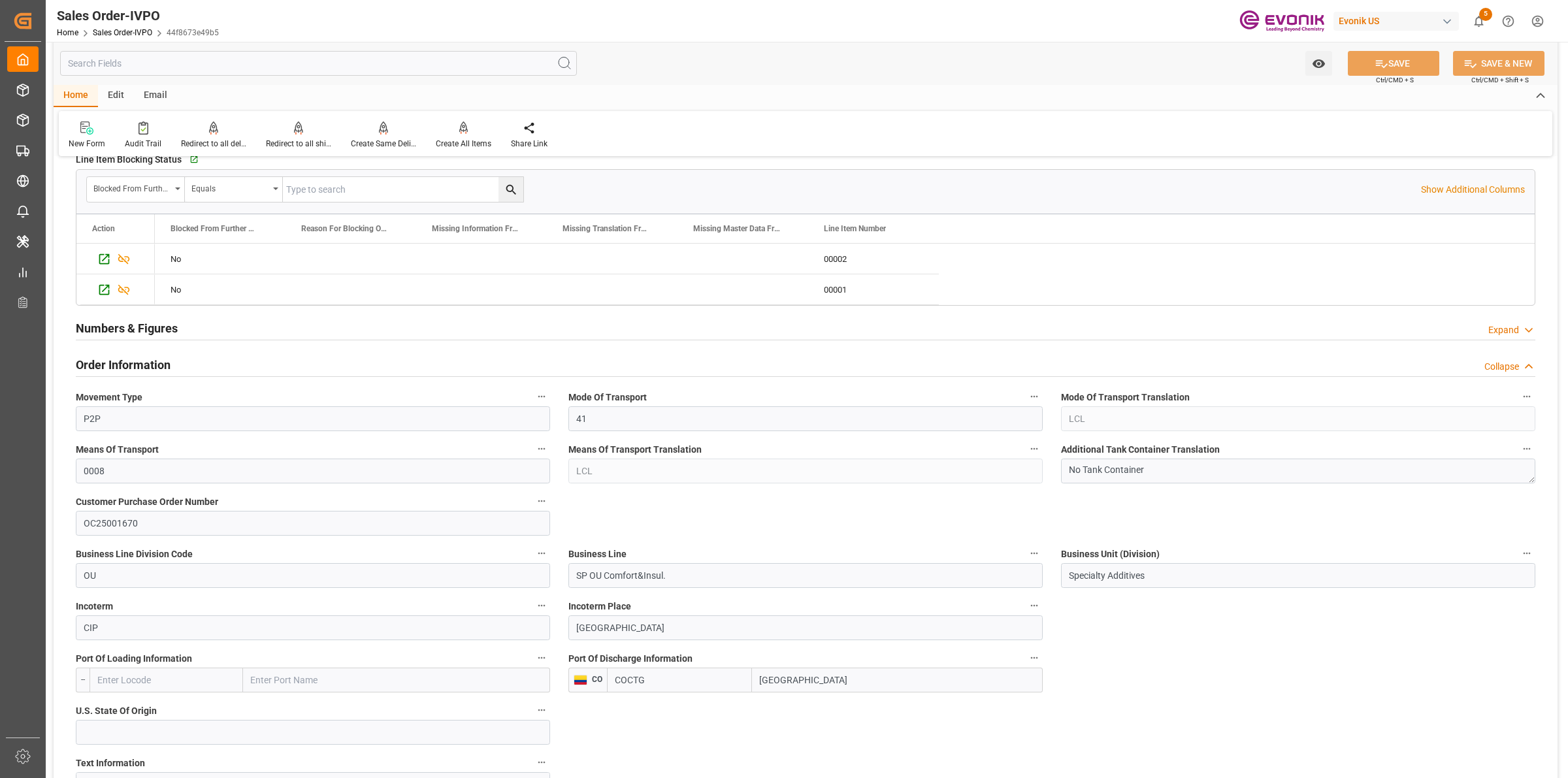
scroll to position [654, 0]
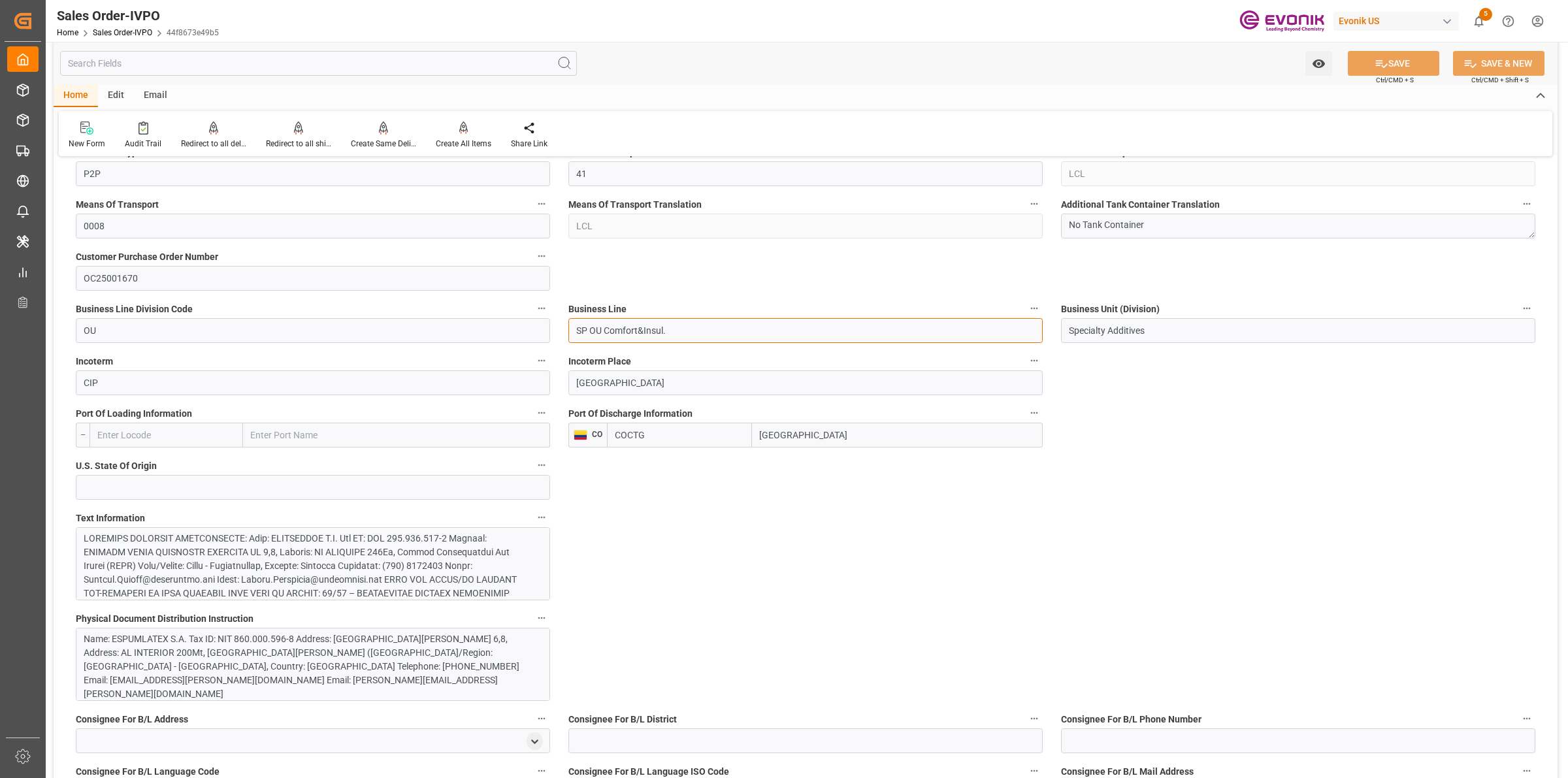
drag, startPoint x: 685, startPoint y: 337, endPoint x: 511, endPoint y: 329, distance: 174.2
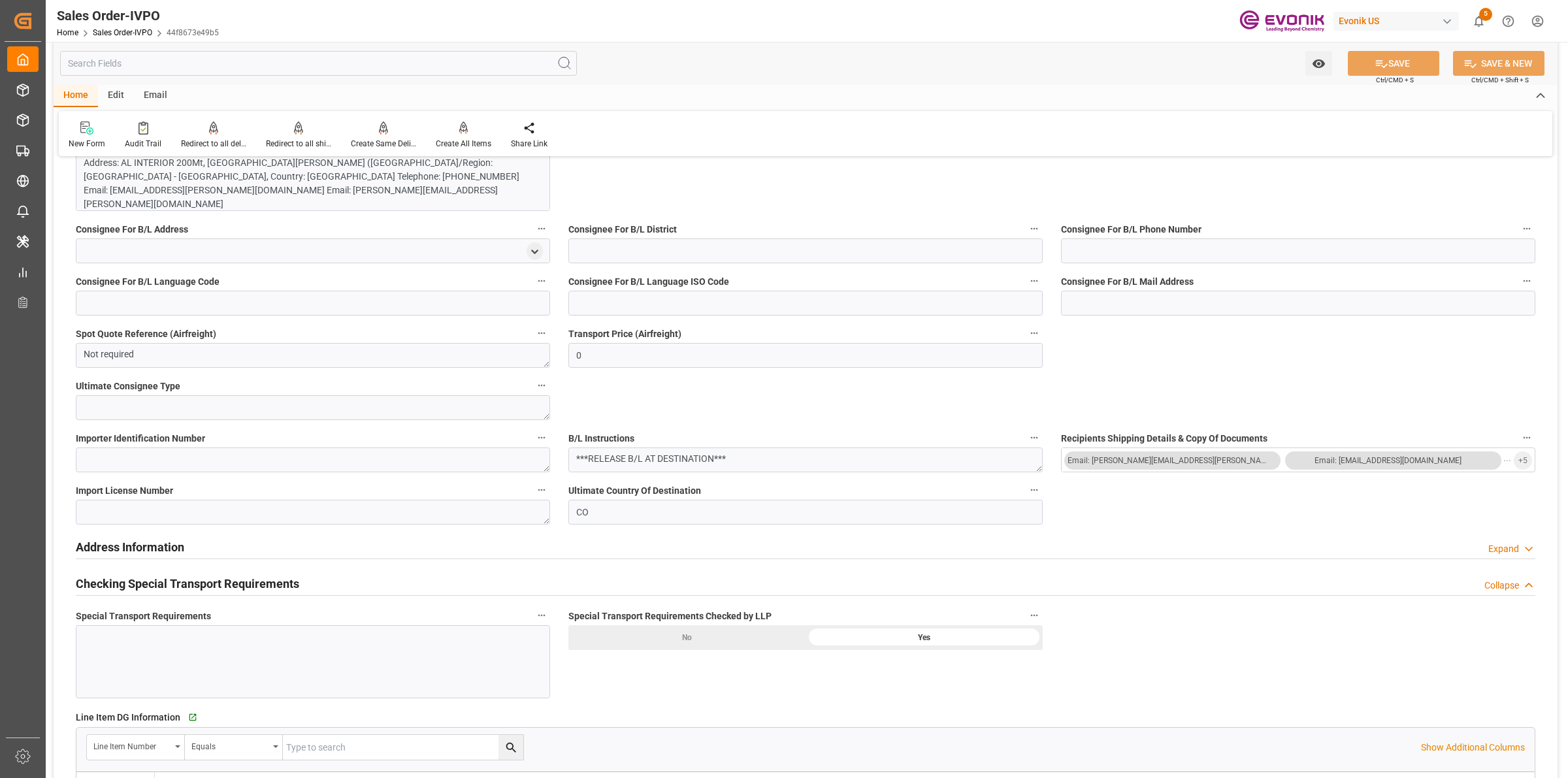
scroll to position [1470, 0]
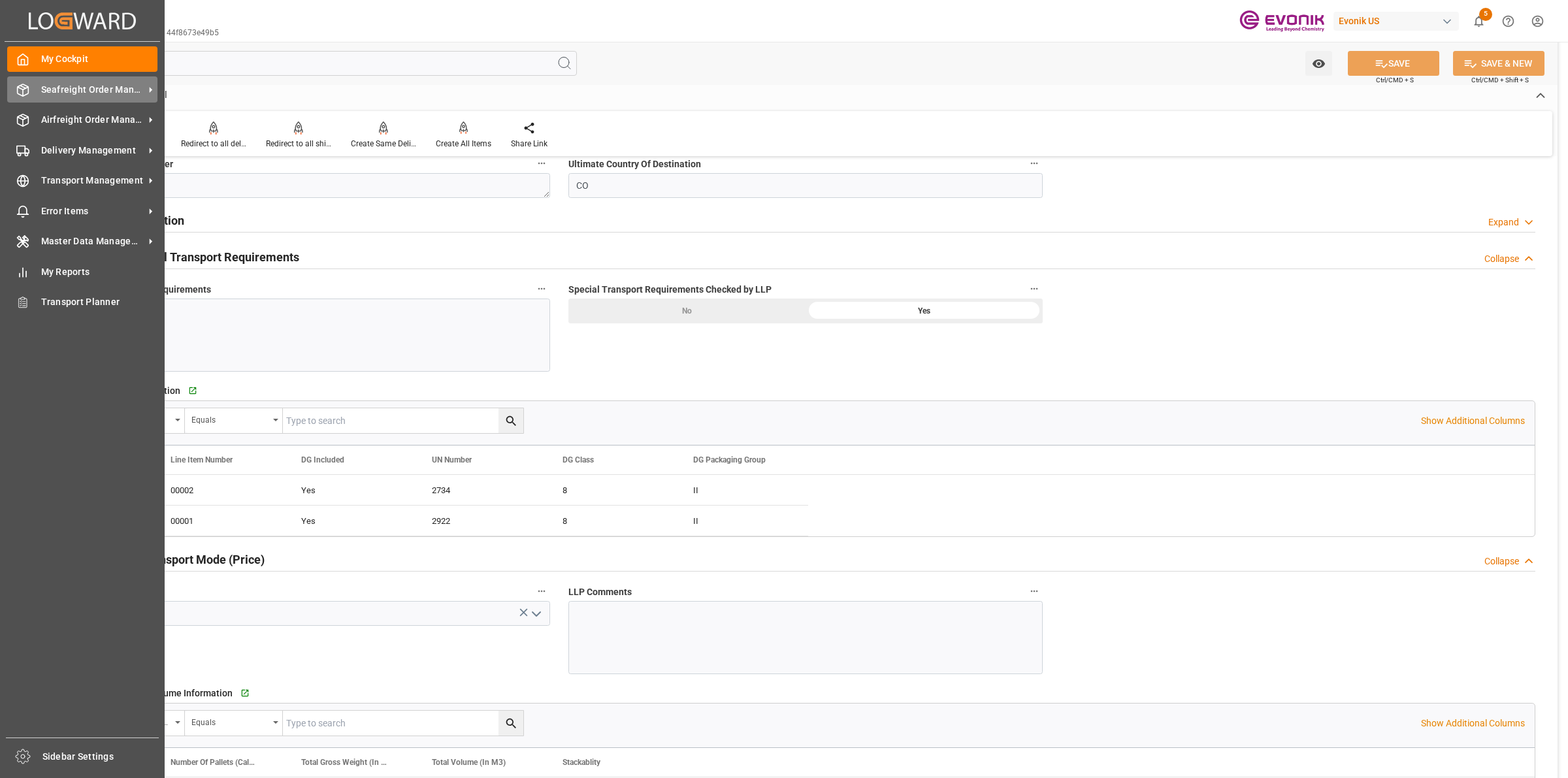
click at [34, 85] on div "Seafreight Order Management Seafreight Order Management" at bounding box center [82, 89] width 150 height 25
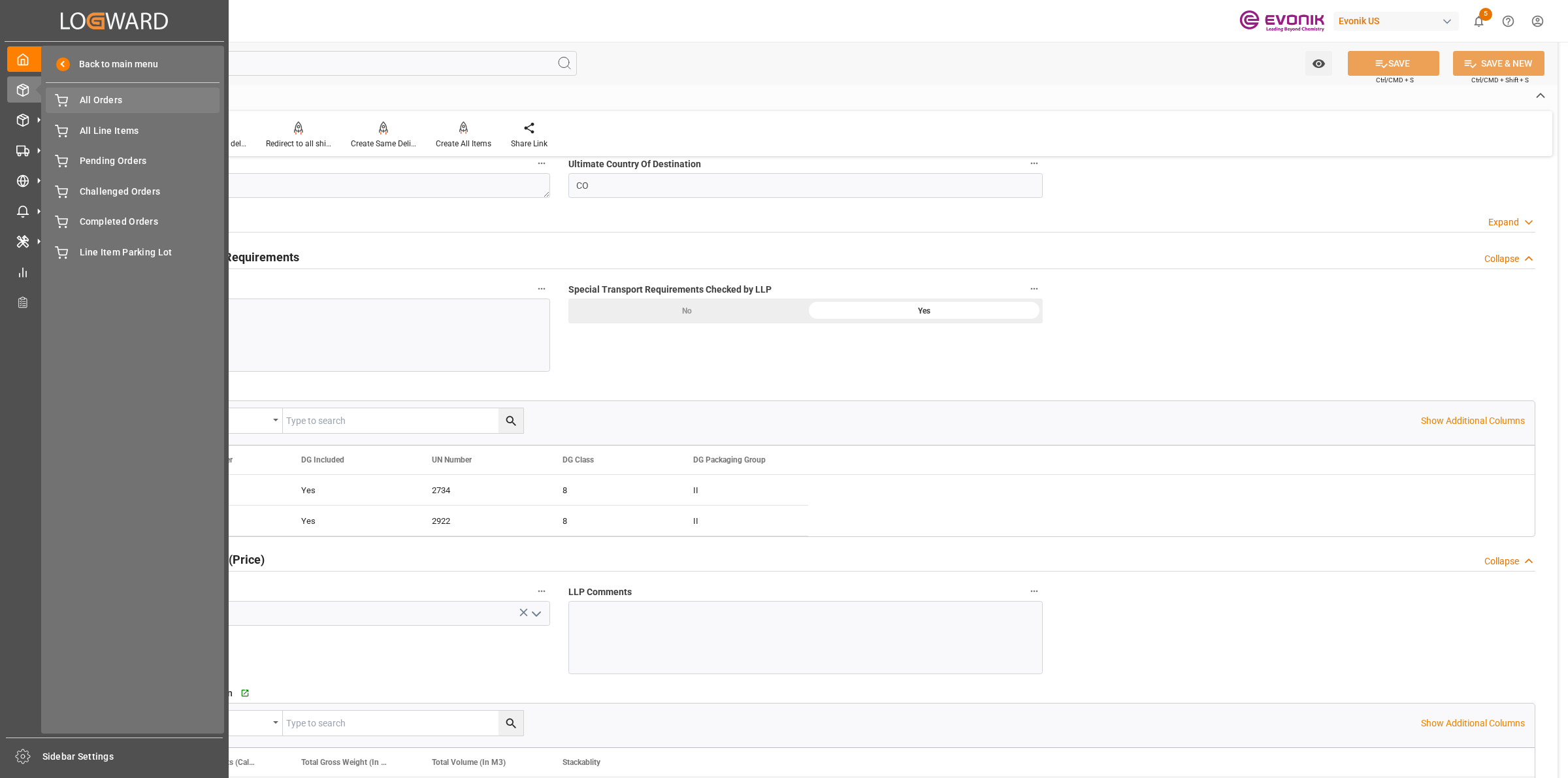
click at [116, 92] on div "All Orders All Orders" at bounding box center [133, 100] width 174 height 25
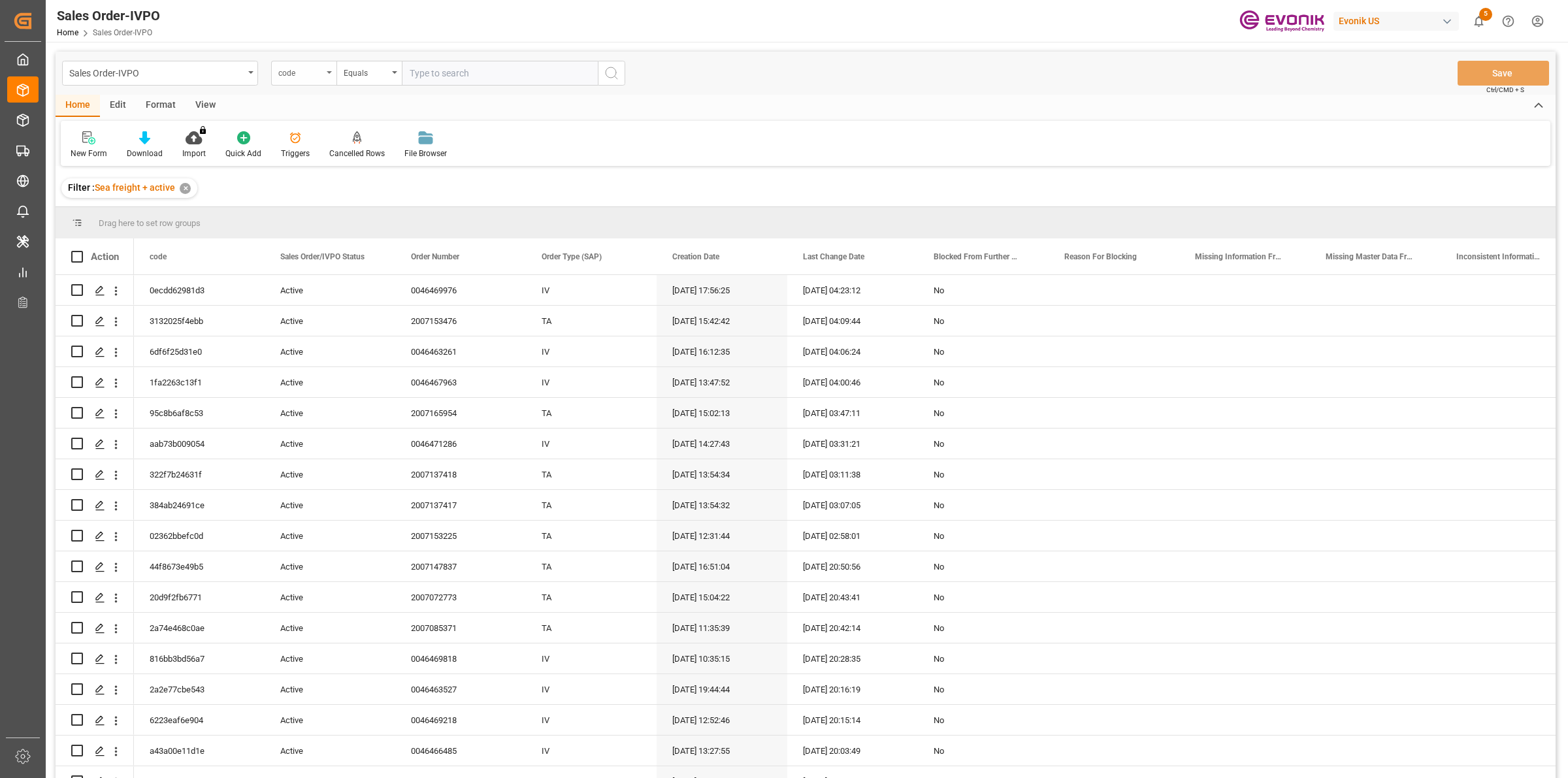
click at [304, 70] on div "code" at bounding box center [301, 72] width 44 height 15
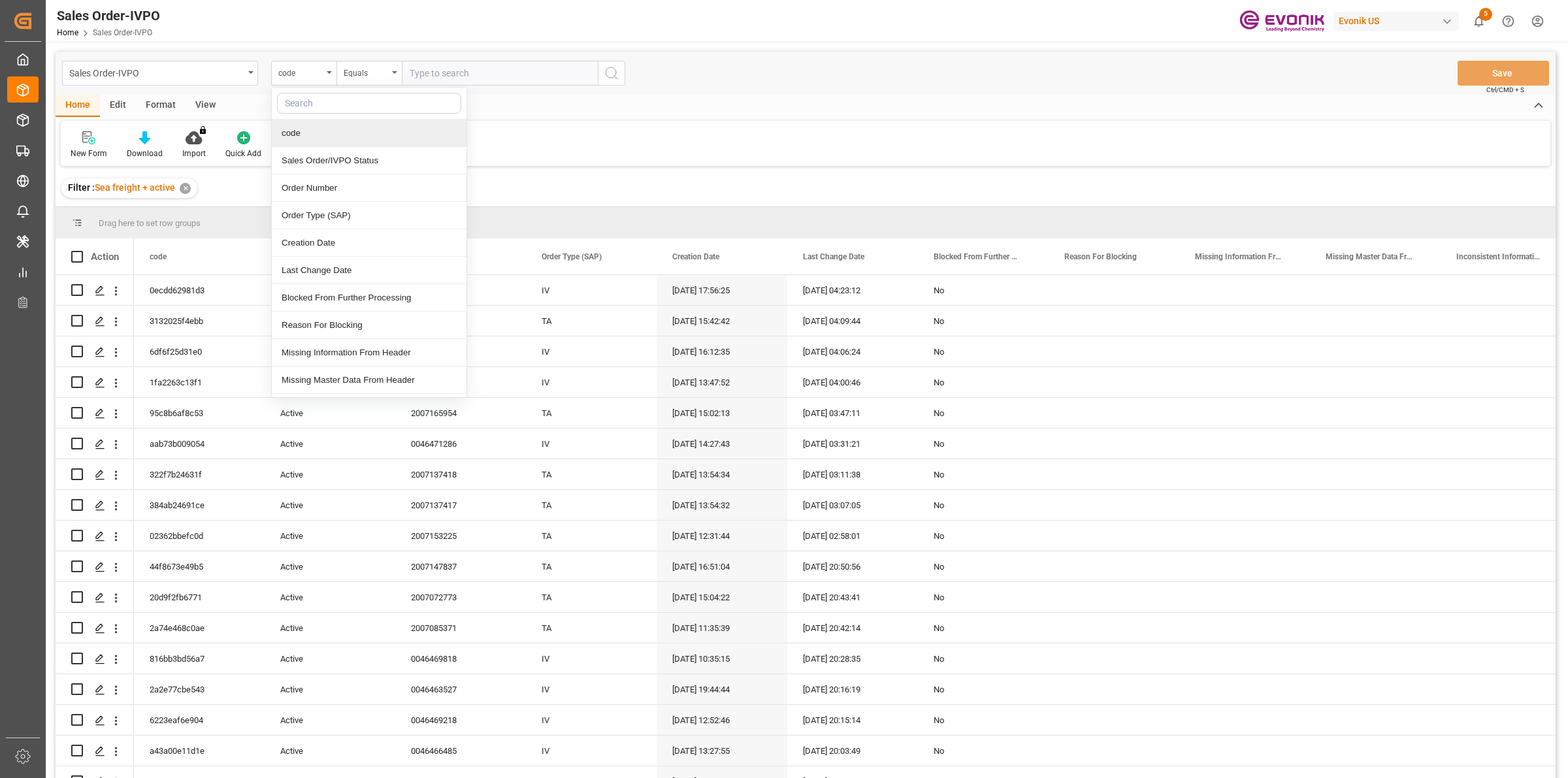
click at [452, 82] on input "text" at bounding box center [499, 73] width 196 height 25
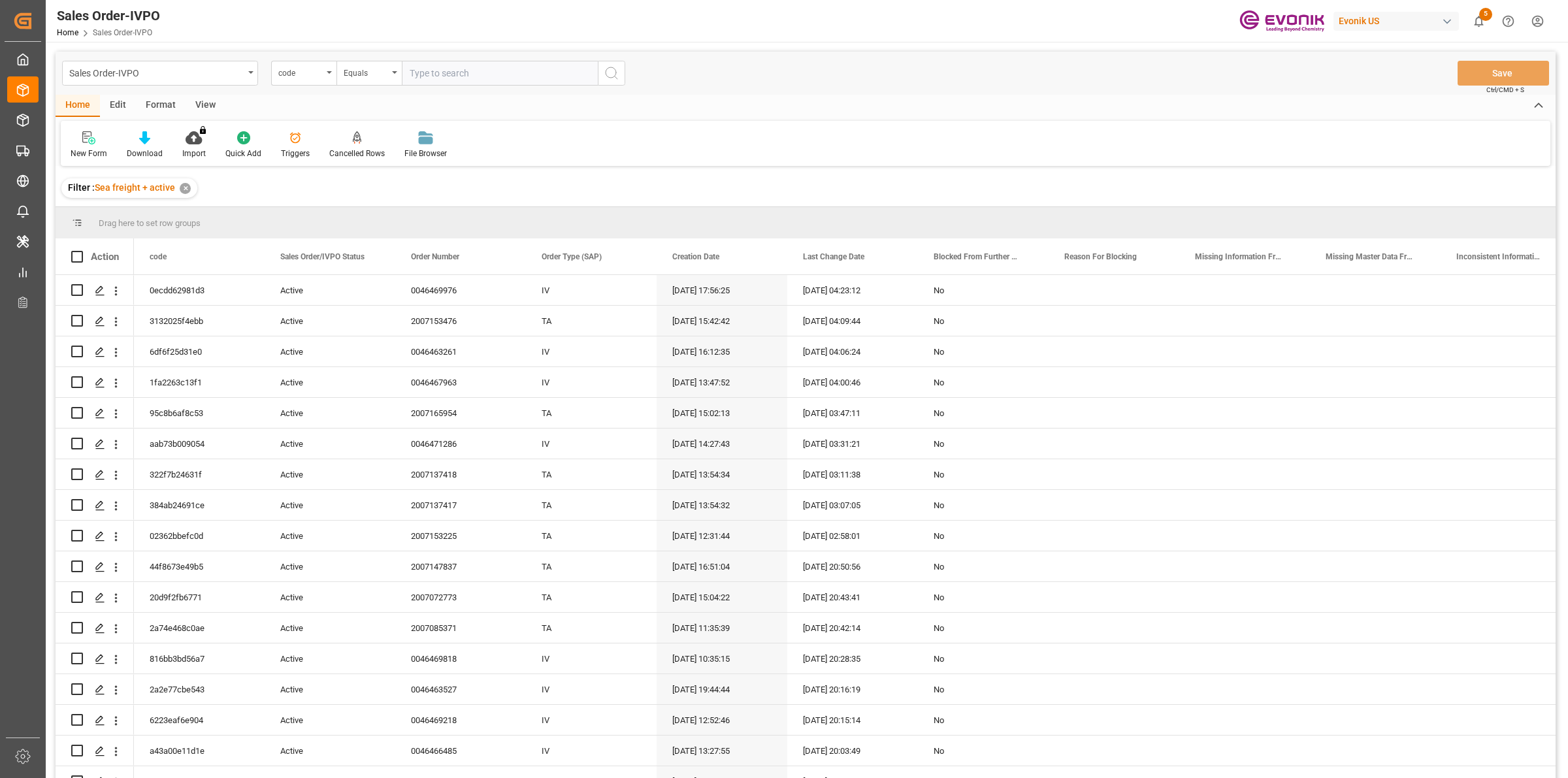
paste input "9abad0be78b3"
type input "9abad0be78b3"
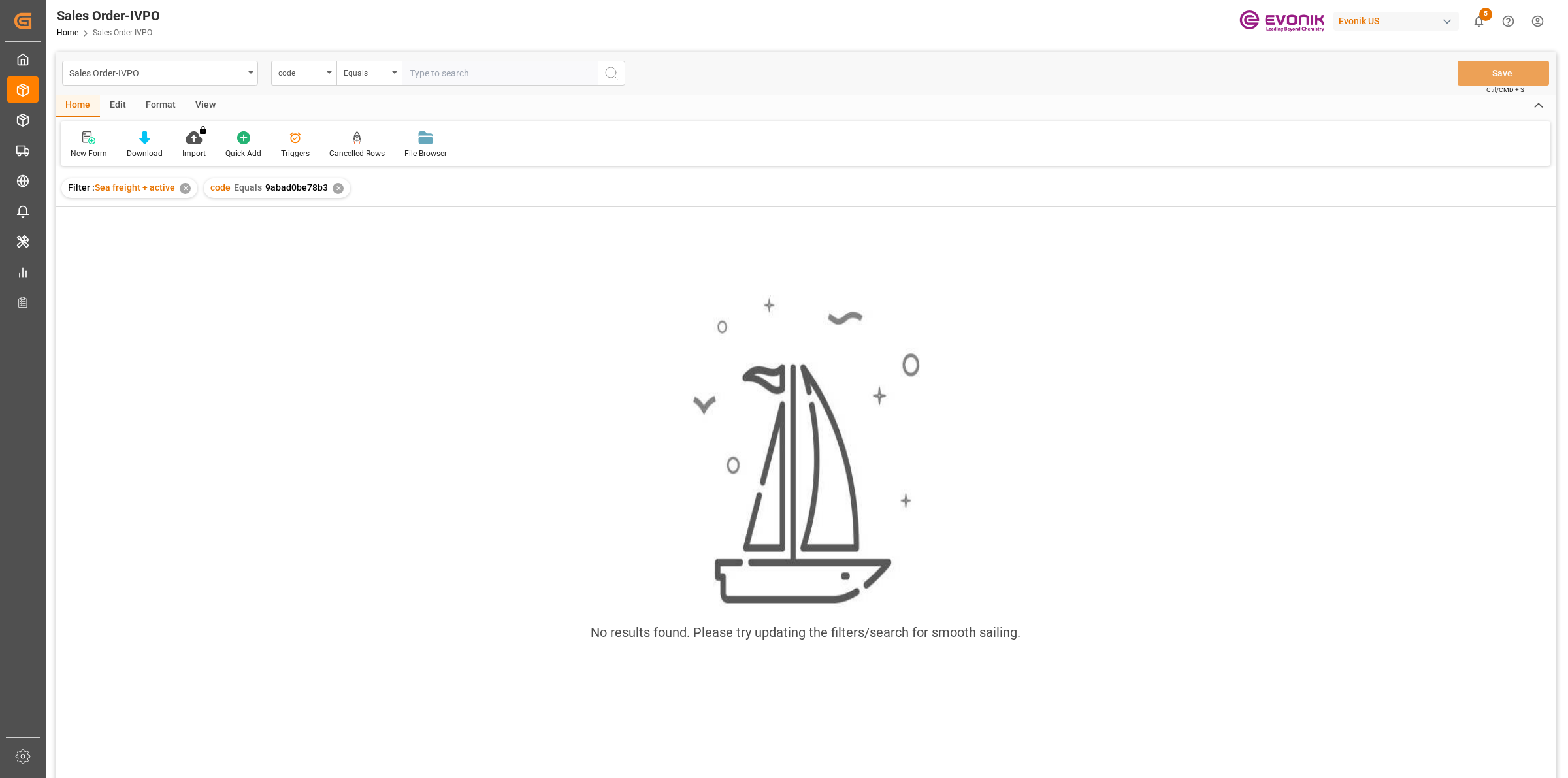
click at [333, 183] on div "✕" at bounding box center [338, 189] width 11 height 11
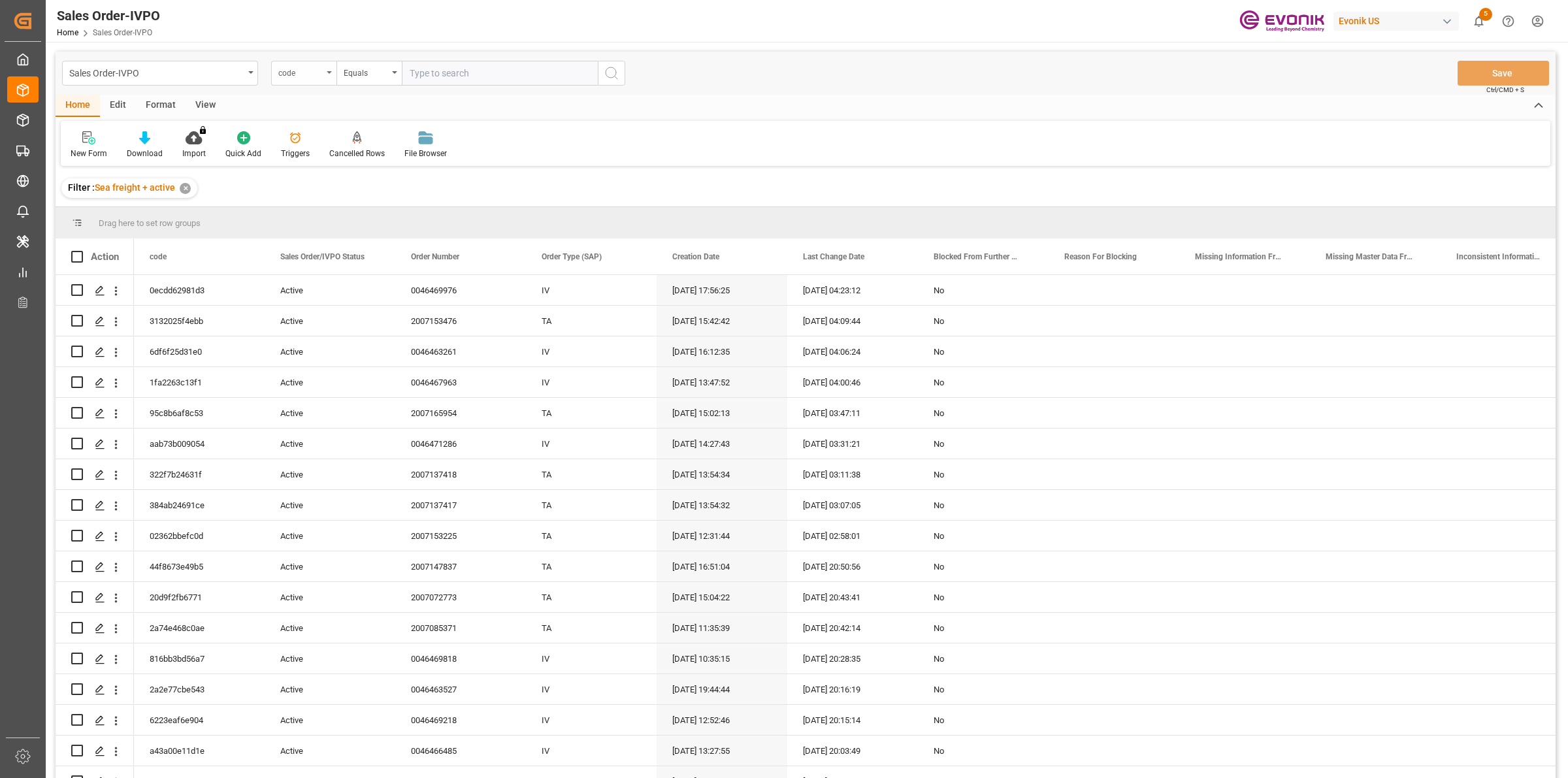
click at [312, 66] on div "code" at bounding box center [301, 72] width 44 height 15
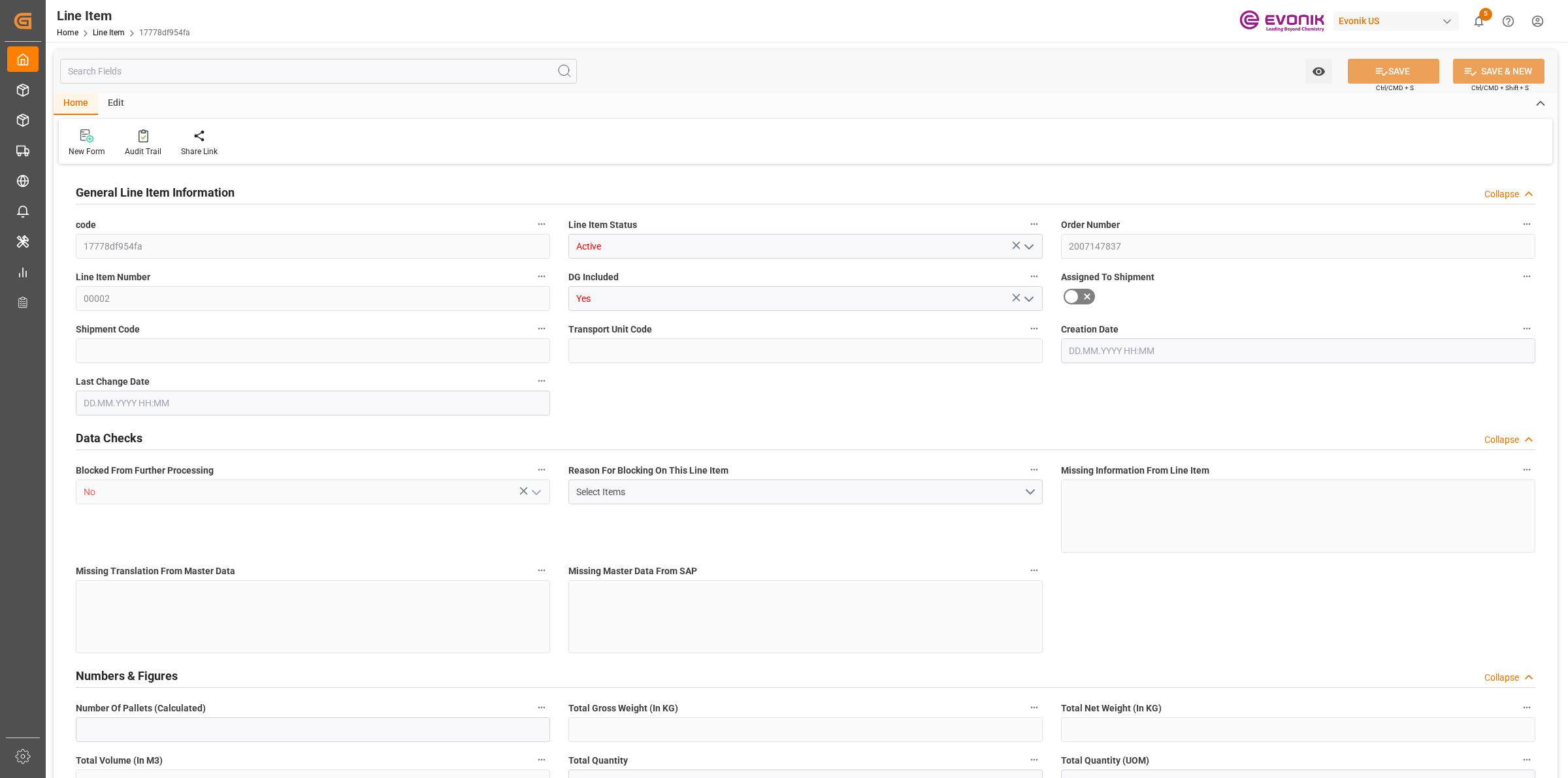
type input "1"
type input "363.6"
type input "330"
type input "0.6037"
type input "2"
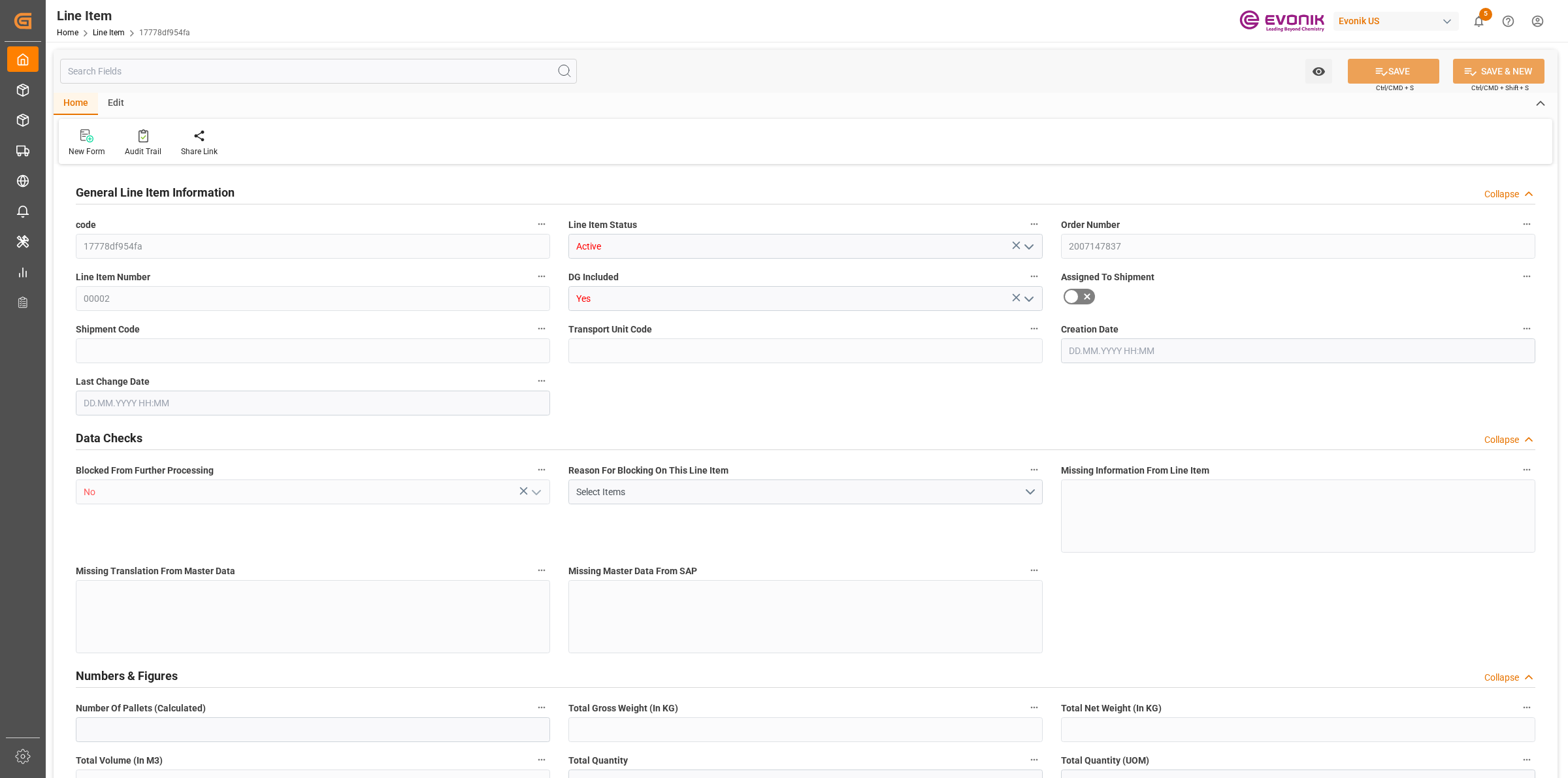
type input "5676"
type input "2"
type input "363.6"
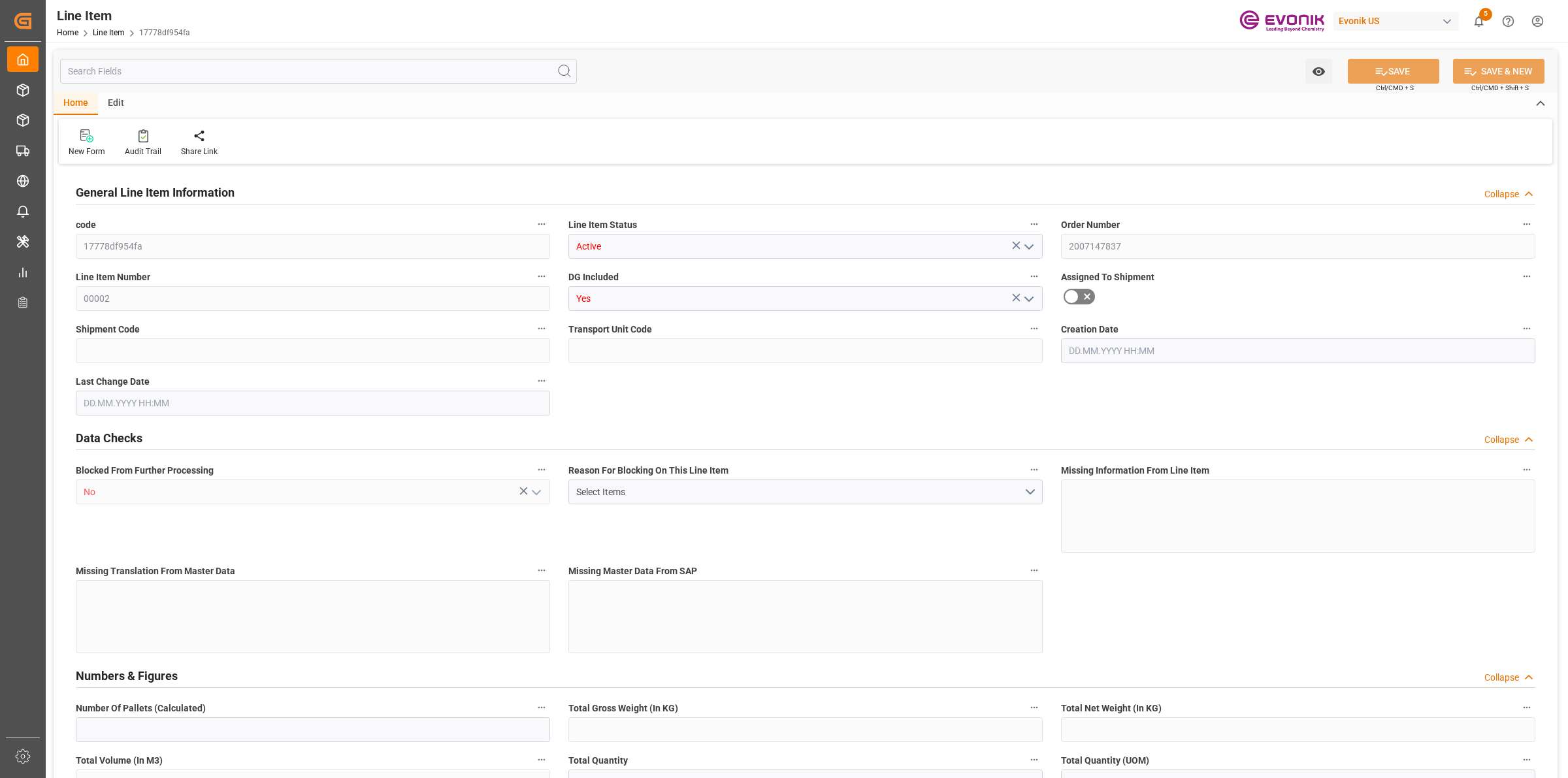
type input "383.6"
type input "330"
type input "0.6037"
type input "603.684"
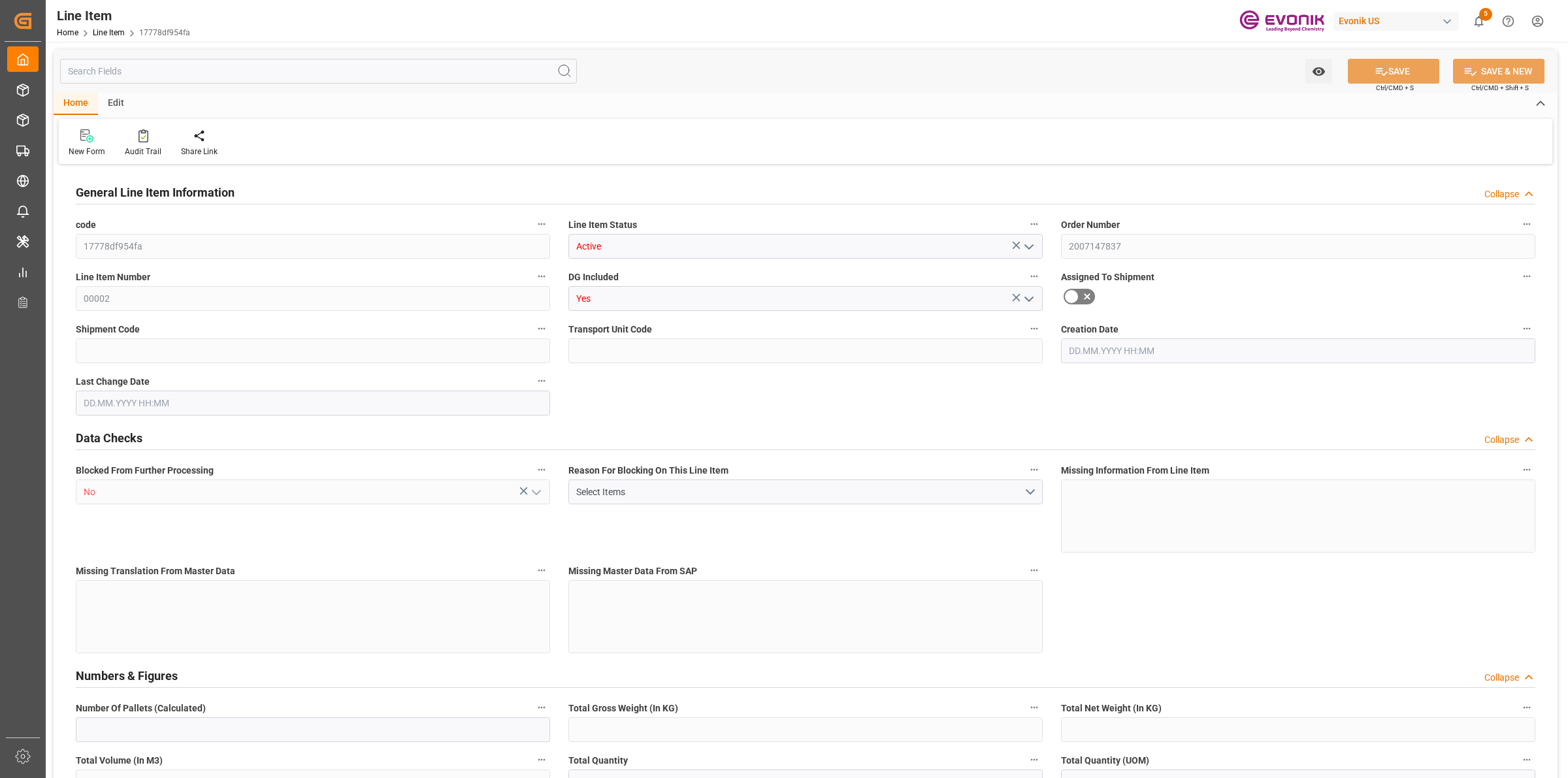
type input "2"
type input "363.6"
type input "330"
type input "0.6037"
type input "02.09.2025 20:18"
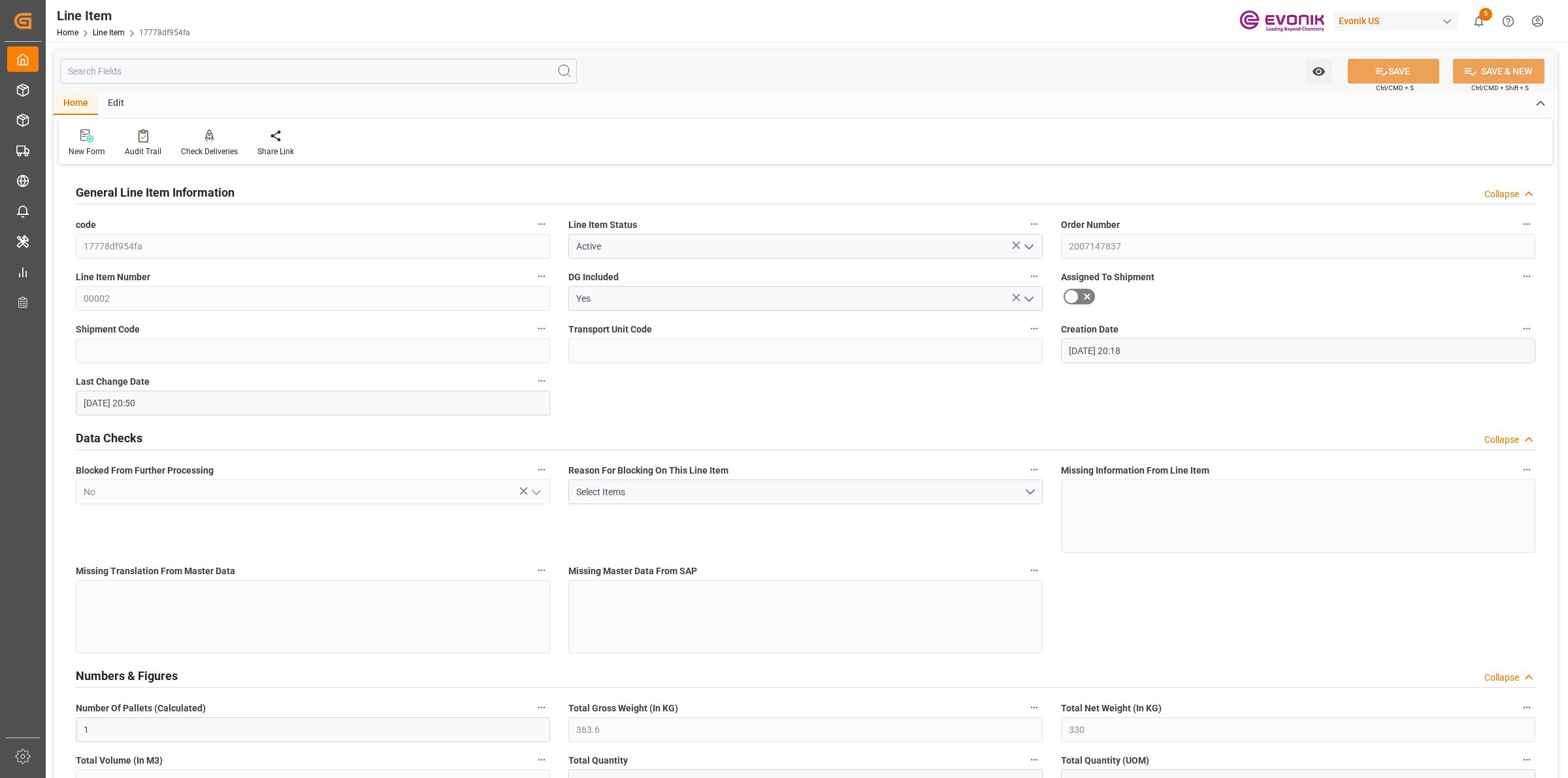
type input "[DATE] 20:50"
type input "[DATE]"
type input "04.09.2025"
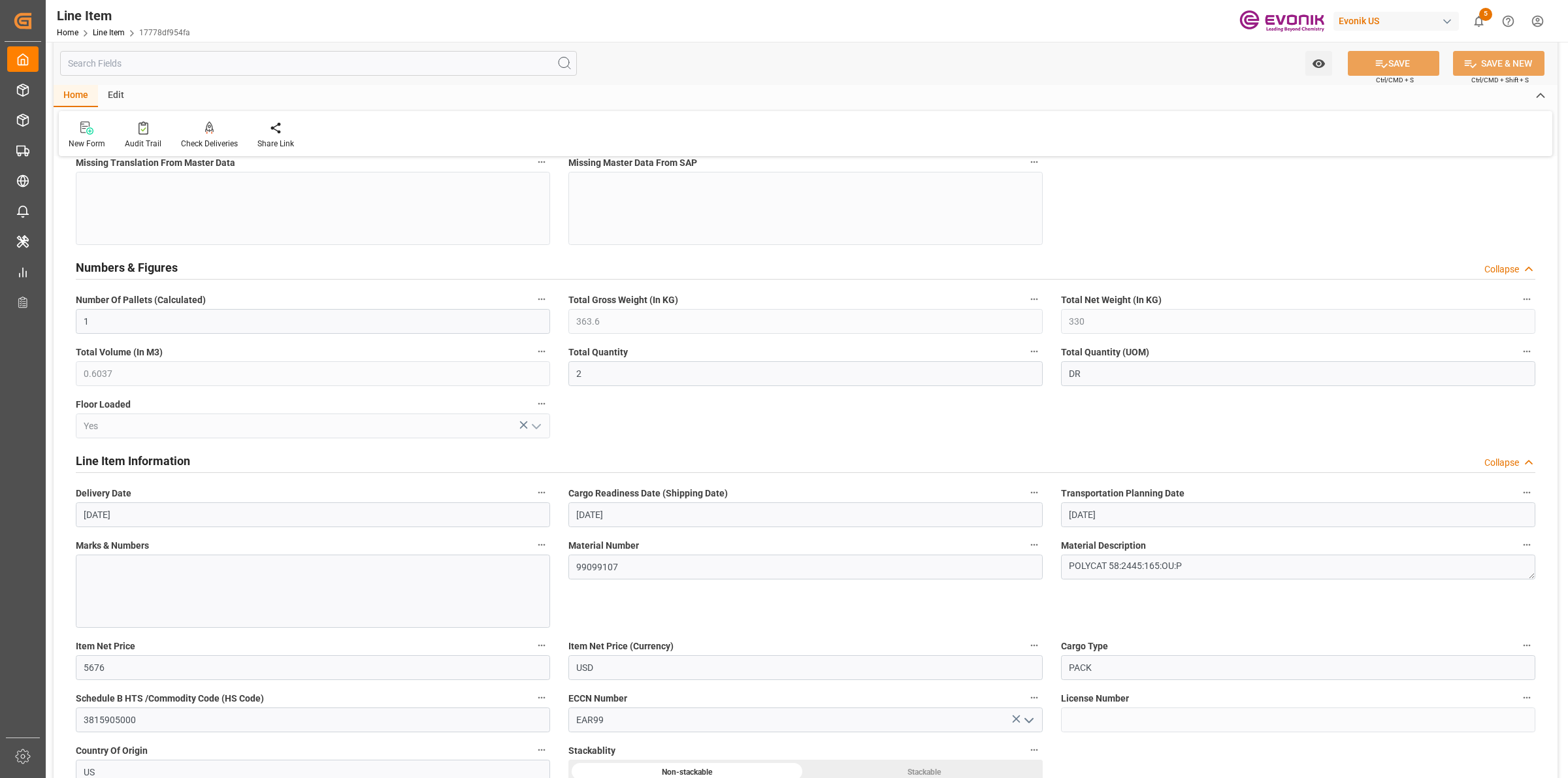
scroll to position [735, 0]
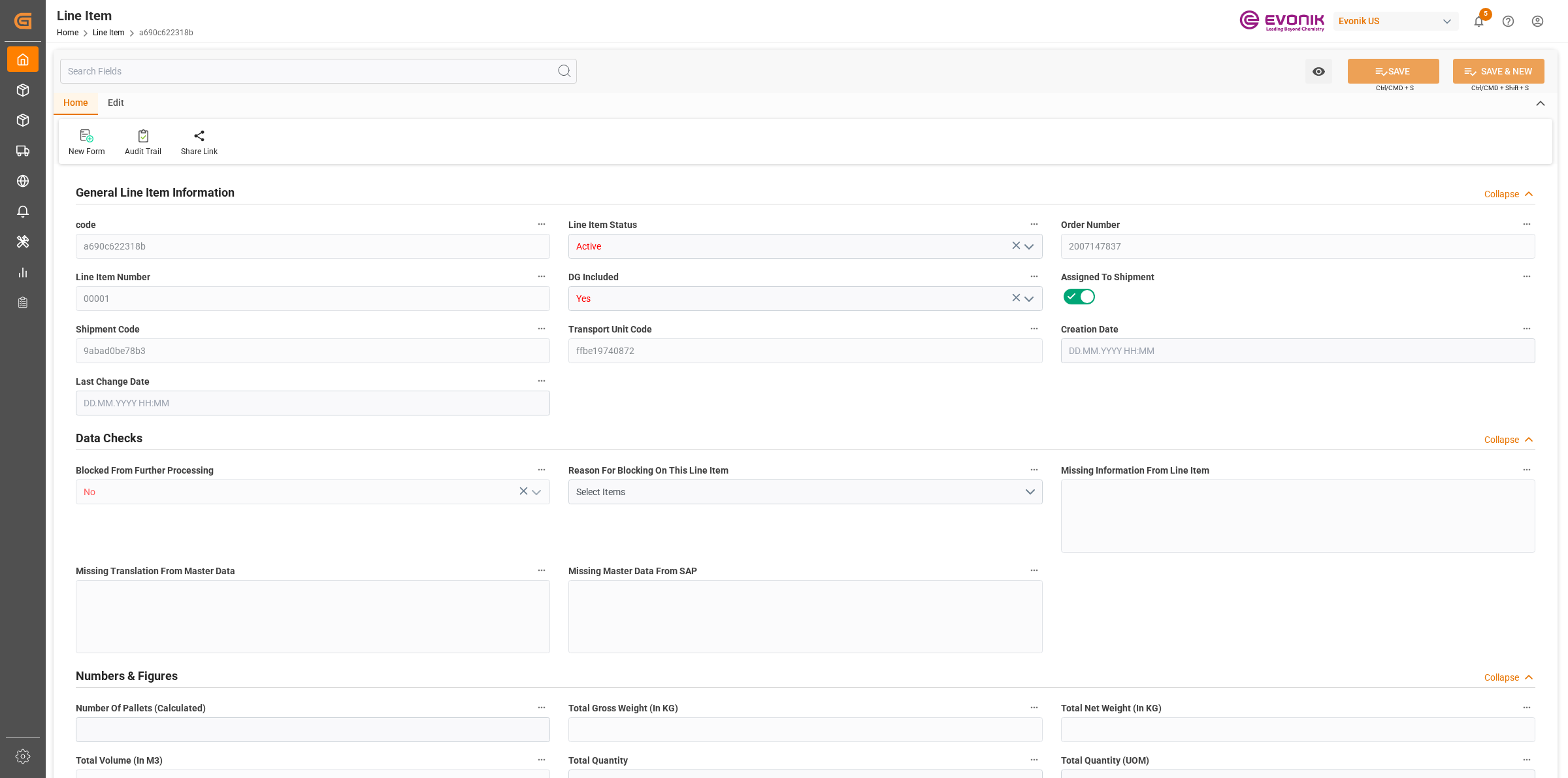
type input "1"
type input "799.2"
type input "732"
type input "1.2115"
type input "4"
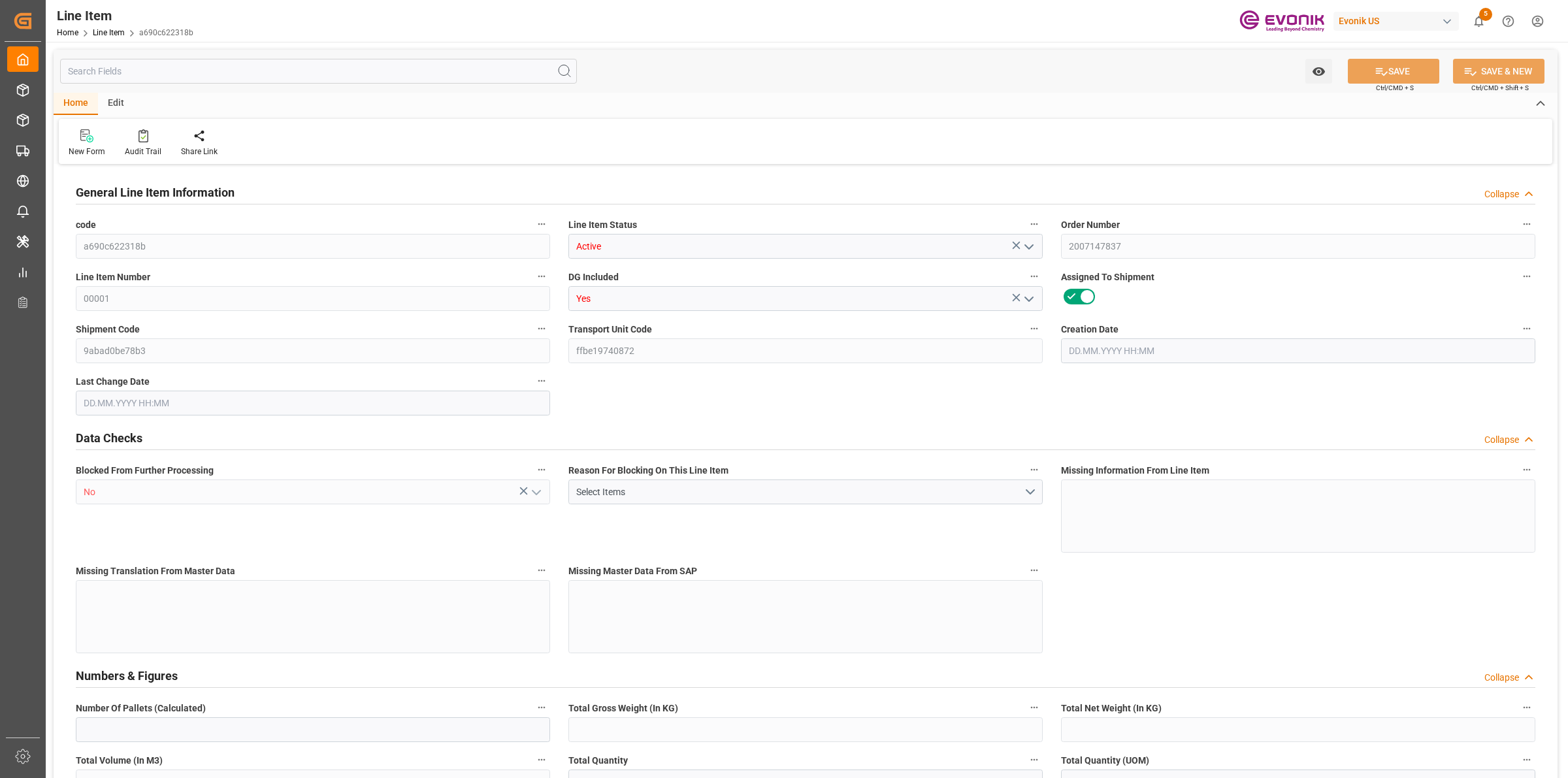
type input "12883.2"
type input "4"
type input "799.2"
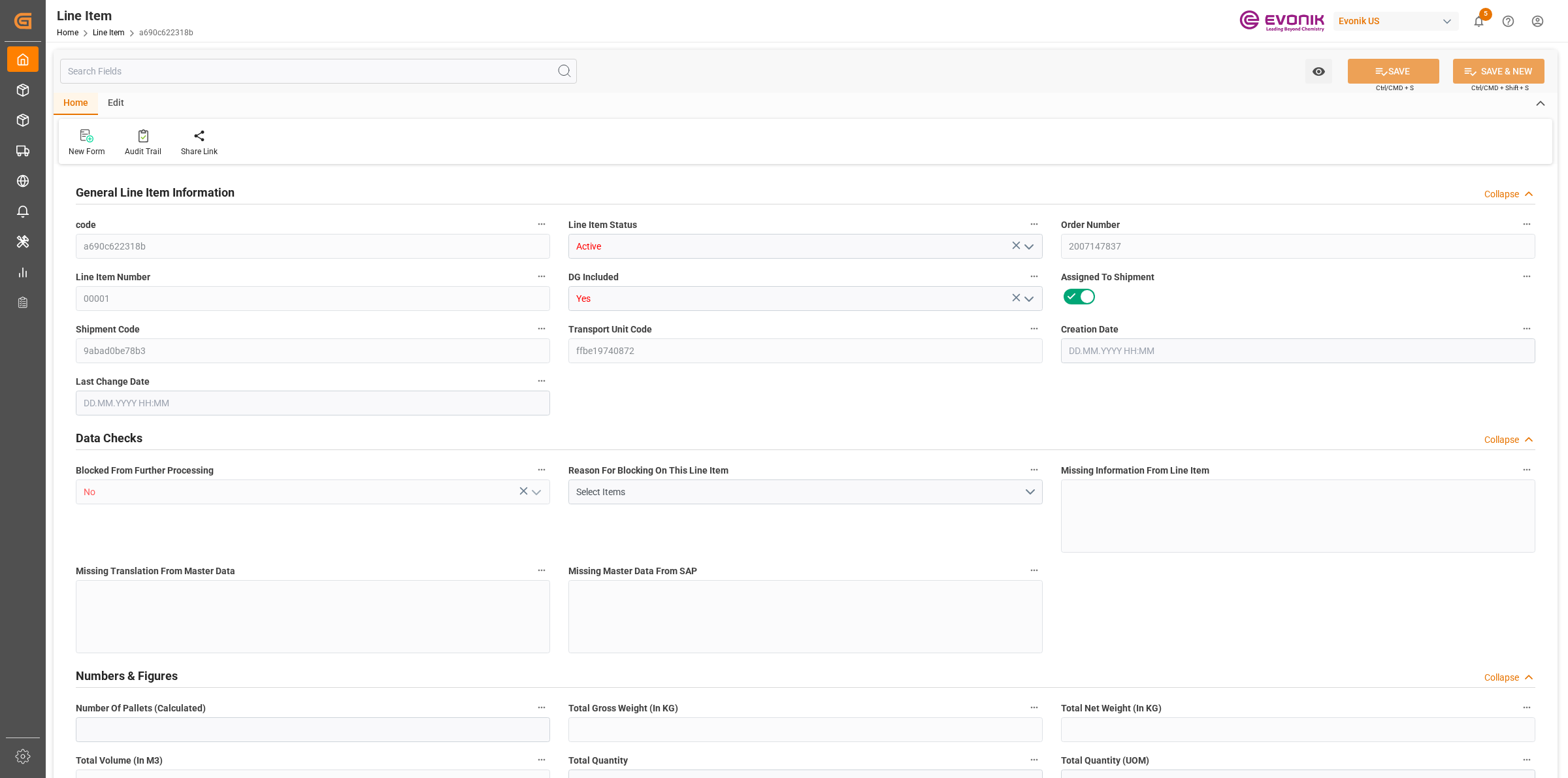
type input "819.2"
type input "732"
type input "1.2115"
type input "1211.476"
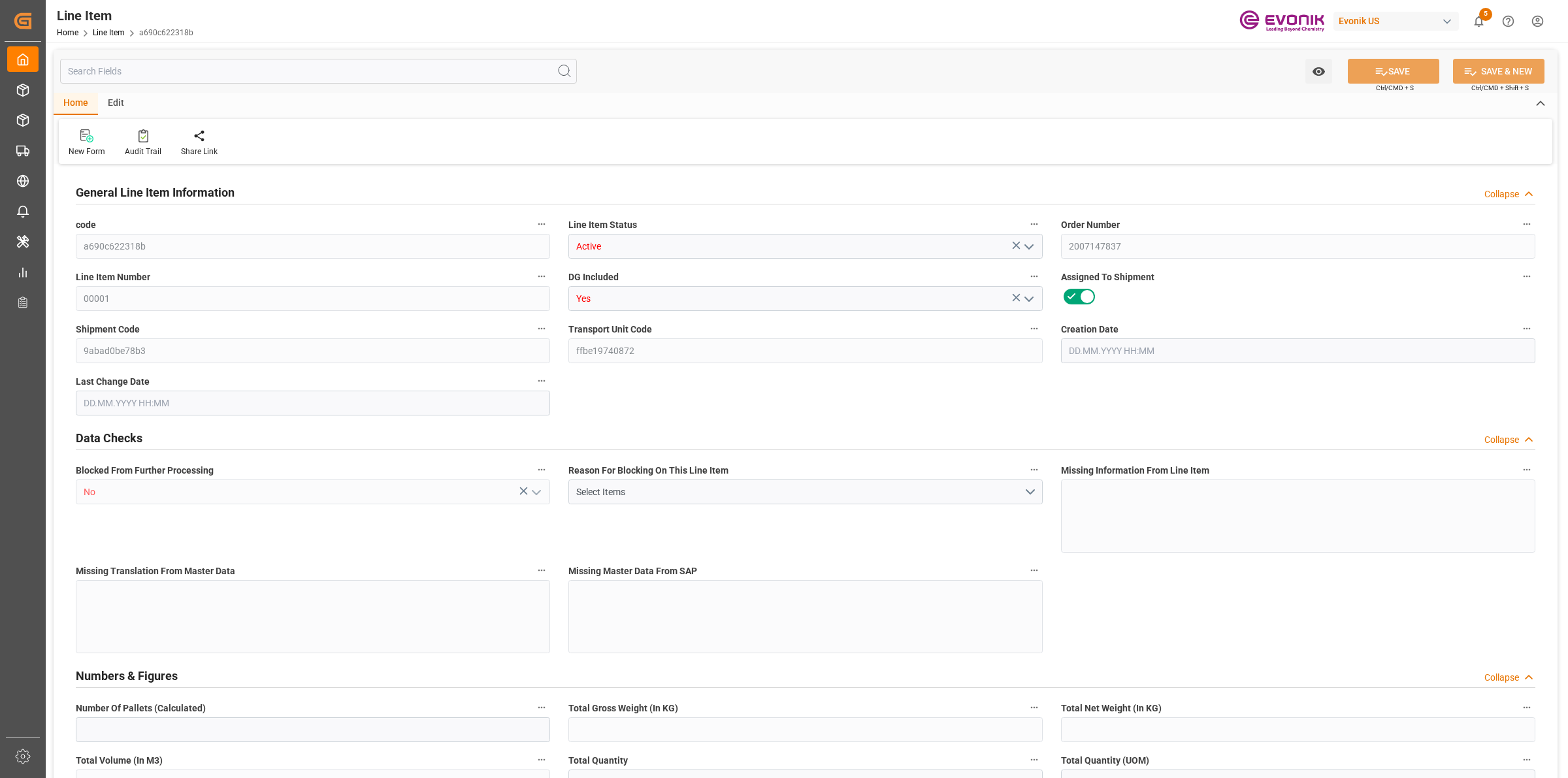
type input "4"
type input "799.2"
type input "732"
type input "1.2115"
type input "[DATE] 16:51"
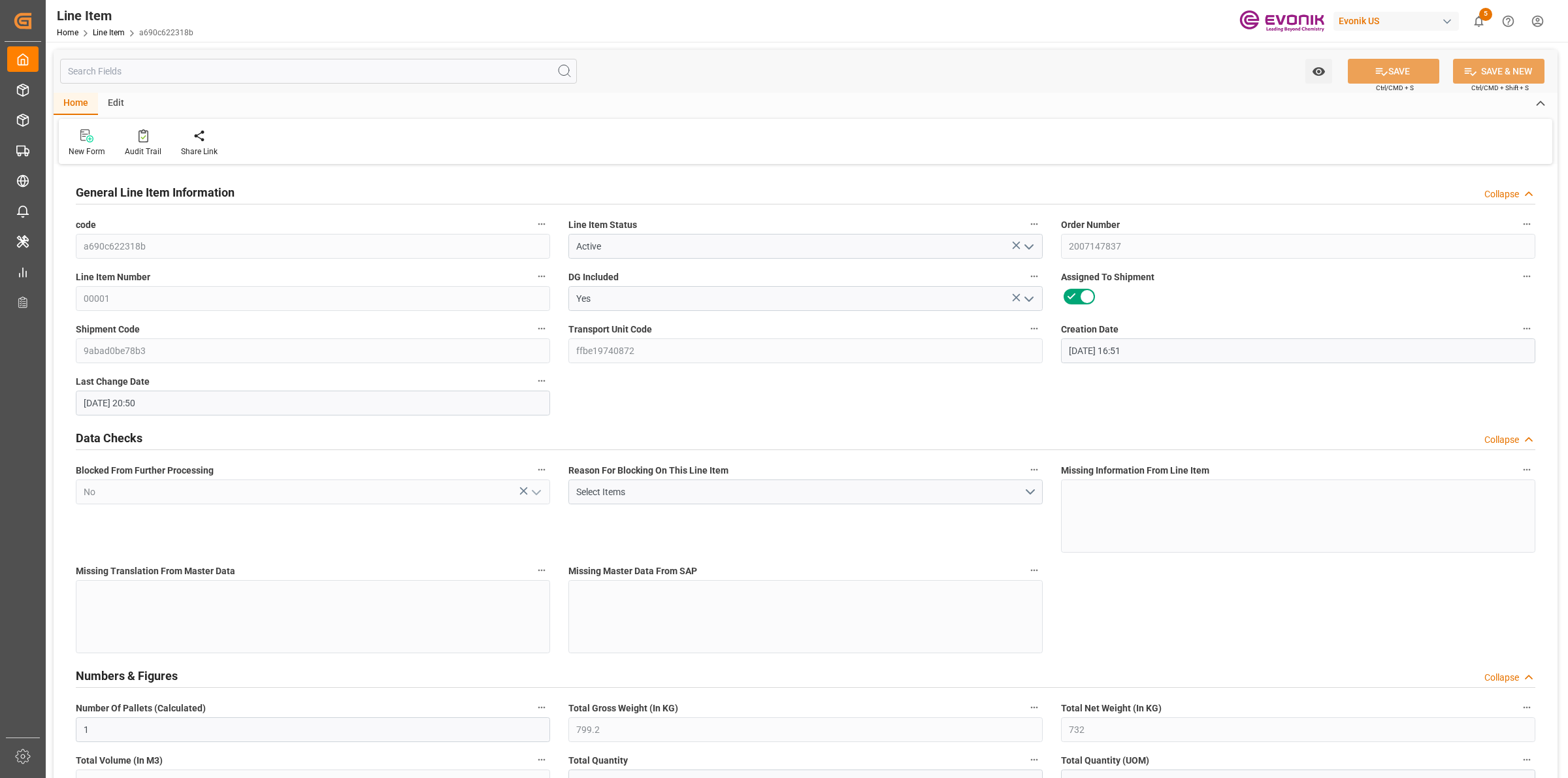
type input "[DATE] 20:50"
type input "[DATE]"
type input "04.09.2025"
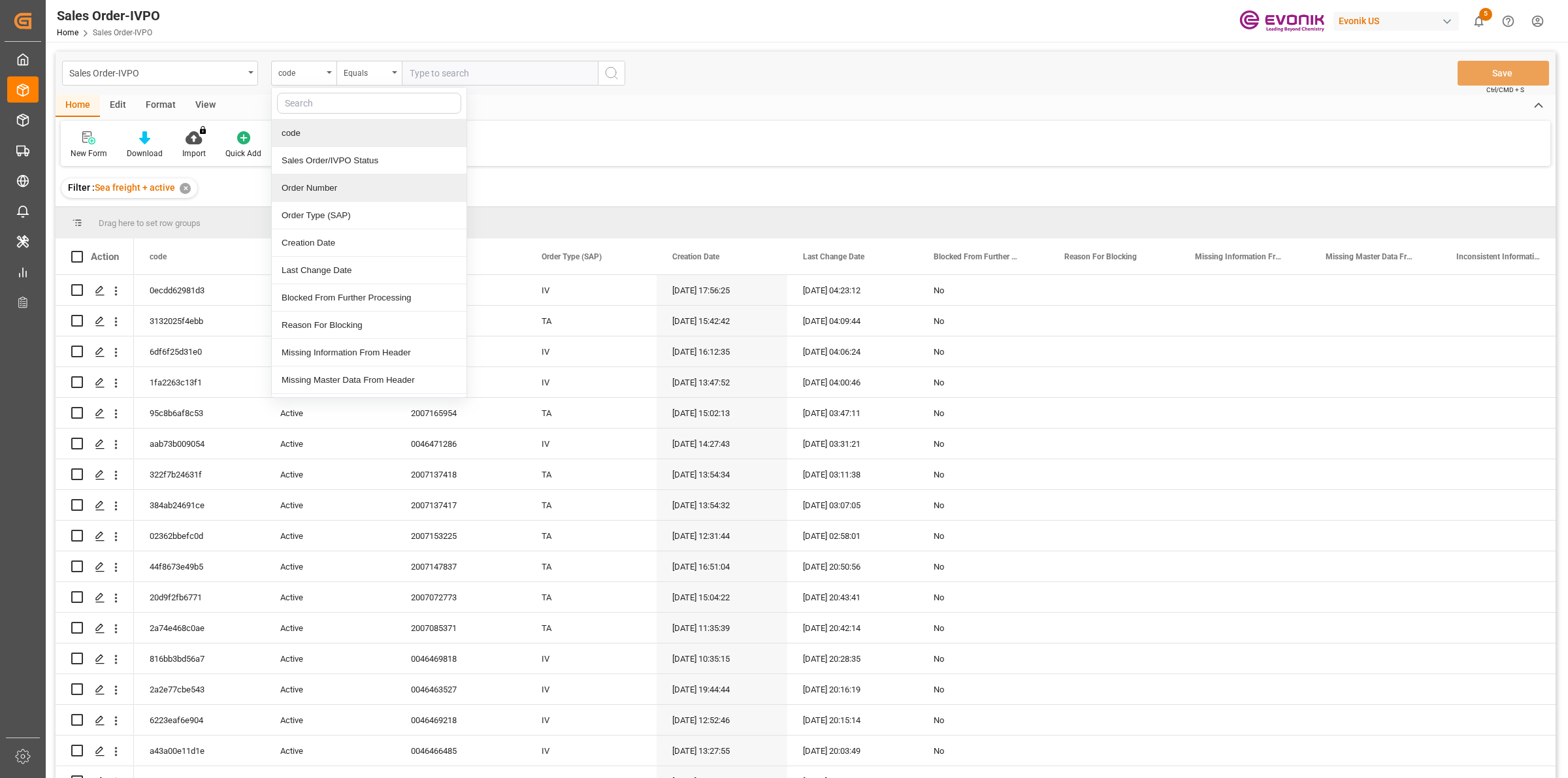
click at [312, 188] on div "Order Number" at bounding box center [369, 189] width 195 height 27
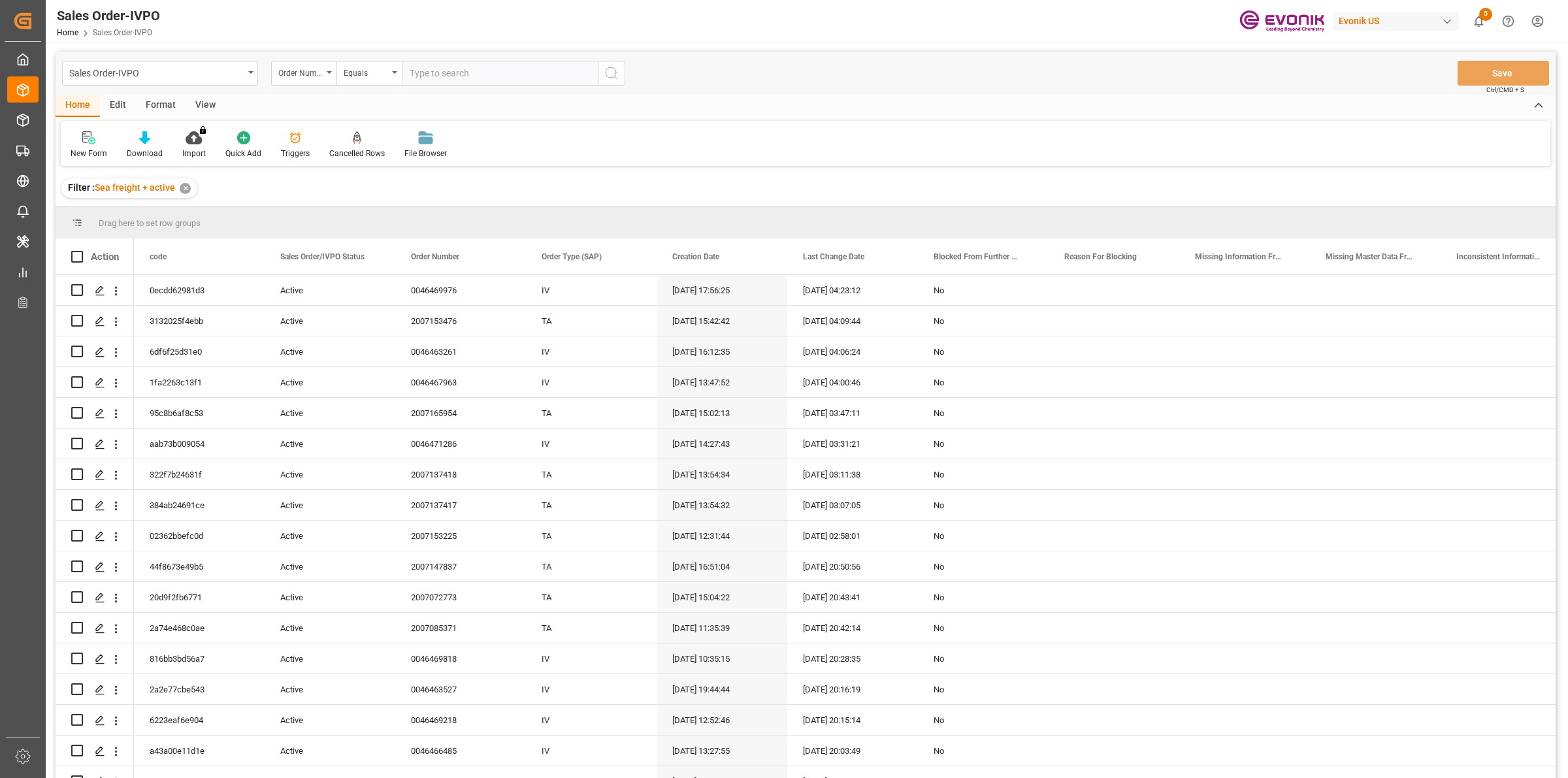
click at [424, 76] on input "text" at bounding box center [499, 73] width 196 height 25
paste input "0046437597"
type input "0046437597"
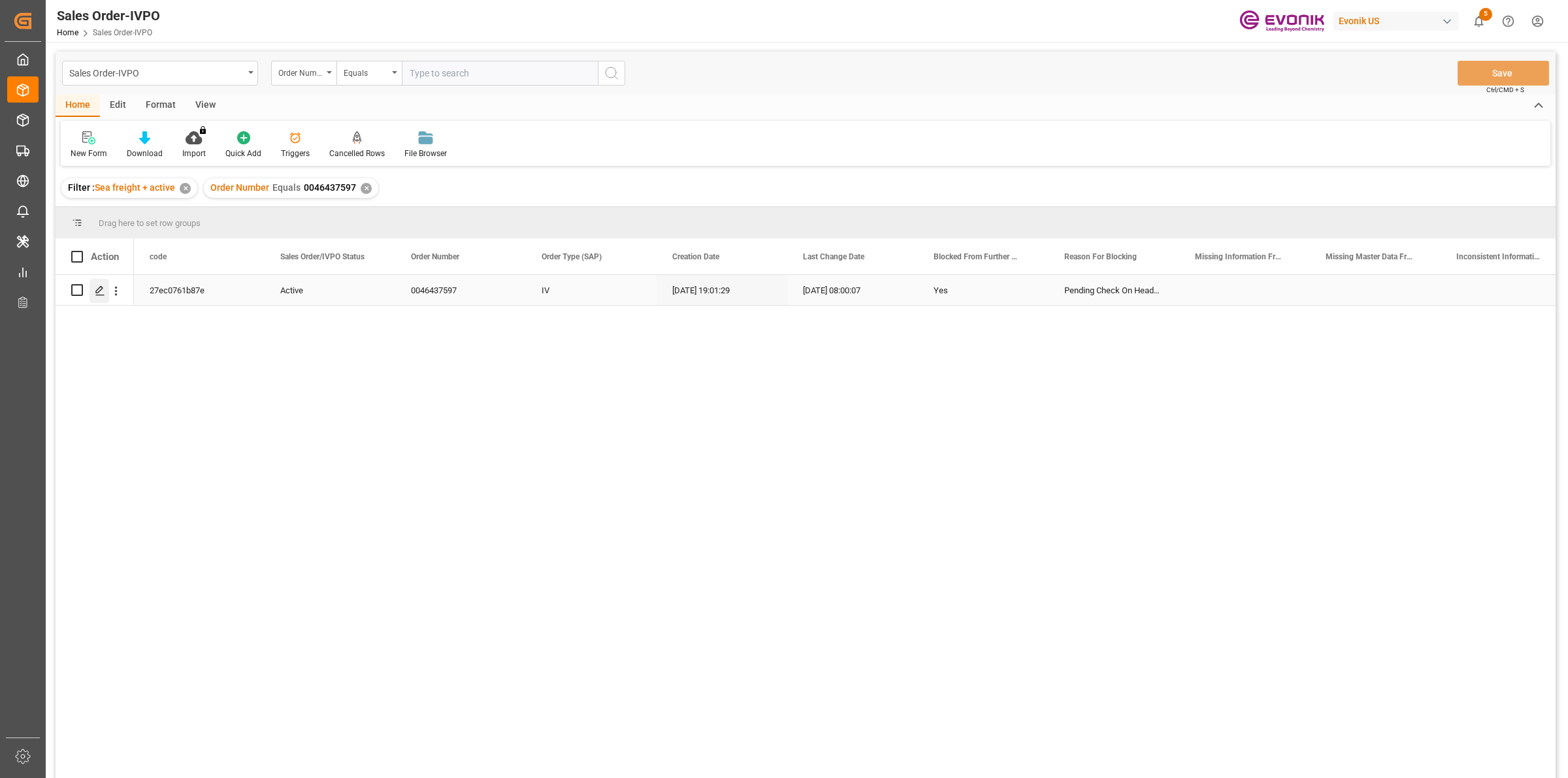
click at [102, 282] on div "Press SPACE to select this row." at bounding box center [99, 291] width 20 height 24
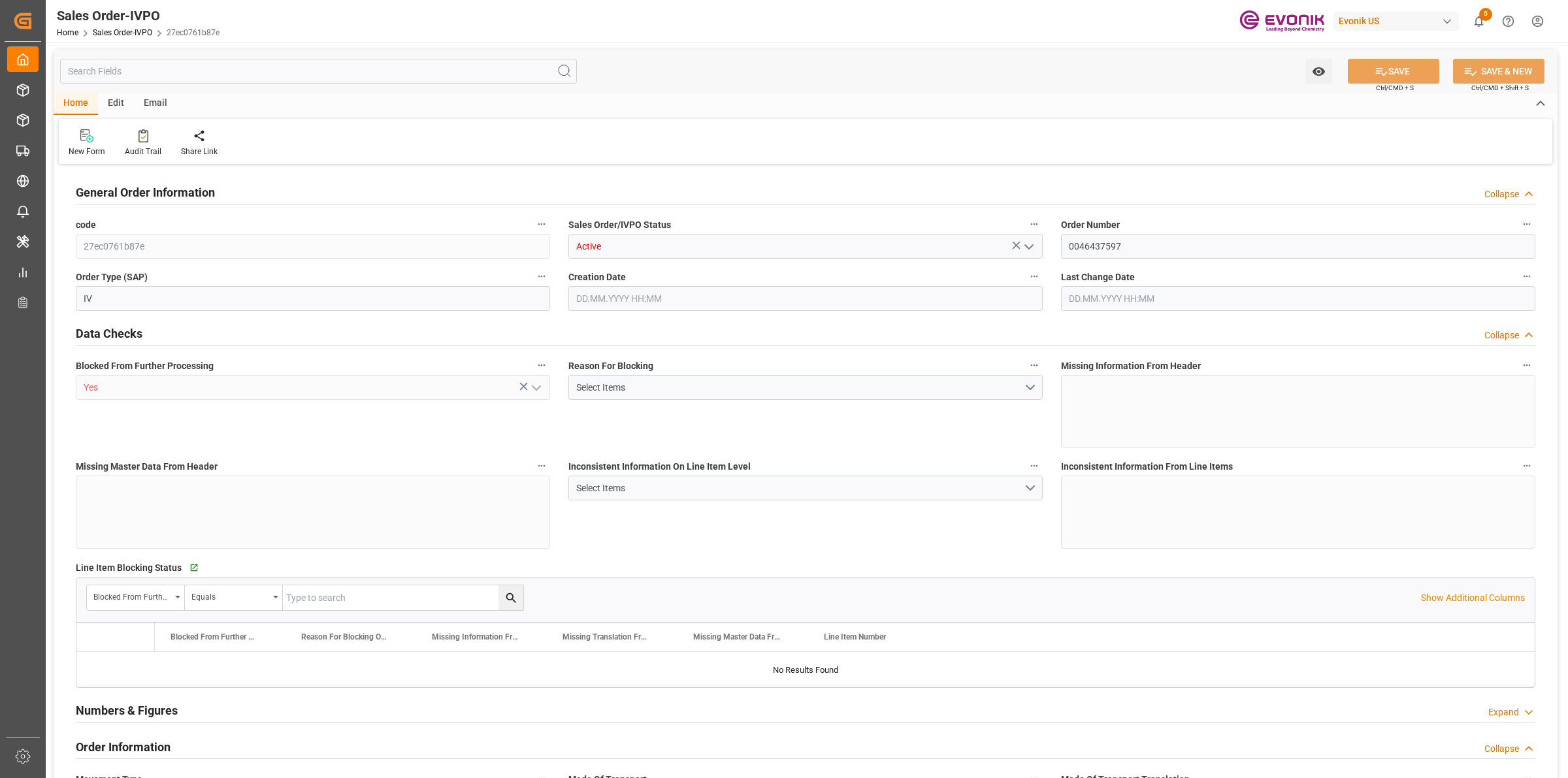
type input "BEANR"
type input "nadine.weissaag@evonik.comTelephone No..: +49 2365 49 4326"
type input "0"
type input "1"
type input "2"
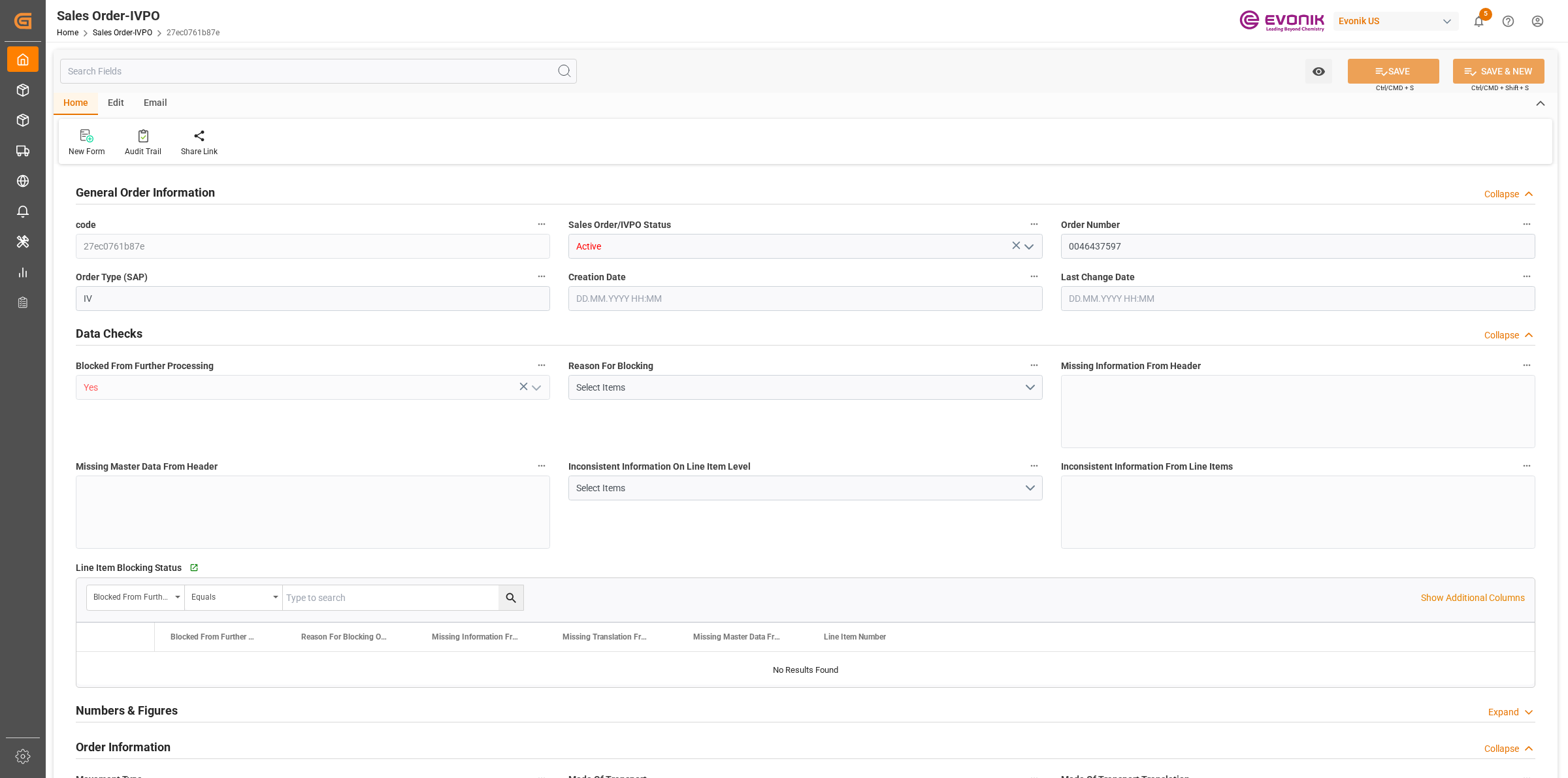
type input "20000"
type input "0"
type input "17000"
type input "30"
type input "15.08.2025 19:01"
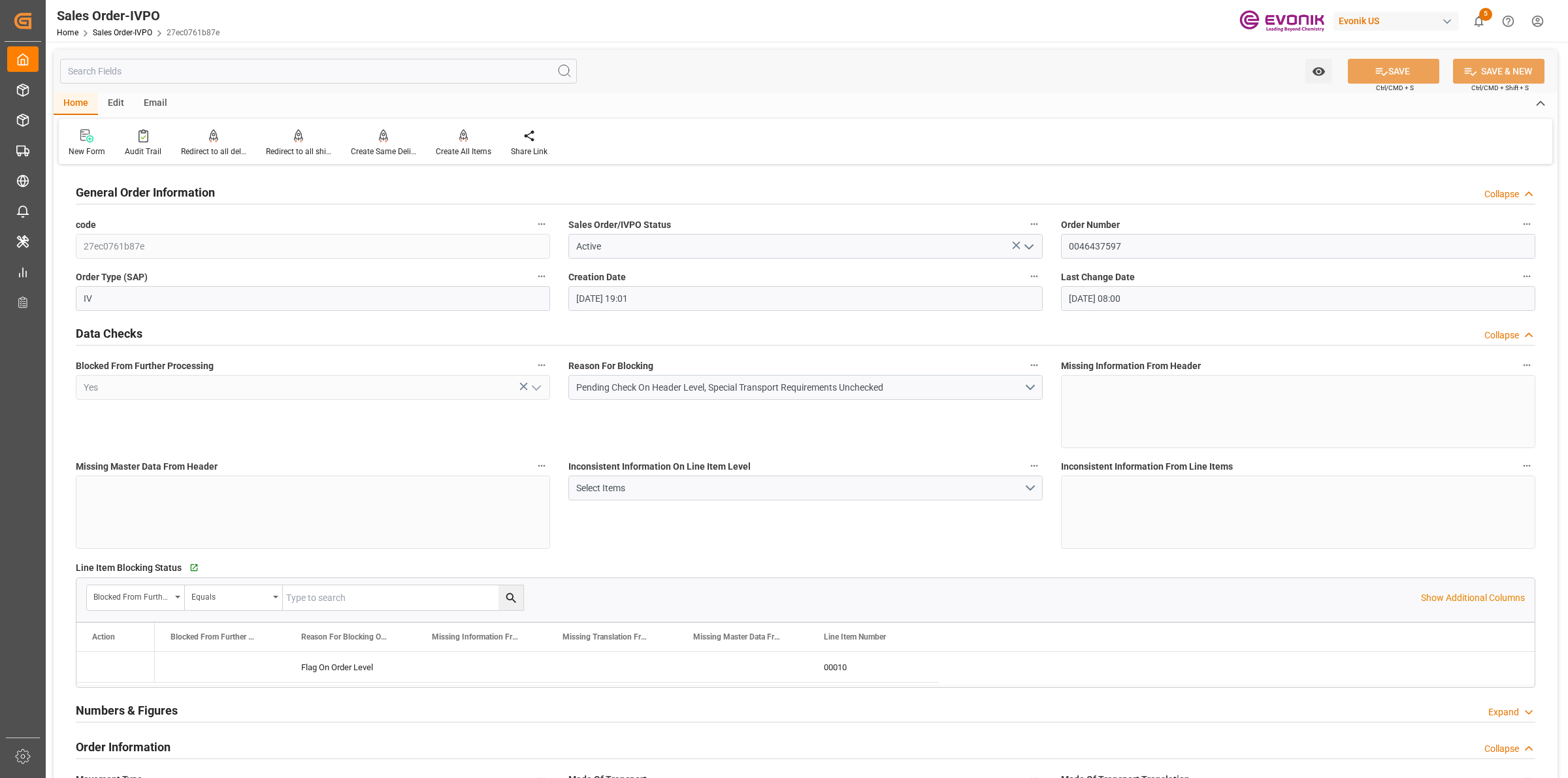
type input "29.08.2025 08:00"
type input "nadine.weissaag@evonik.comTelephone No..: +49 2365 49 4326"
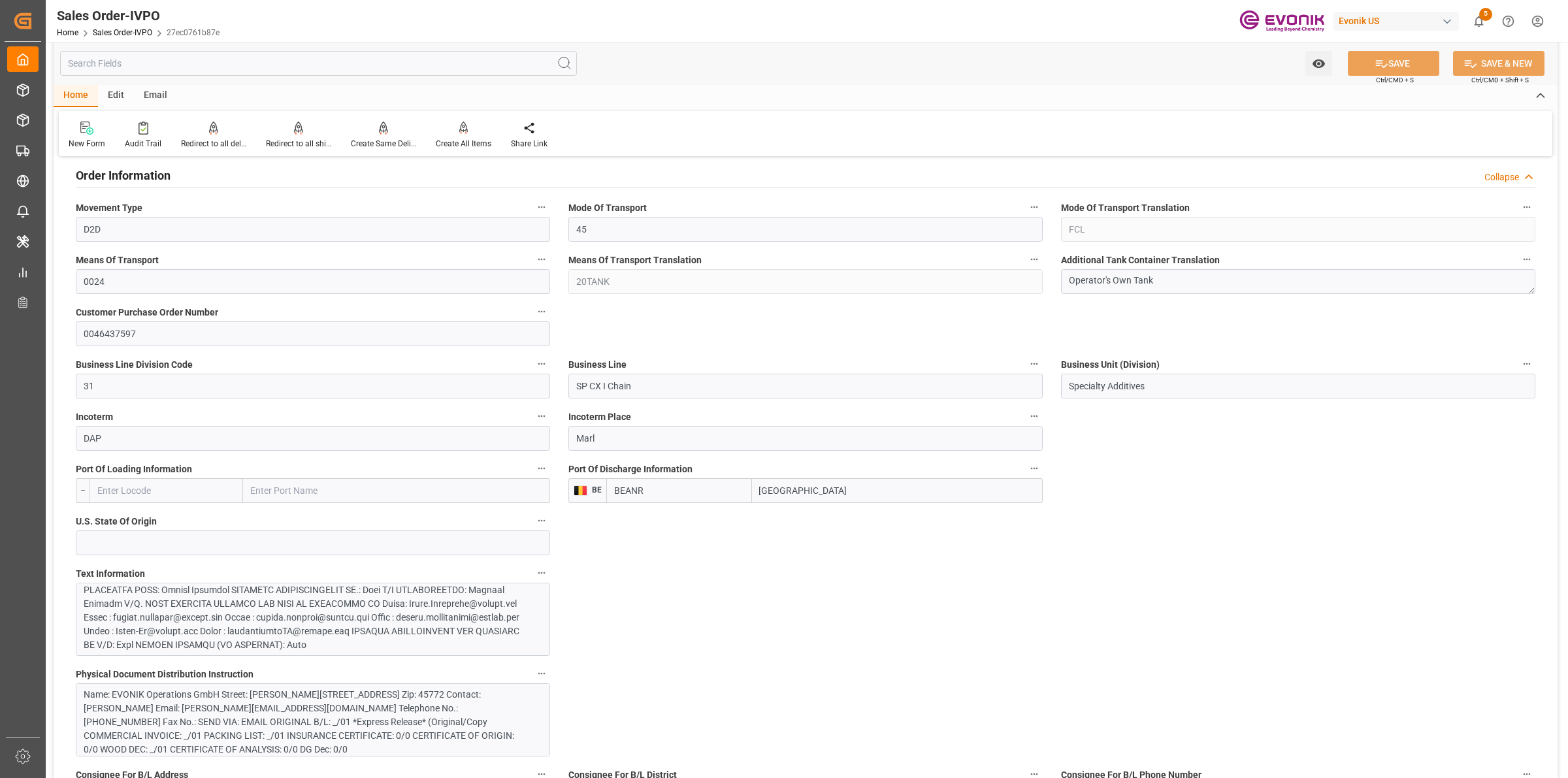
scroll to position [654, 0]
